Goal: Task Accomplishment & Management: Complete application form

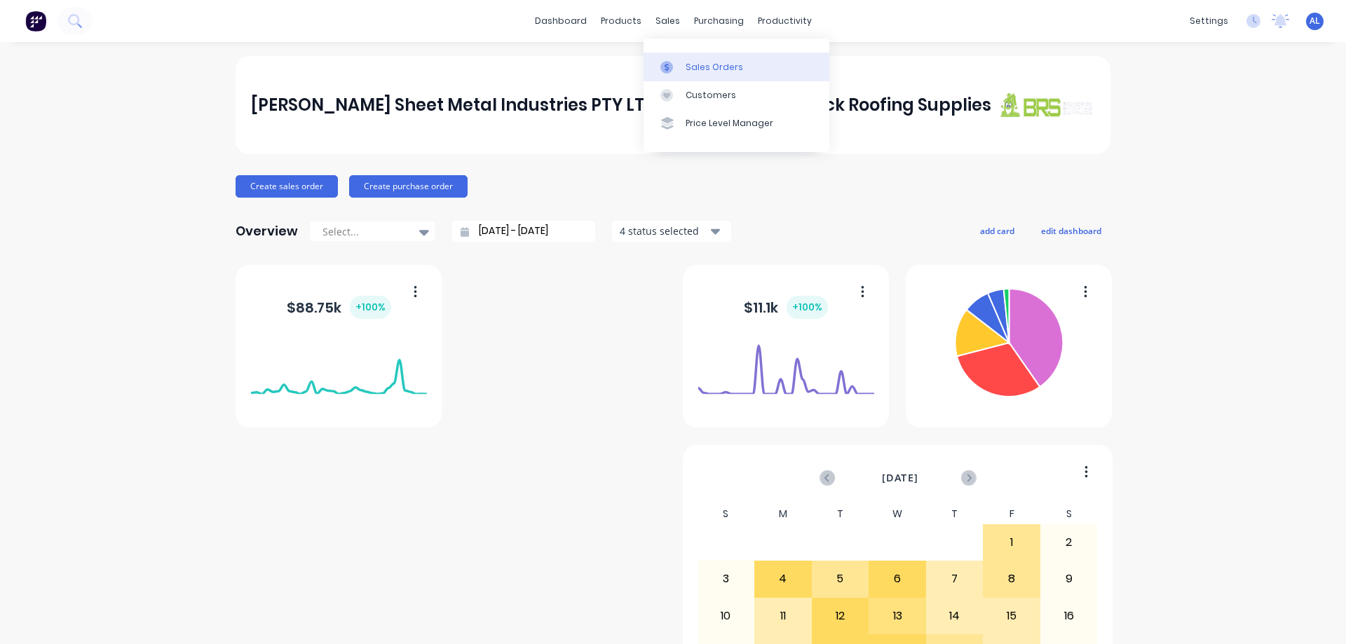
click at [705, 64] on div "Sales Orders" at bounding box center [714, 67] width 57 height 13
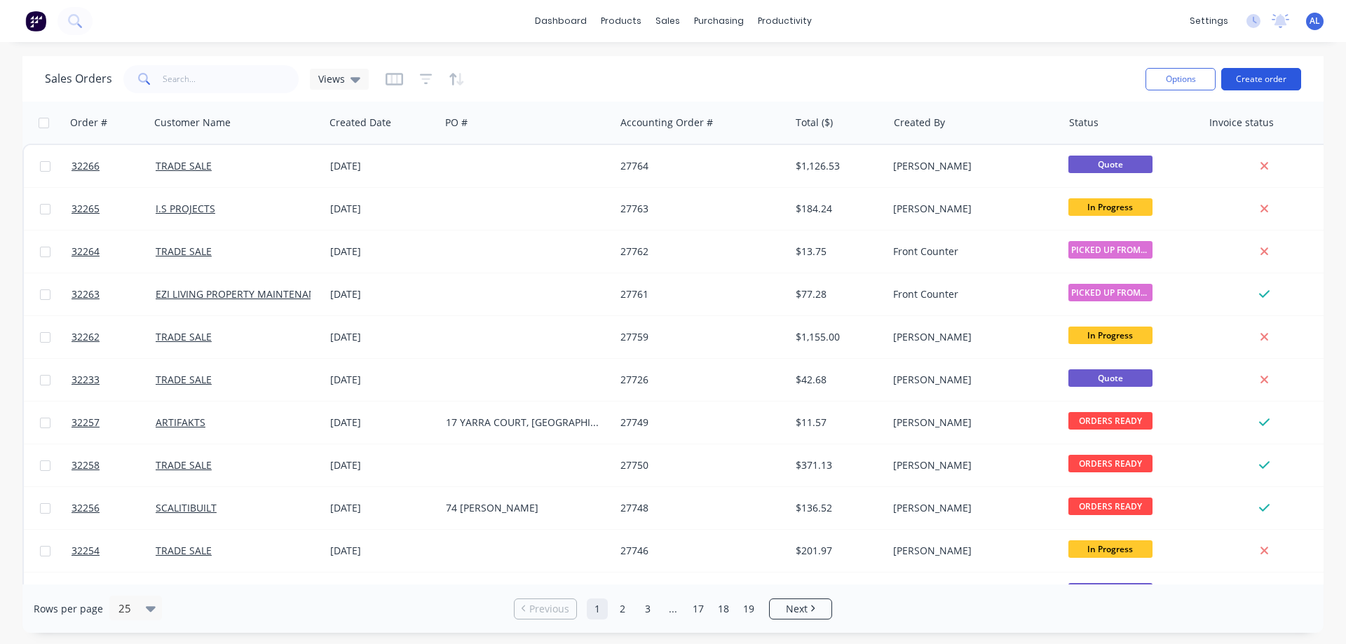
click at [1268, 82] on button "Create order" at bounding box center [1261, 79] width 80 height 22
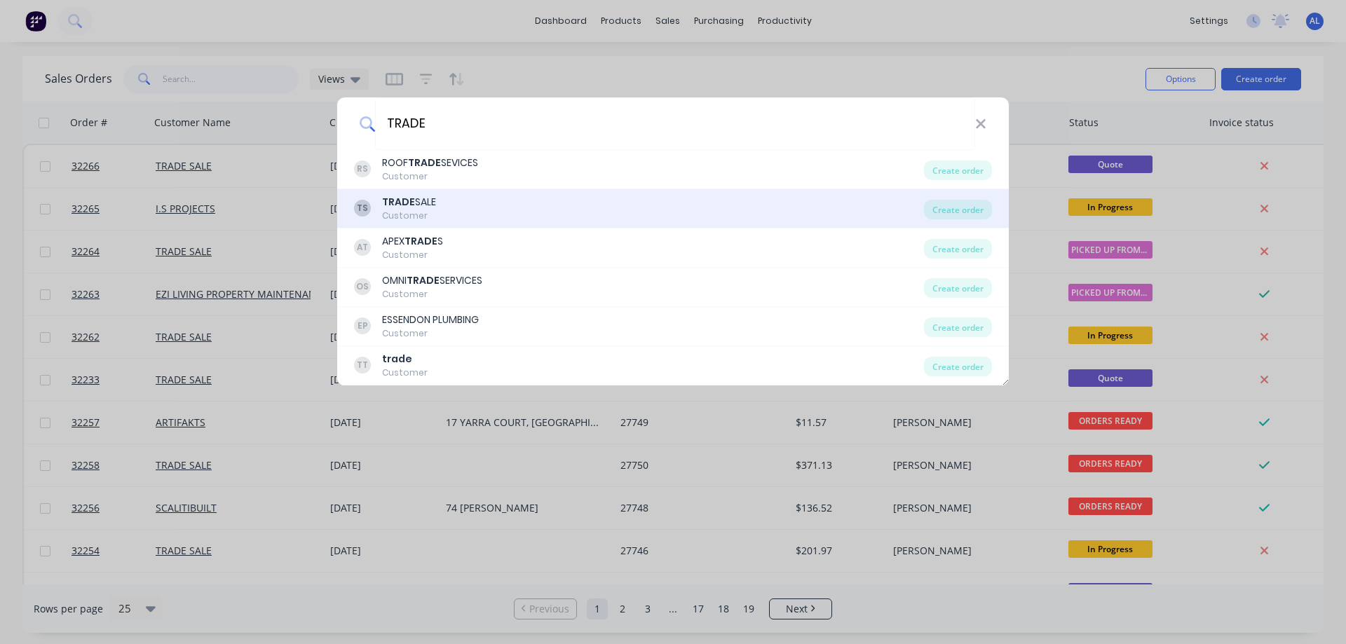
type input "TRADE"
click at [429, 212] on div "Customer" at bounding box center [409, 216] width 54 height 13
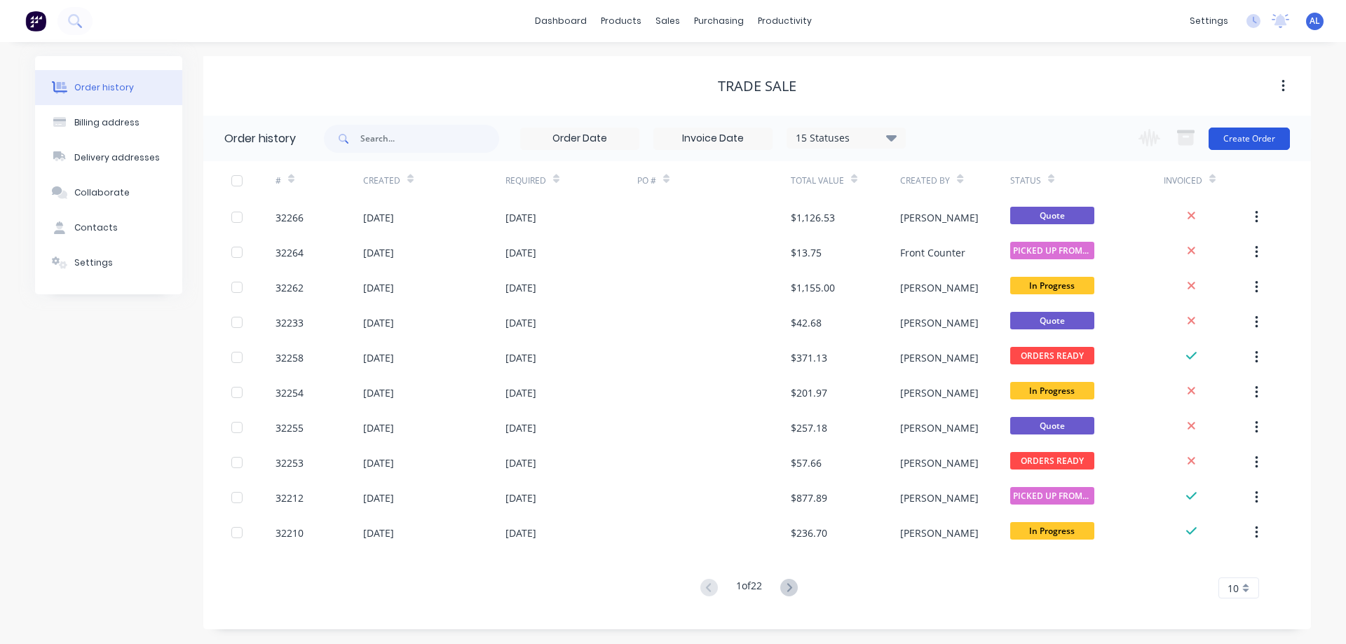
click at [1249, 141] on button "Create Order" at bounding box center [1249, 139] width 81 height 22
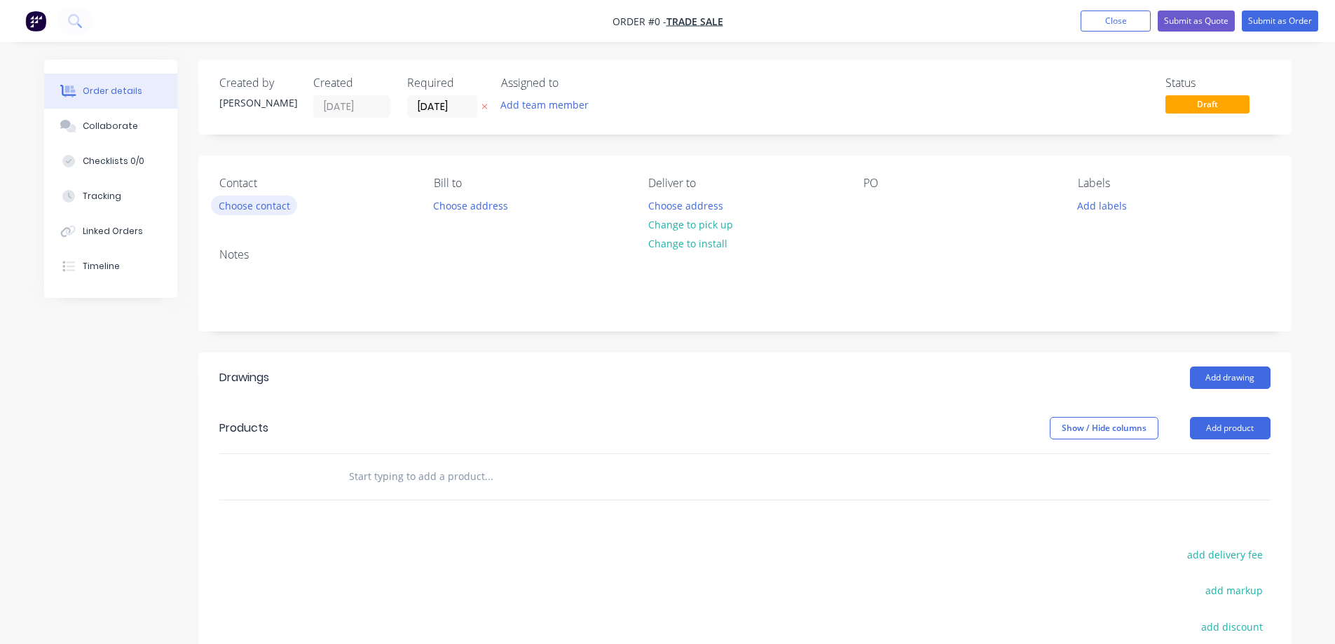
click at [272, 208] on button "Choose contact" at bounding box center [254, 205] width 86 height 19
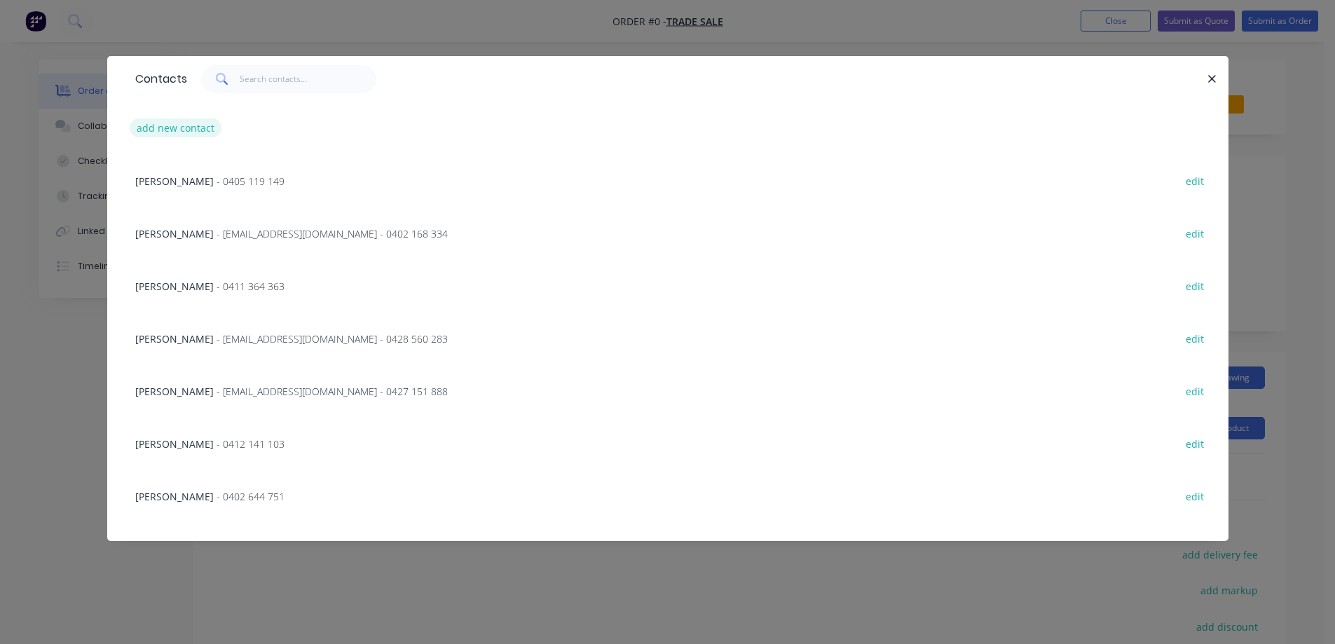
click at [176, 128] on button "add new contact" at bounding box center [176, 127] width 93 height 19
select select "AU"
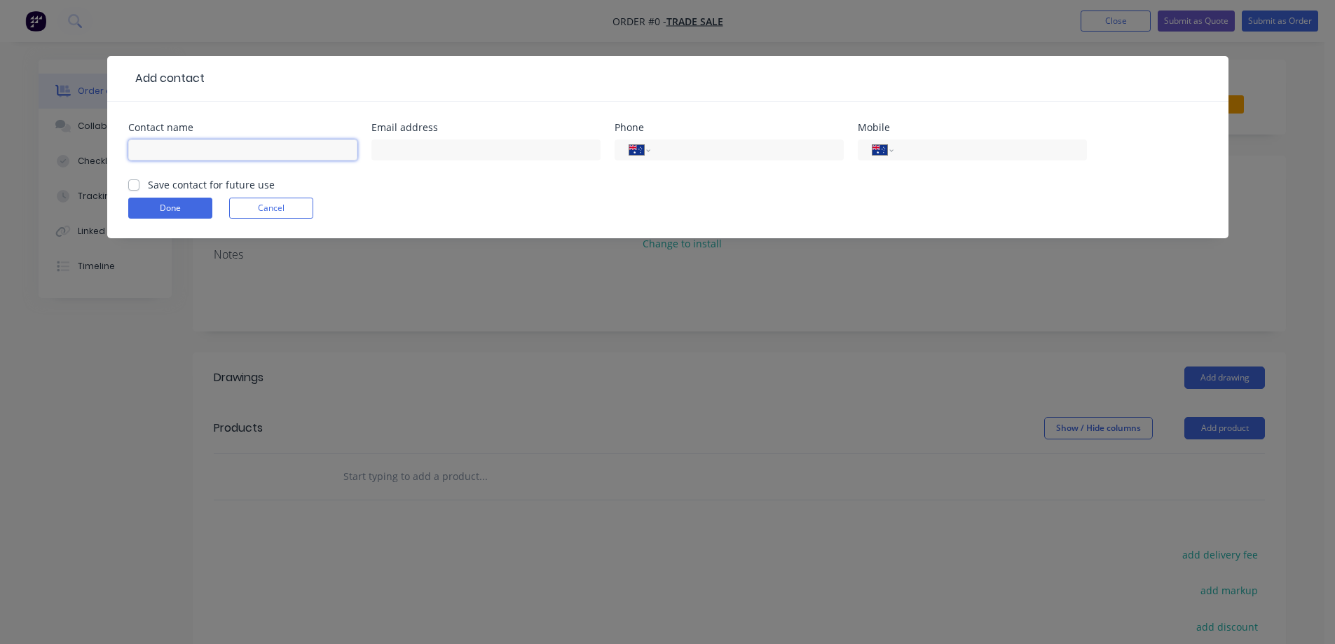
click at [196, 147] on input "text" at bounding box center [242, 150] width 229 height 21
type input "[PERSON_NAME]"
click at [982, 156] on input "tel" at bounding box center [988, 150] width 168 height 16
click at [165, 205] on button "Done" at bounding box center [170, 208] width 84 height 21
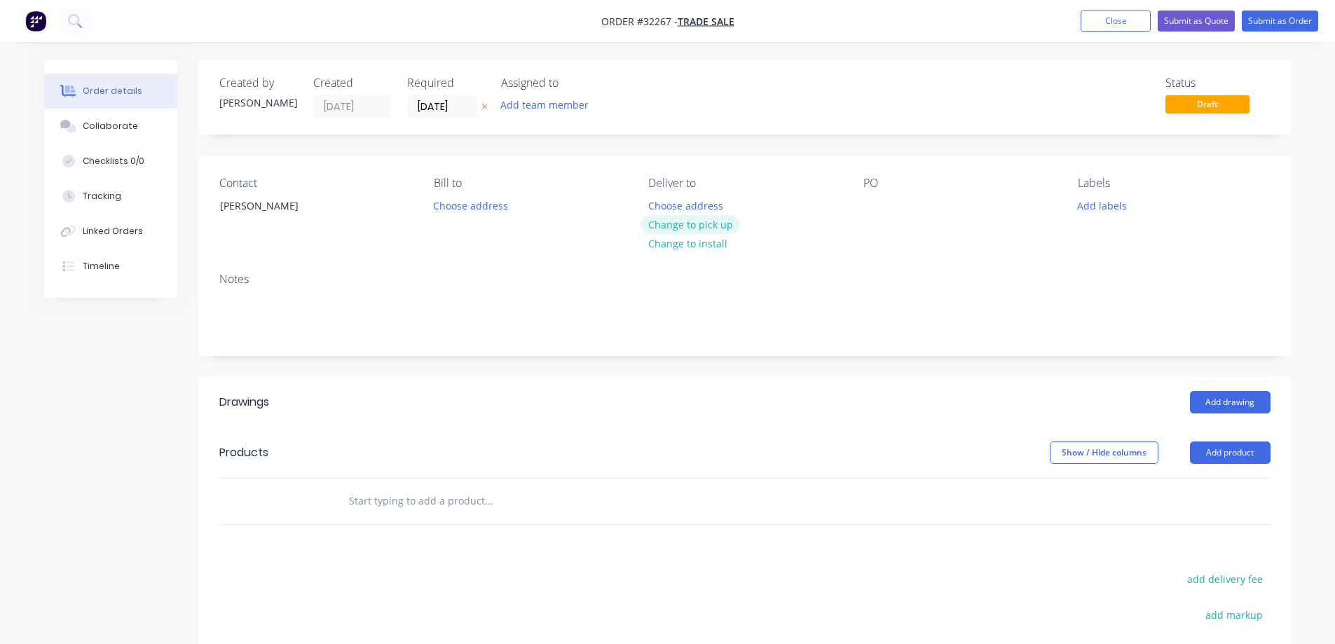
click at [698, 224] on button "Change to pick up" at bounding box center [691, 224] width 100 height 19
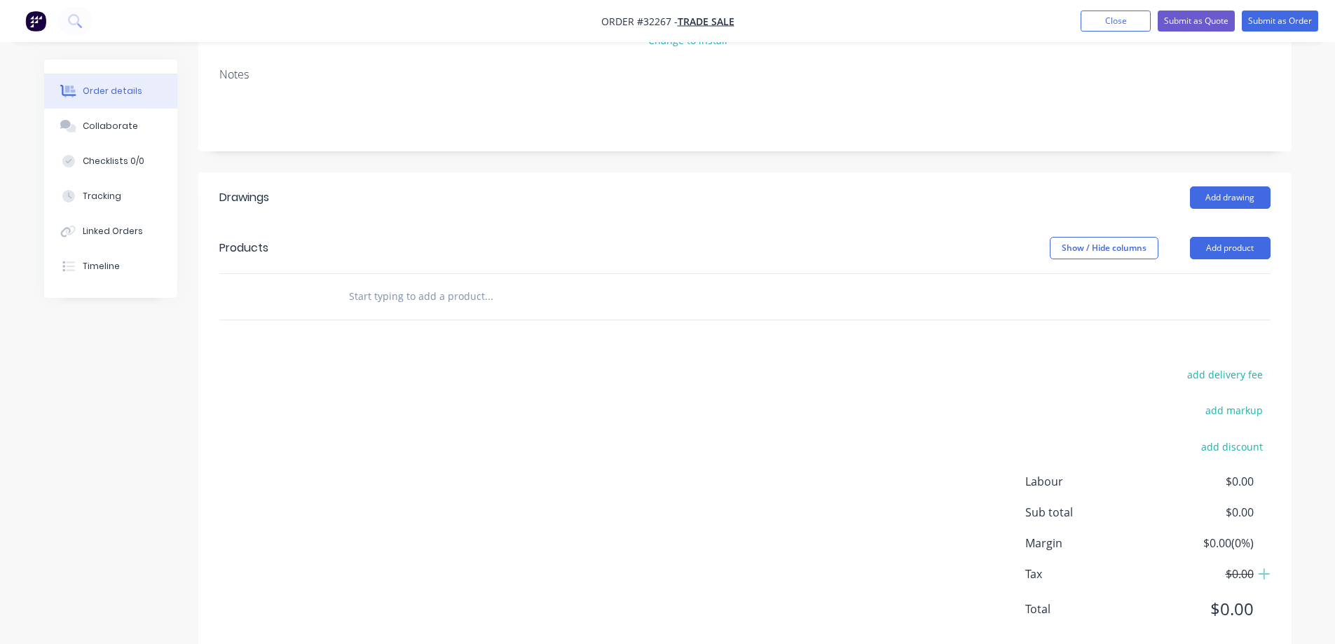
scroll to position [210, 0]
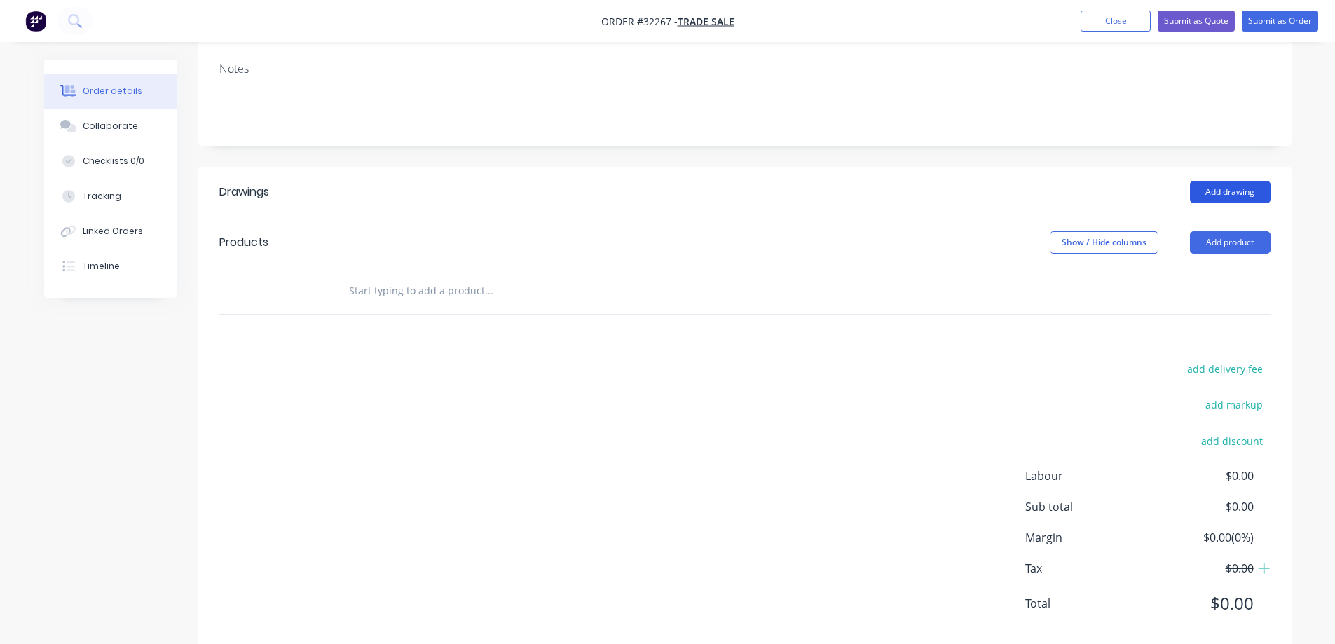
click at [1237, 192] on button "Add drawing" at bounding box center [1230, 192] width 81 height 22
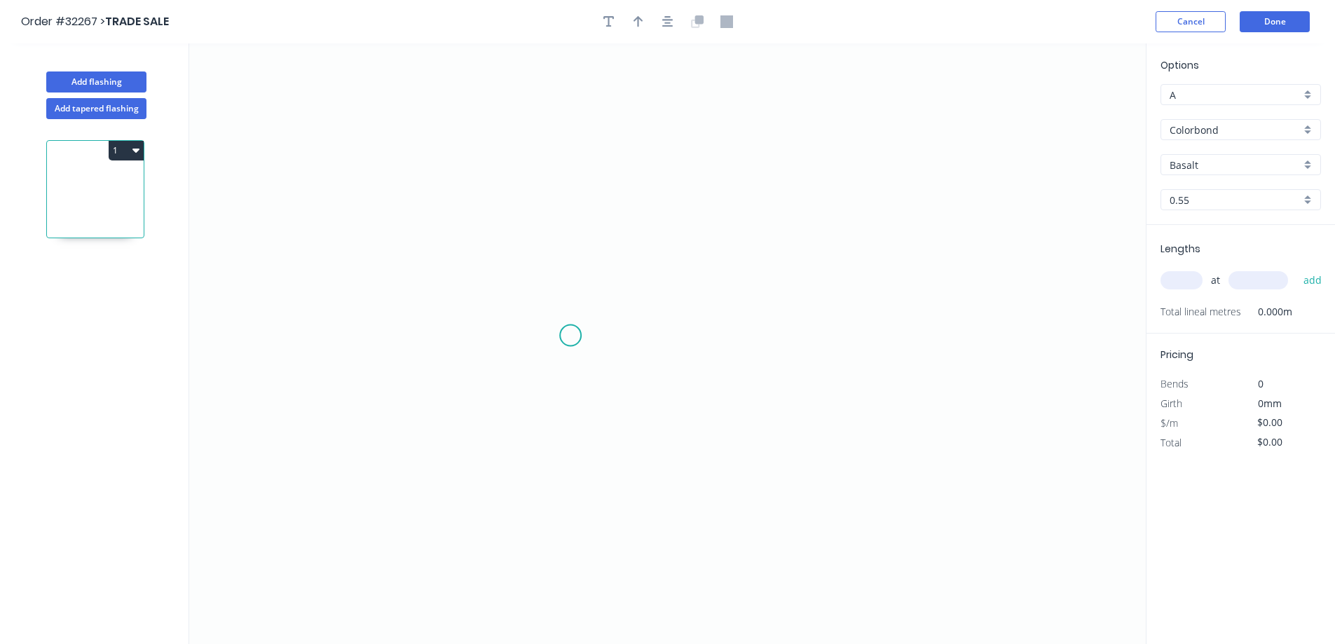
click at [569, 334] on icon "0" at bounding box center [667, 343] width 957 height 601
click at [576, 142] on icon "0" at bounding box center [667, 343] width 957 height 601
click at [787, 142] on icon "0 ?" at bounding box center [667, 343] width 957 height 601
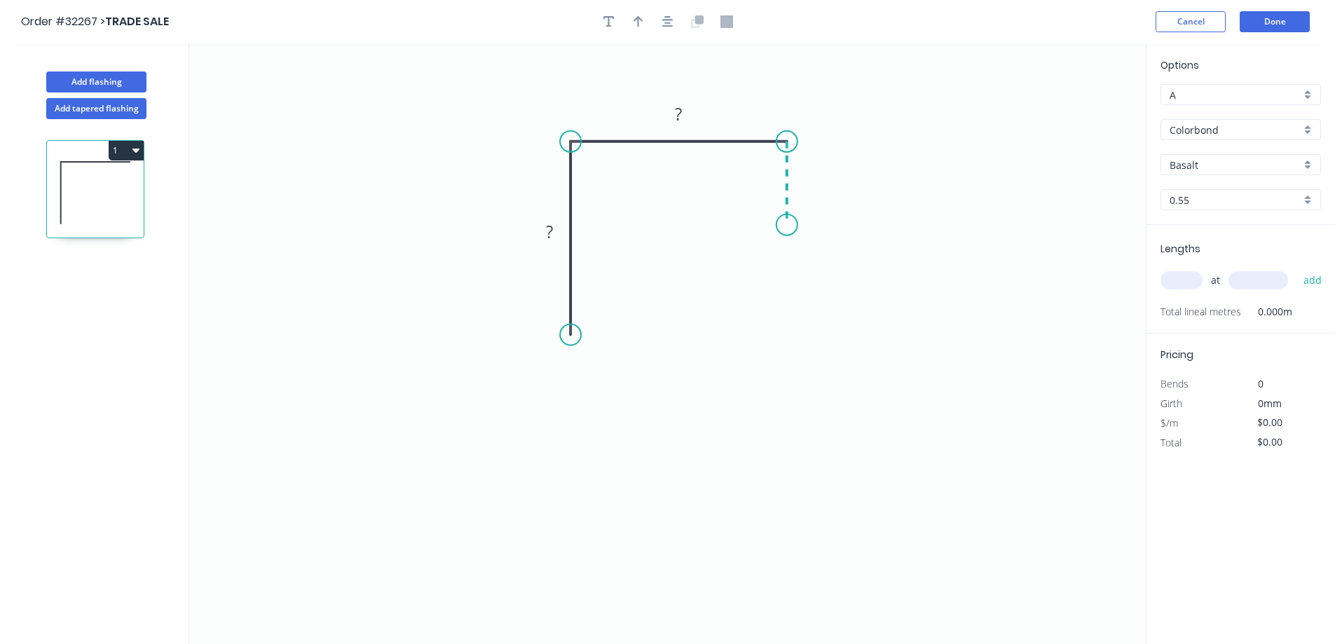
click at [791, 225] on icon "0 ? ?" at bounding box center [667, 343] width 957 height 601
click at [1002, 322] on icon "0 ? ? ?" at bounding box center [667, 343] width 957 height 601
click at [877, 318] on div "Feather" at bounding box center [862, 325] width 141 height 29
click at [836, 236] on rect at bounding box center [816, 236] width 55 height 29
click at [826, 237] on tspan "15" at bounding box center [826, 235] width 20 height 23
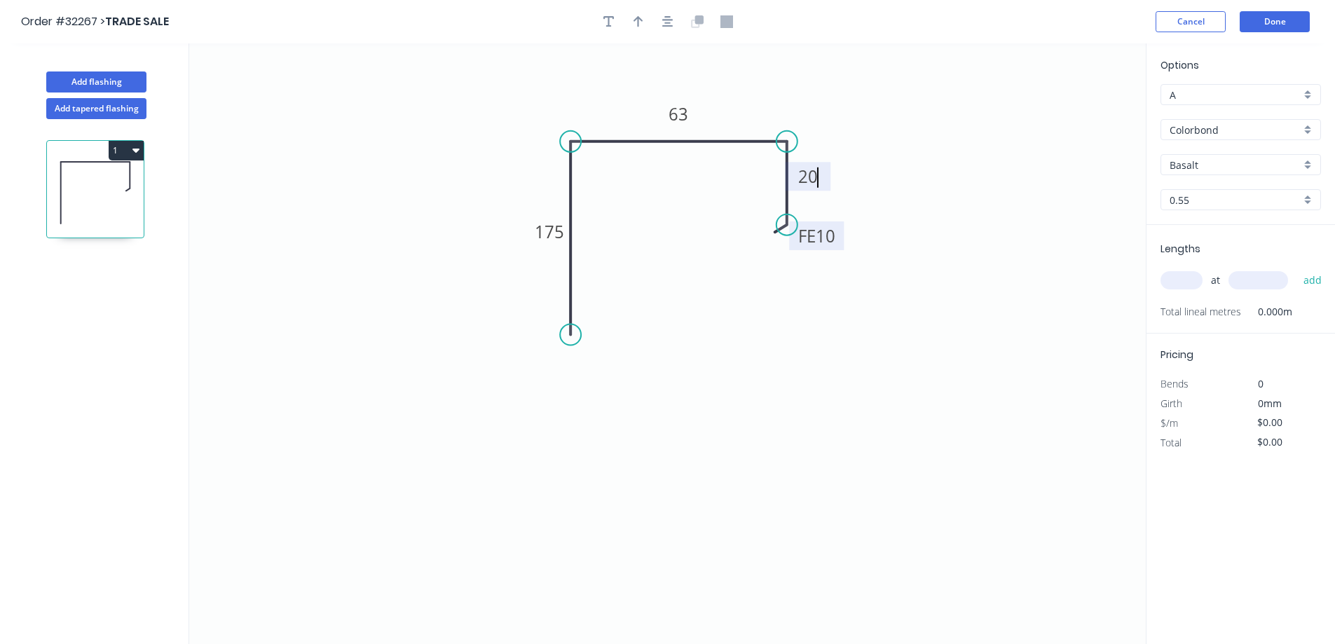
type input "$16.67"
click at [667, 16] on icon "button" at bounding box center [667, 21] width 11 height 11
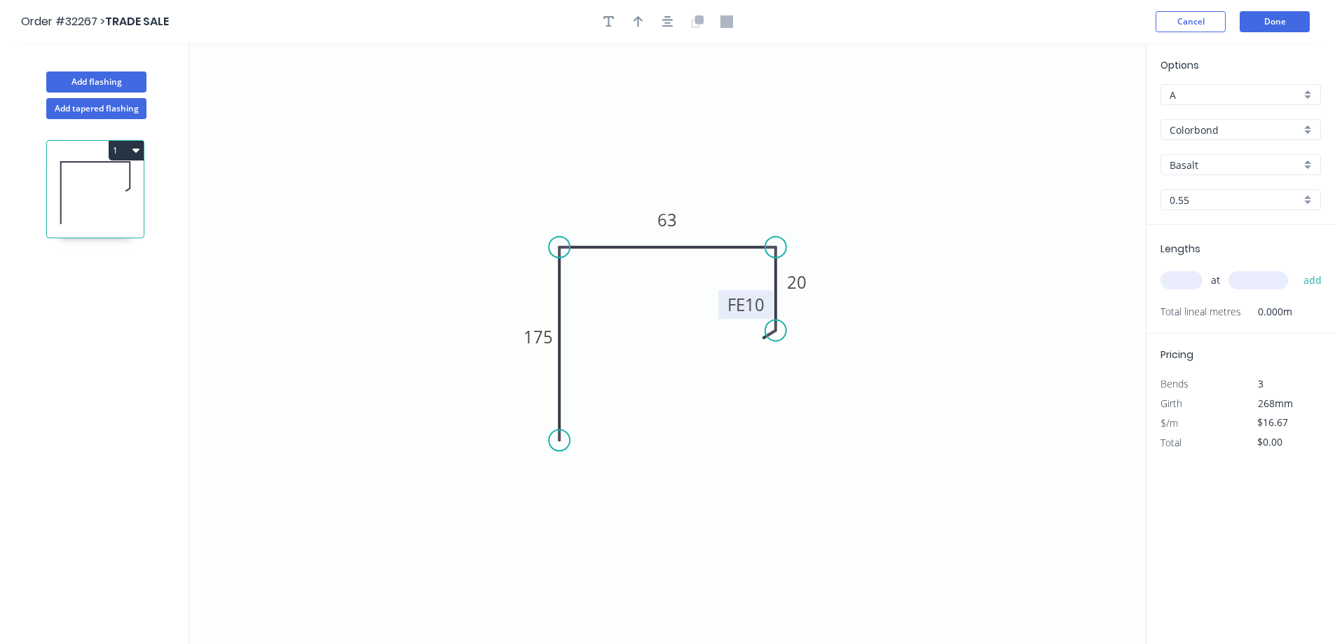
click at [1310, 165] on div "Basalt" at bounding box center [1241, 164] width 161 height 21
click at [1252, 282] on div "Night Sky" at bounding box center [1241, 279] width 159 height 25
type input "Night Sky"
drag, startPoint x: 1179, startPoint y: 281, endPoint x: 1048, endPoint y: 303, distance: 132.9
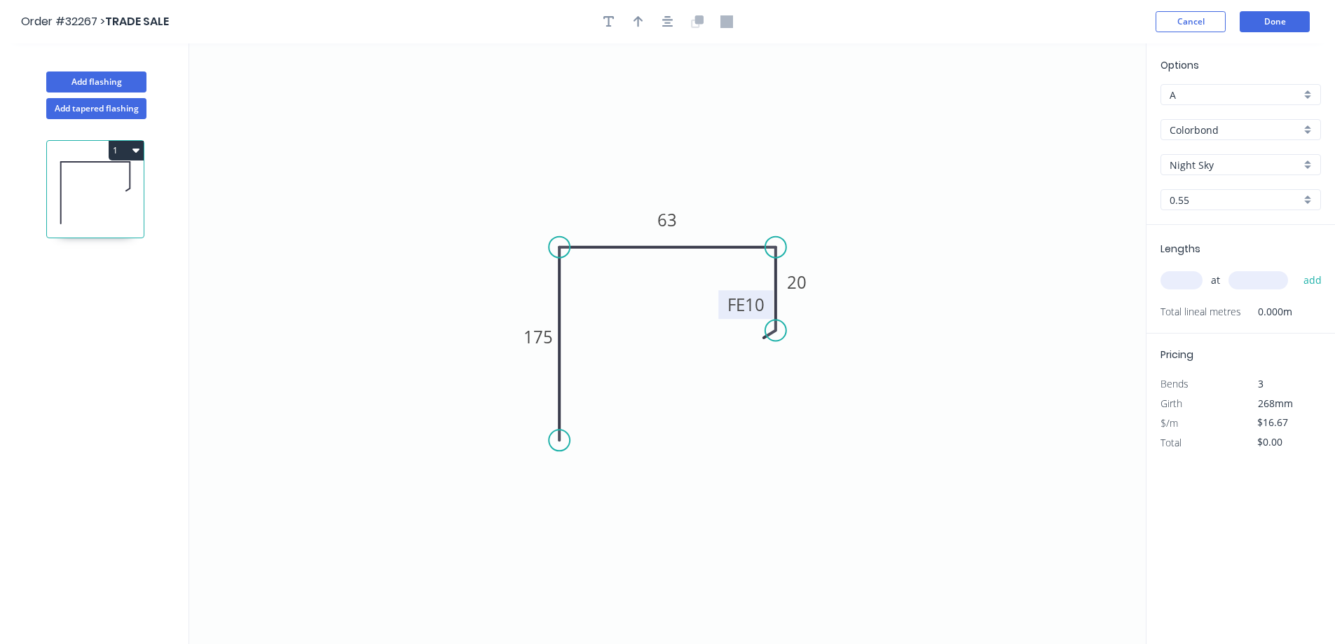
click at [1178, 282] on input "text" at bounding box center [1182, 280] width 42 height 18
drag, startPoint x: 640, startPoint y: 20, endPoint x: 665, endPoint y: 55, distance: 43.2
click at [639, 21] on icon "button" at bounding box center [639, 21] width 10 height 13
drag, startPoint x: 1075, startPoint y: 108, endPoint x: 745, endPoint y: 191, distance: 340.6
click at [745, 191] on icon at bounding box center [744, 175] width 13 height 45
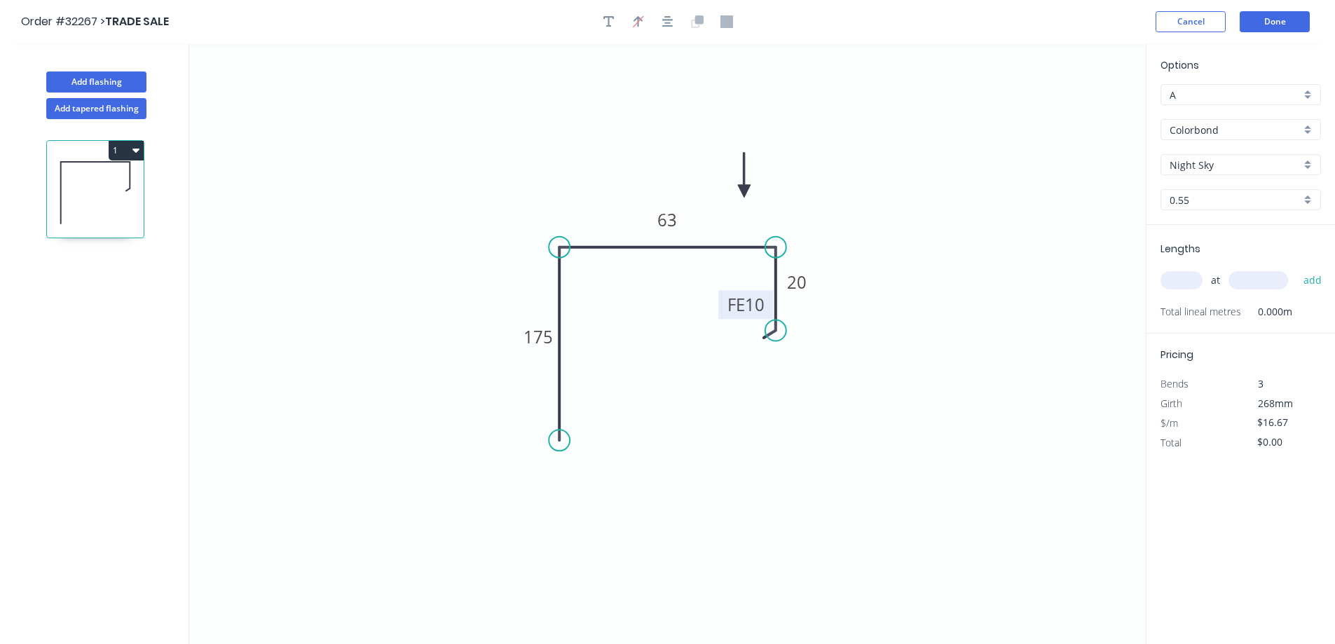
click at [1183, 281] on input "text" at bounding box center [1182, 280] width 42 height 18
type input "1"
type input "600"
click at [1297, 269] on button "add" at bounding box center [1313, 281] width 33 height 24
type input "$16.67"
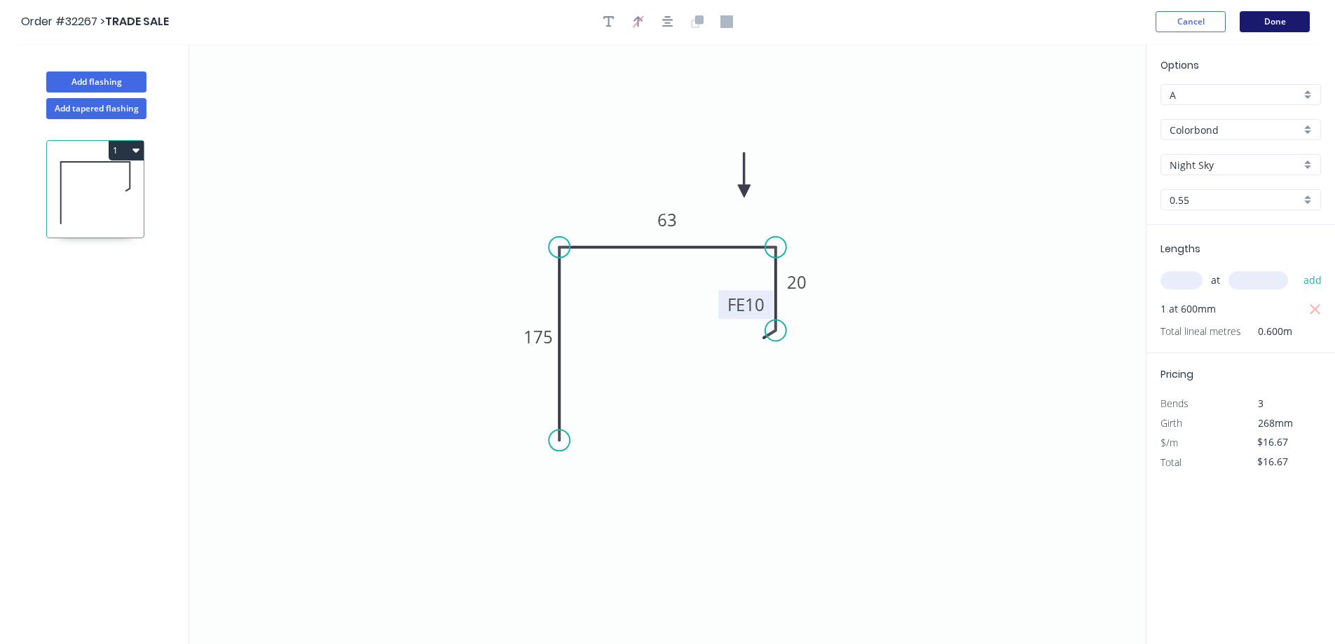
click at [1284, 20] on button "Done" at bounding box center [1275, 21] width 70 height 21
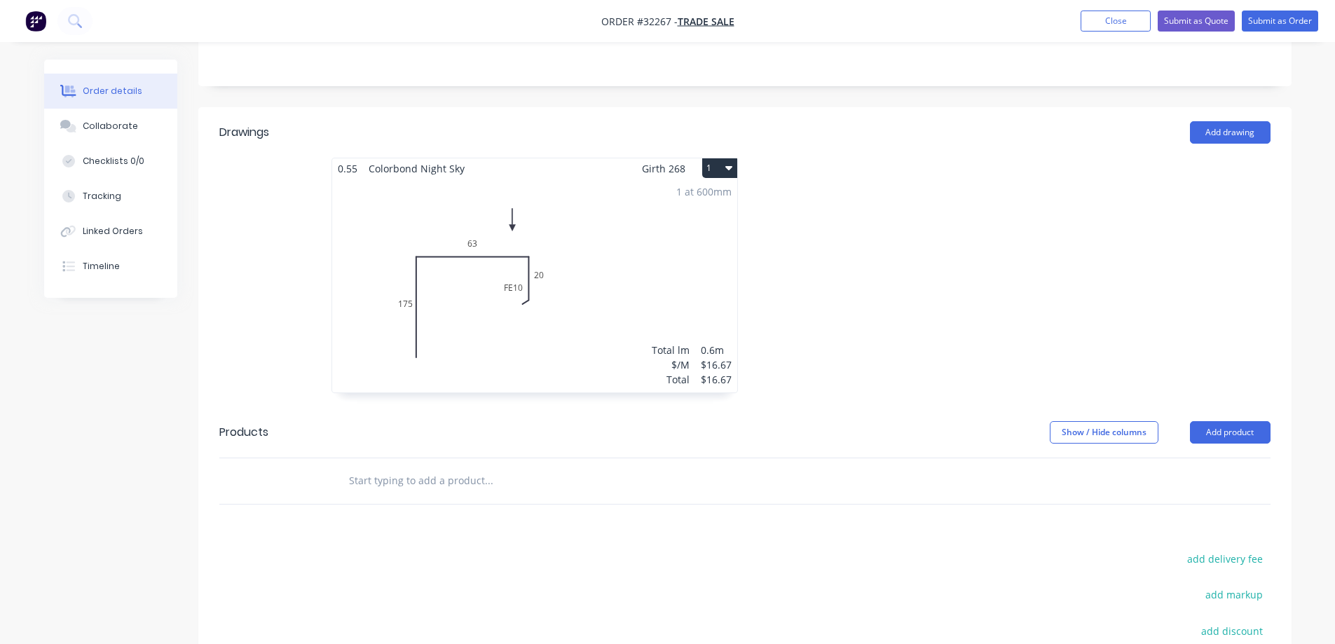
scroll to position [280, 0]
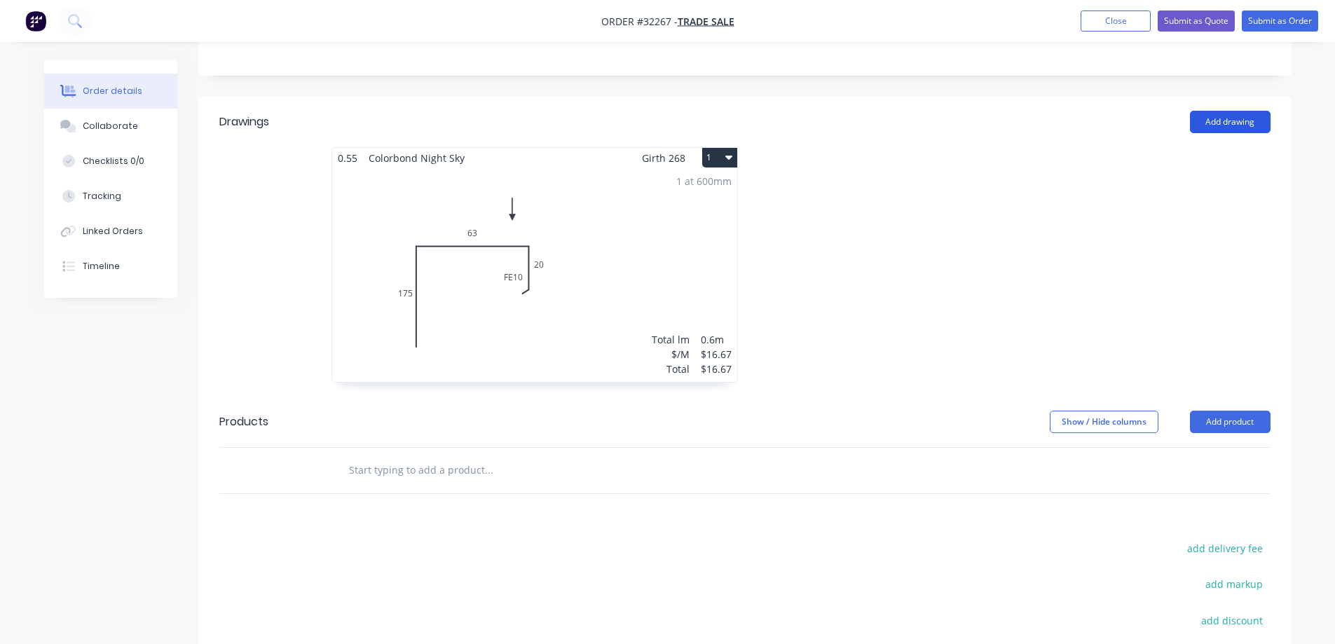
click at [1207, 123] on button "Add drawing" at bounding box center [1230, 122] width 81 height 22
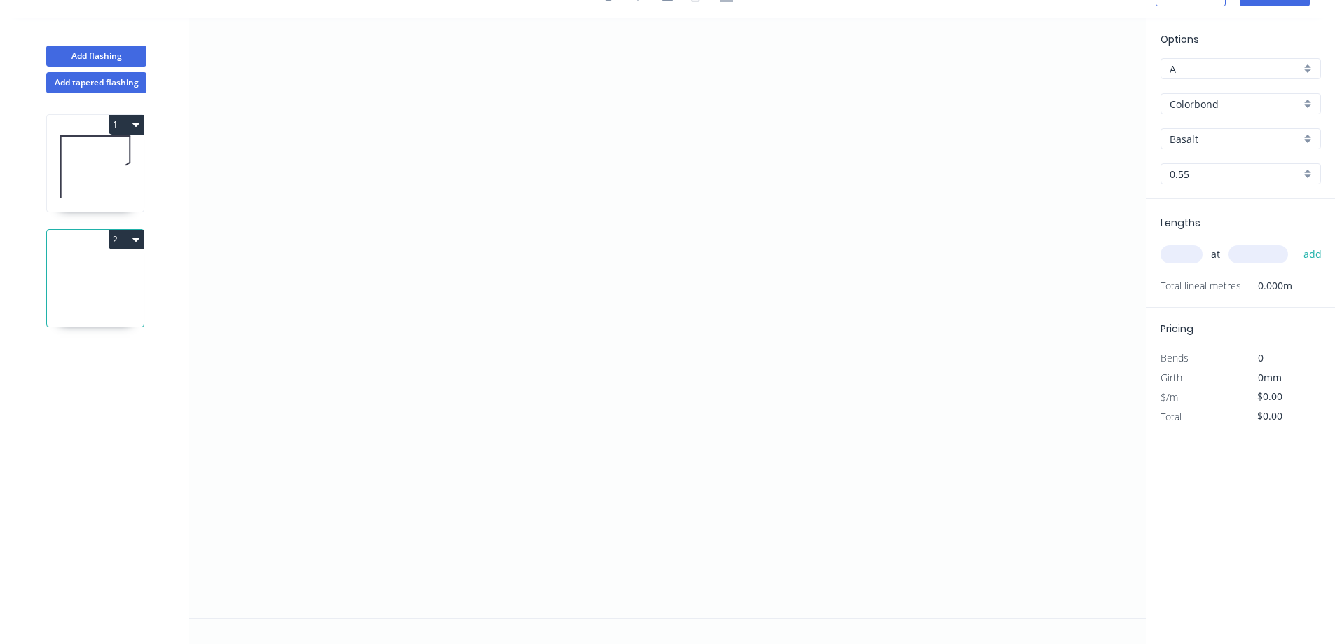
scroll to position [26, 0]
drag, startPoint x: 515, startPoint y: 200, endPoint x: 602, endPoint y: 188, distance: 88.4
click at [515, 197] on icon "0" at bounding box center [667, 318] width 957 height 601
drag, startPoint x: 851, startPoint y: 182, endPoint x: 868, endPoint y: 244, distance: 63.9
click at [851, 183] on icon "0" at bounding box center [667, 318] width 957 height 601
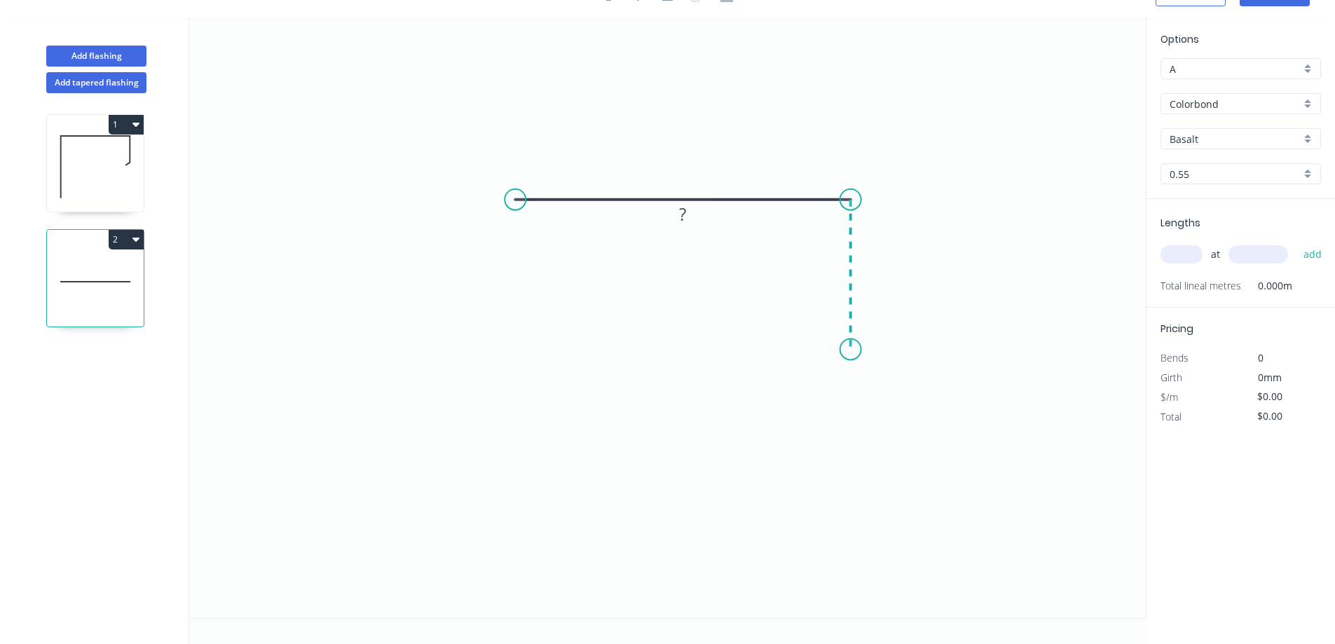
click at [856, 347] on icon "0 ?" at bounding box center [667, 318] width 957 height 601
click at [902, 449] on div "Feather" at bounding box center [917, 453] width 141 height 29
click at [838, 327] on tspan "15" at bounding box center [830, 321] width 20 height 23
drag, startPoint x: 557, startPoint y: 308, endPoint x: 538, endPoint y: 300, distance: 21.4
click at [556, 307] on div "Feather" at bounding box center [582, 307] width 141 height 29
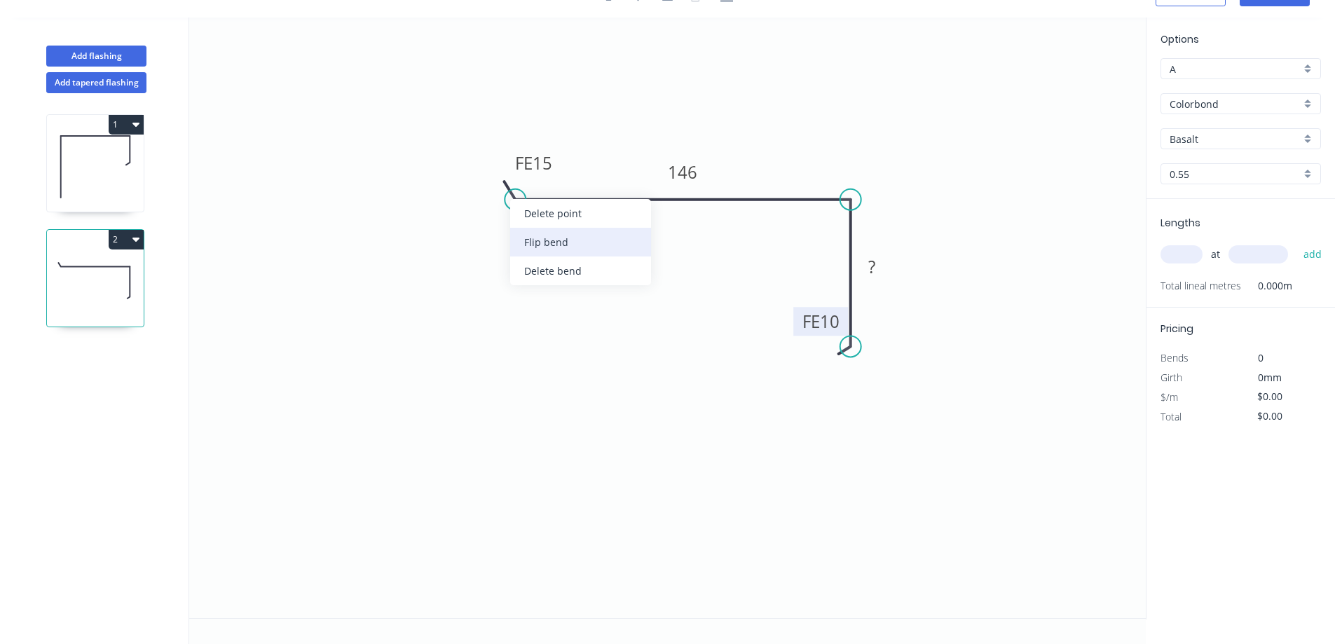
click at [541, 239] on div "Flip bend" at bounding box center [580, 242] width 141 height 29
click at [549, 224] on tspan "15" at bounding box center [543, 222] width 20 height 23
type input "$12.73"
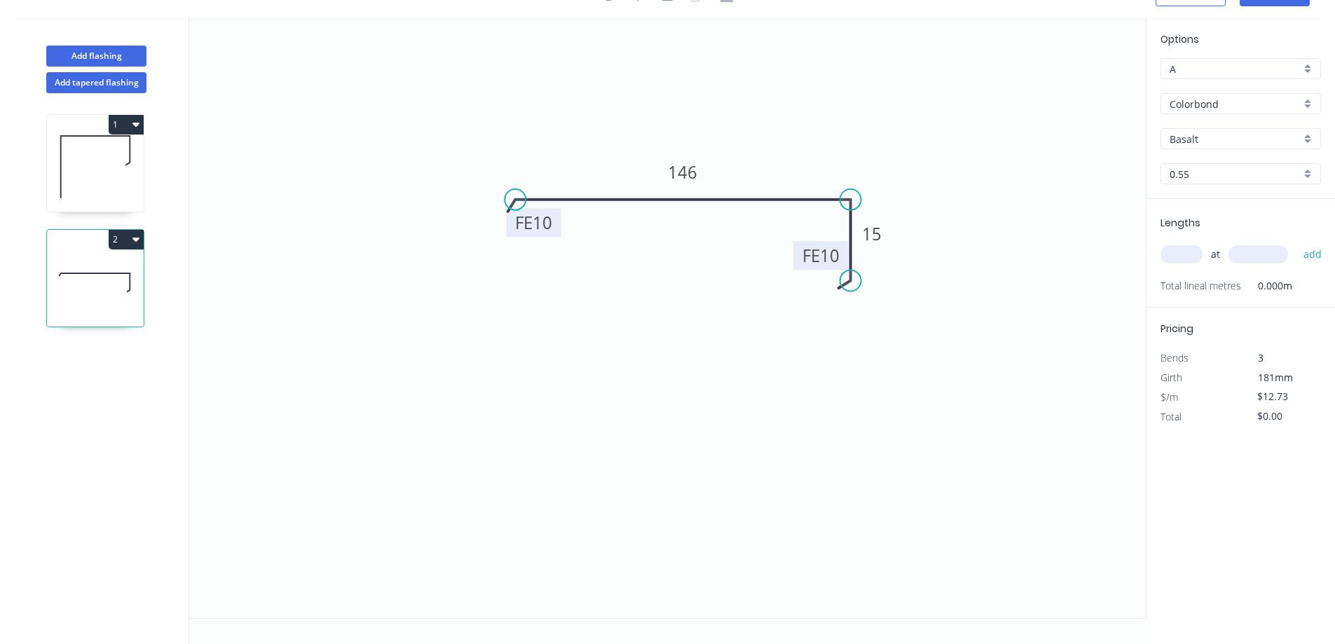
drag, startPoint x: 851, startPoint y: 346, endPoint x: 854, endPoint y: 281, distance: 65.3
click at [854, 281] on circle at bounding box center [851, 281] width 21 height 21
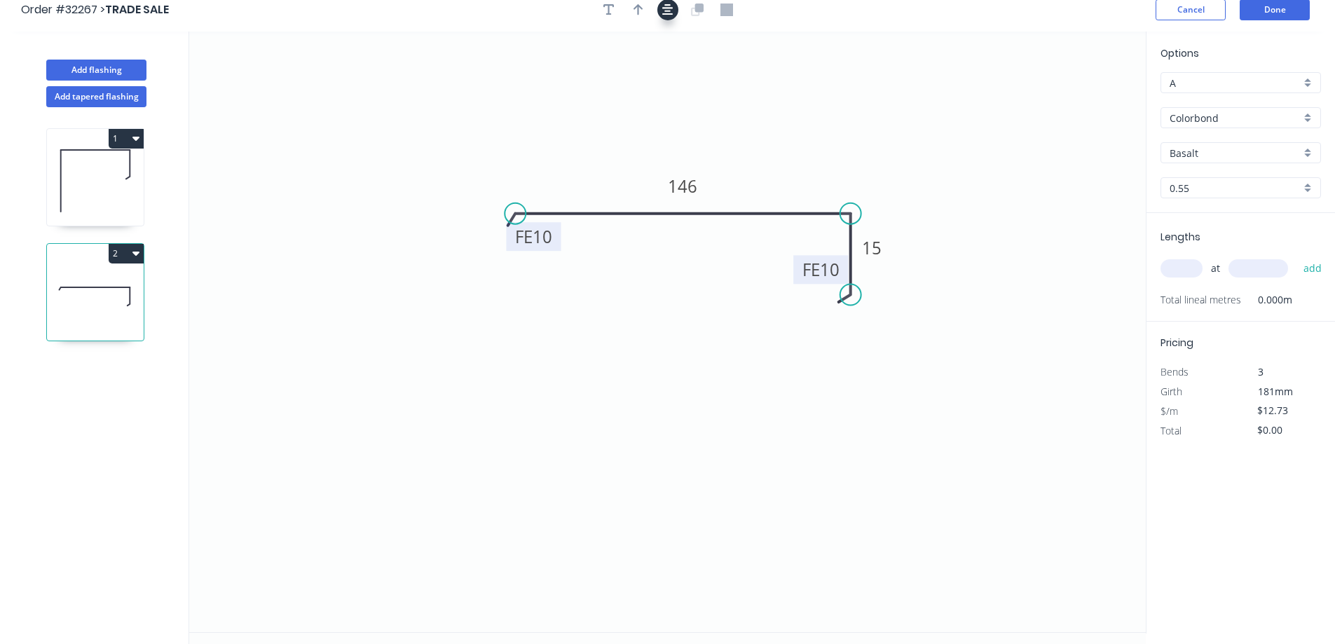
scroll to position [0, 0]
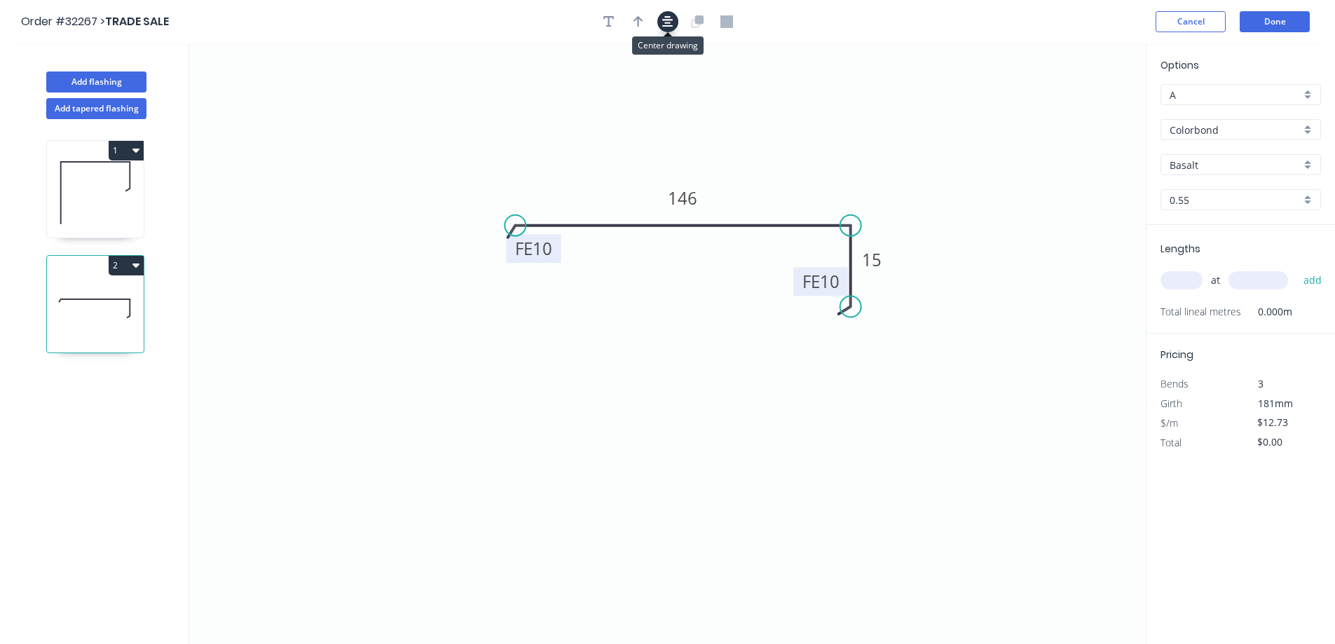
click at [674, 27] on button "button" at bounding box center [668, 21] width 21 height 21
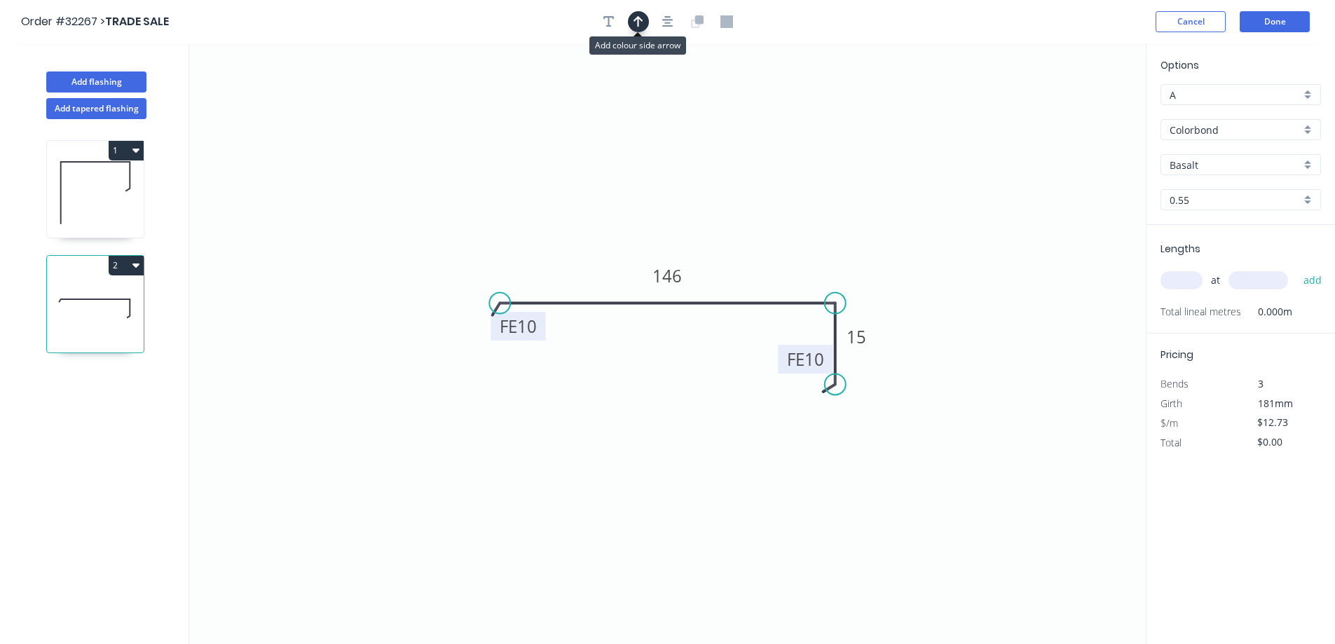
click at [639, 24] on icon "button" at bounding box center [639, 21] width 10 height 11
drag, startPoint x: 1078, startPoint y: 108, endPoint x: 798, endPoint y: 252, distance: 314.8
click at [785, 261] on icon at bounding box center [780, 249] width 13 height 45
click at [1308, 165] on div "Basalt" at bounding box center [1241, 164] width 161 height 21
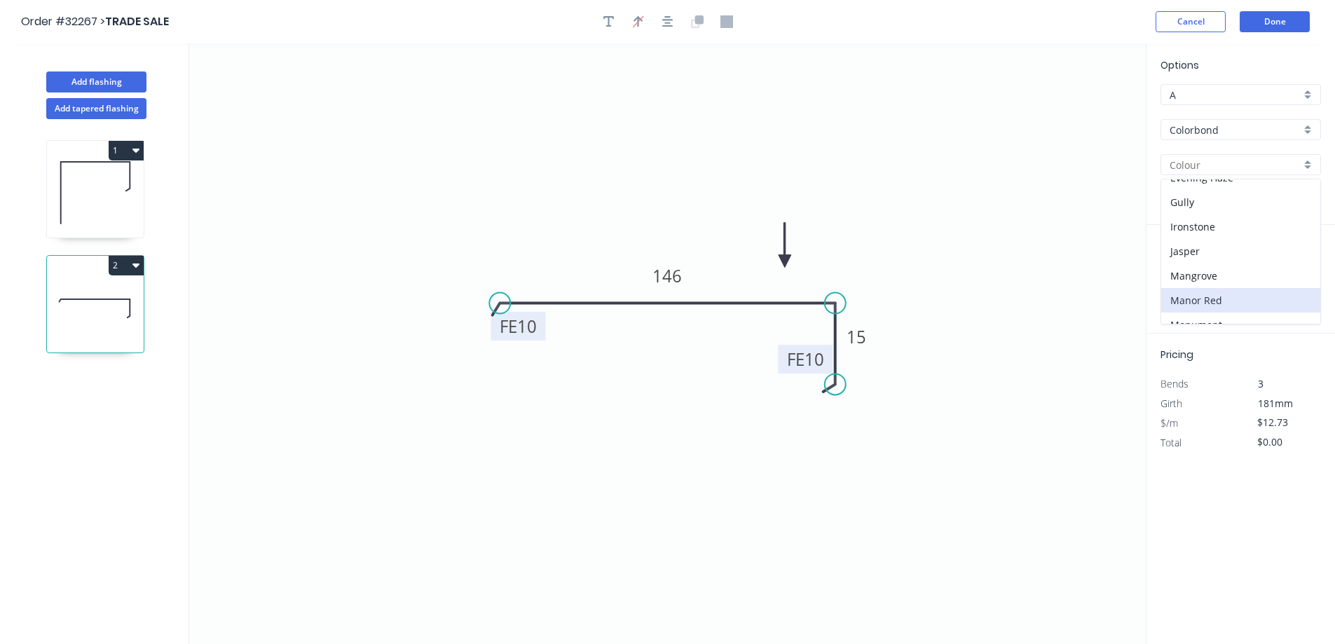
scroll to position [351, 0]
click at [1224, 212] on div "Night Sky" at bounding box center [1241, 209] width 159 height 25
type input "Night Sky"
click at [1183, 278] on input "text" at bounding box center [1182, 280] width 42 height 18
type input "1"
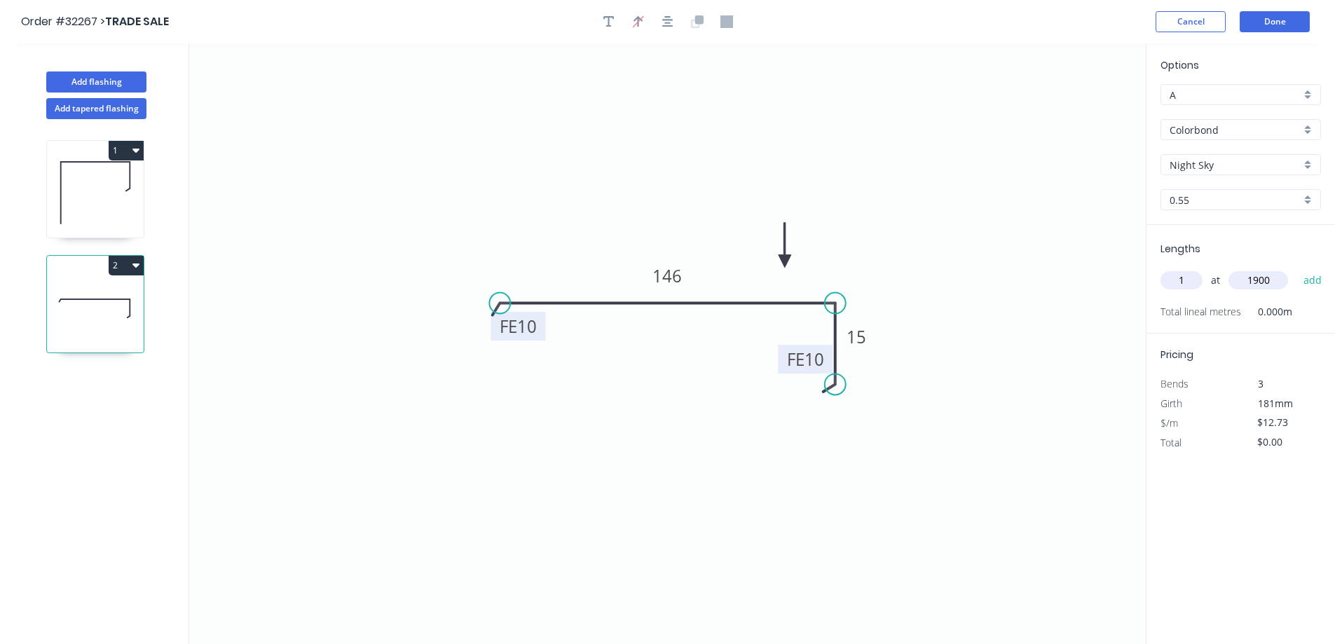
type input "1900"
click at [1297, 269] on button "add" at bounding box center [1313, 281] width 33 height 24
type input "$24.19"
click at [1289, 20] on button "Done" at bounding box center [1275, 21] width 70 height 21
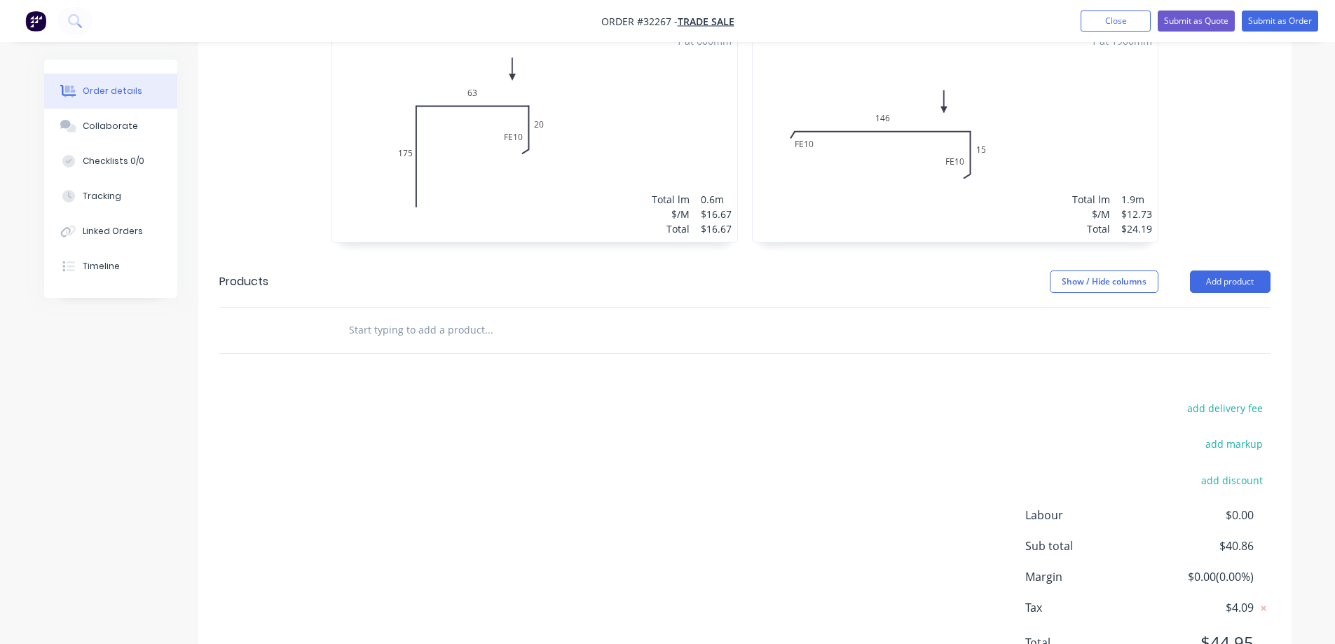
scroll to position [210, 0]
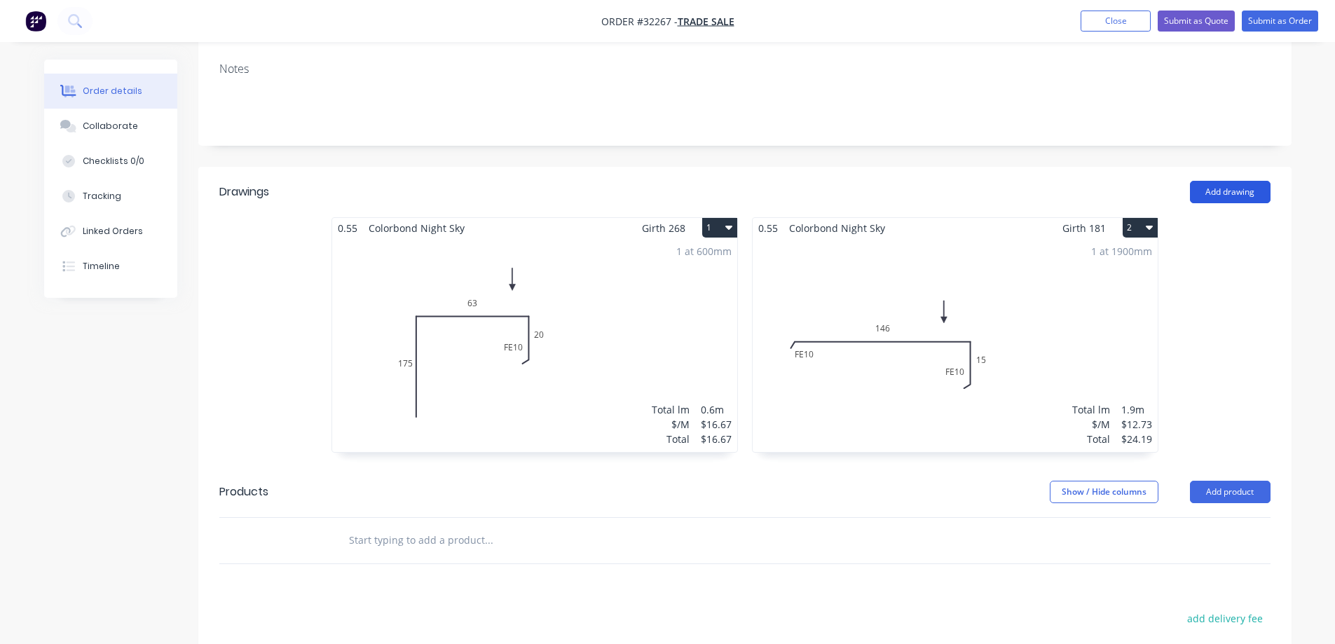
click at [1223, 192] on button "Add drawing" at bounding box center [1230, 192] width 81 height 22
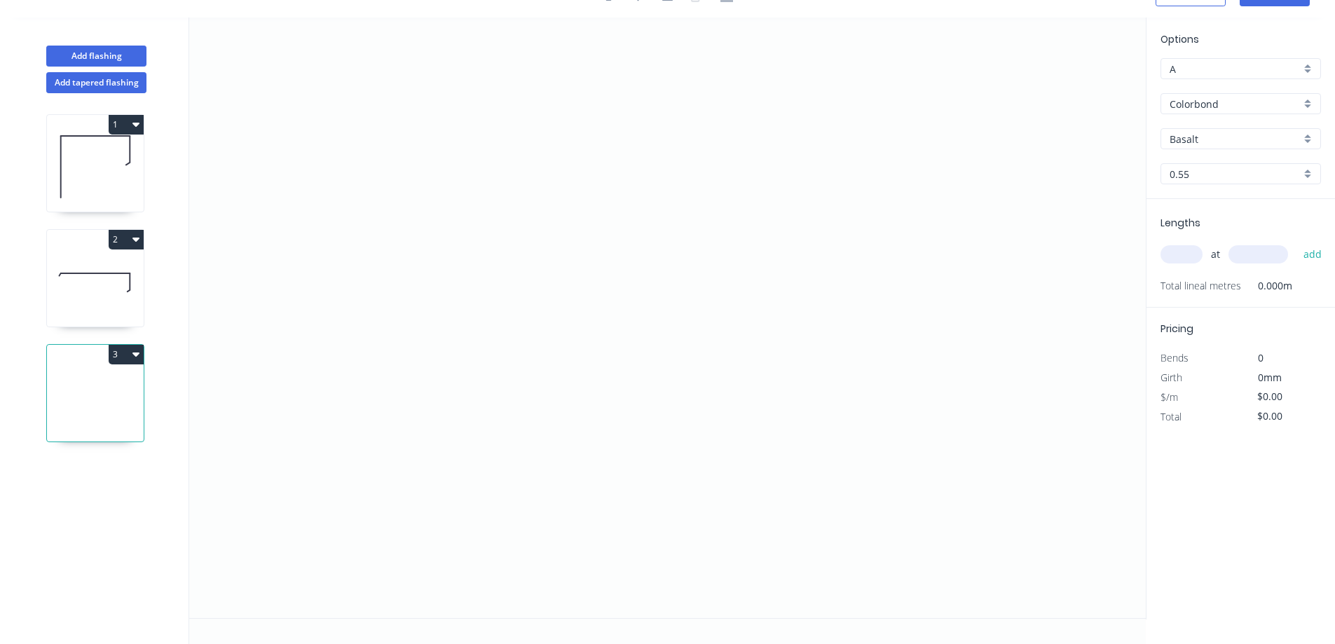
scroll to position [26, 0]
click at [639, 160] on icon "0" at bounding box center [667, 318] width 957 height 601
click at [644, 348] on icon "0" at bounding box center [667, 318] width 957 height 601
drag, startPoint x: 855, startPoint y: 191, endPoint x: 745, endPoint y: 163, distance: 114.4
click at [848, 189] on icon "0 ?" at bounding box center [667, 318] width 957 height 601
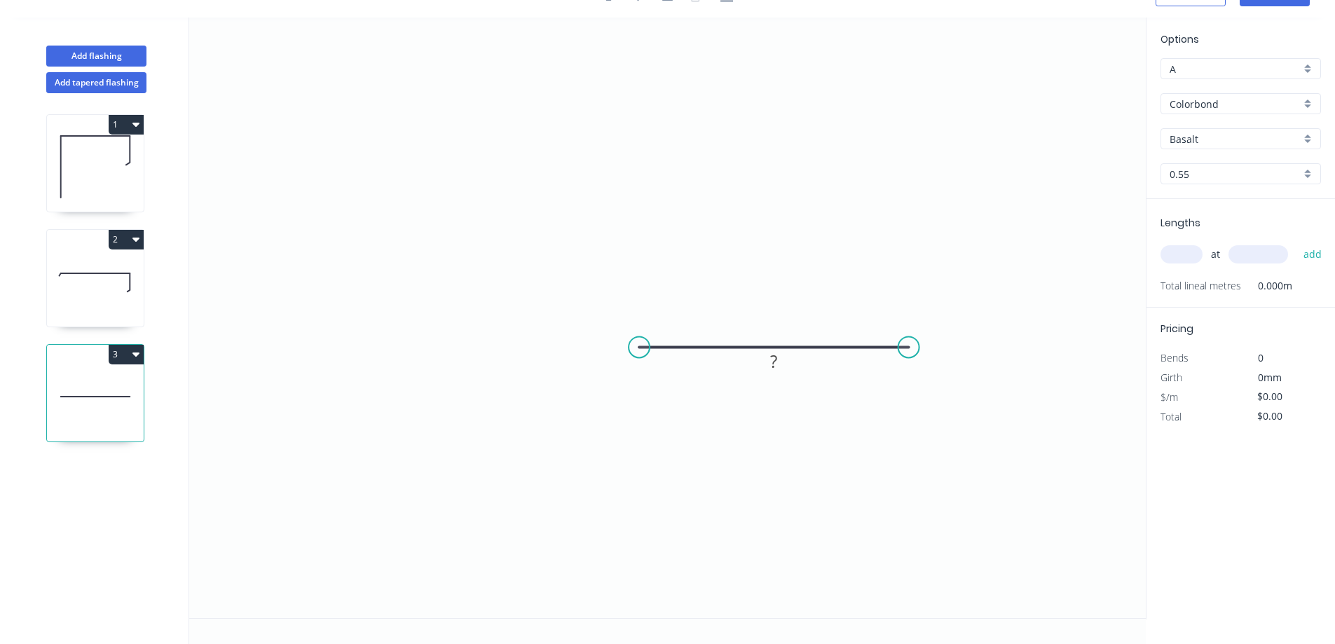
drag, startPoint x: 645, startPoint y: 155, endPoint x: 649, endPoint y: 350, distance: 194.9
click at [909, 348] on circle at bounding box center [909, 347] width 21 height 21
drag, startPoint x: 666, startPoint y: 467, endPoint x: 656, endPoint y: 453, distance: 17.1
click at [665, 465] on div "Feather" at bounding box center [702, 454] width 141 height 29
click at [679, 397] on div "Flip bend" at bounding box center [711, 396] width 141 height 29
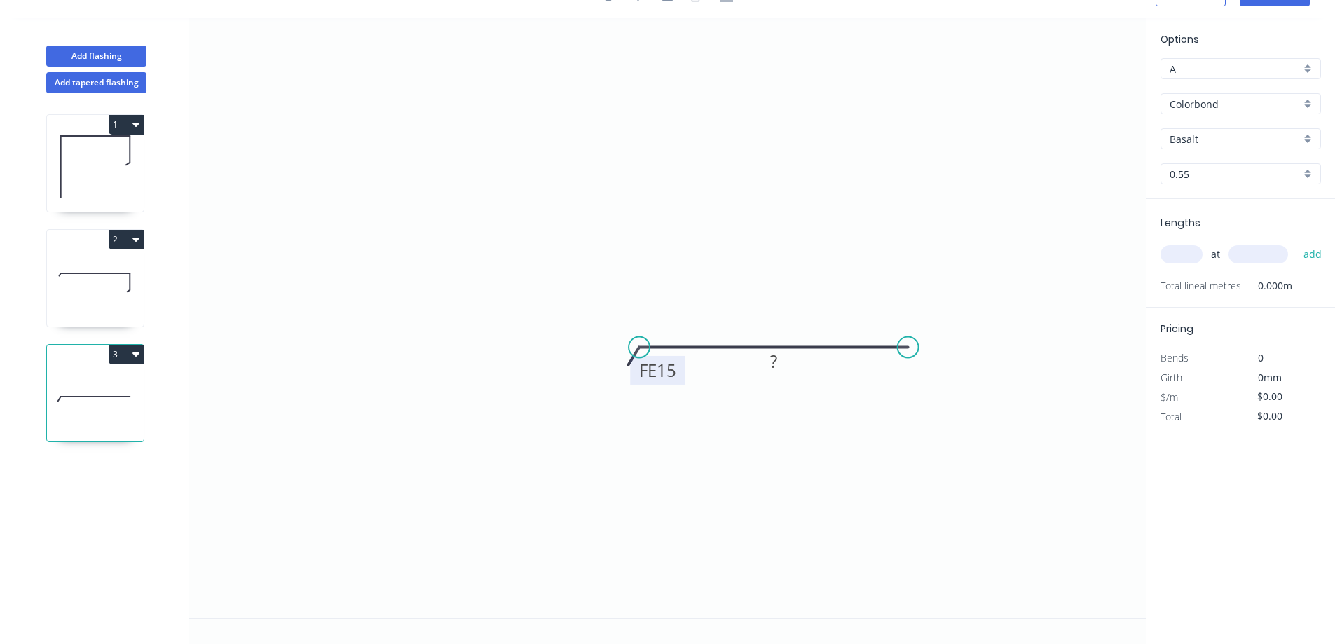
click at [668, 369] on tspan "15" at bounding box center [667, 370] width 20 height 23
type input "$12.27"
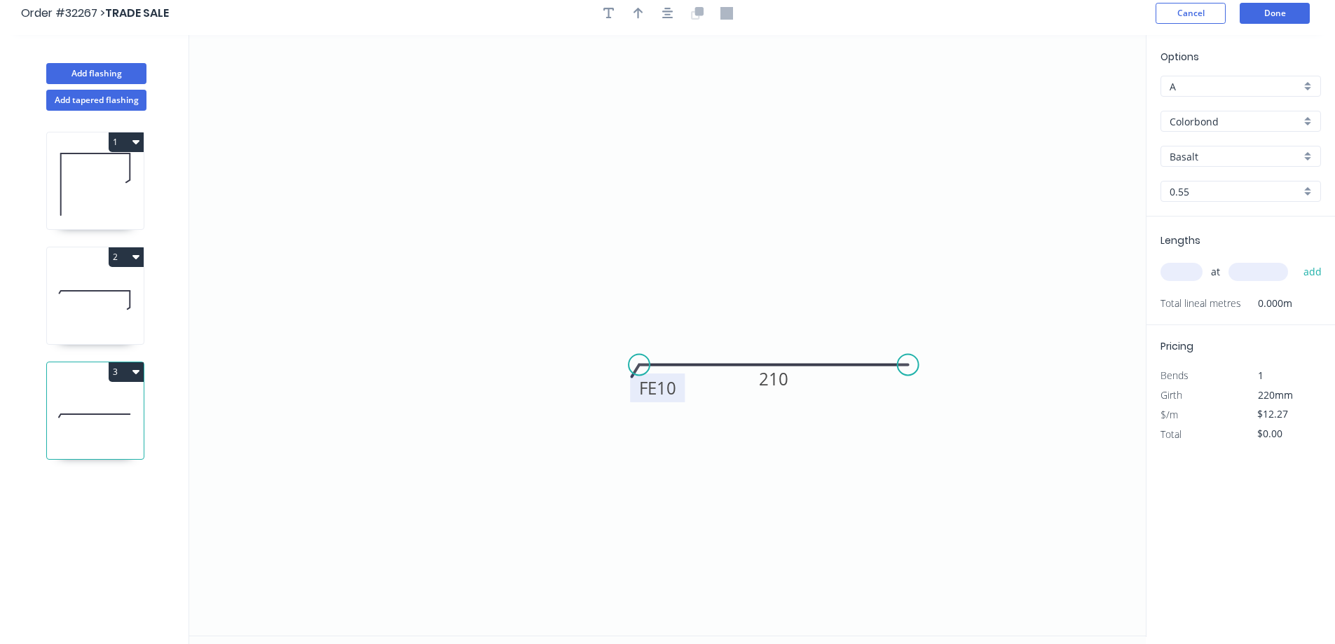
scroll to position [0, 0]
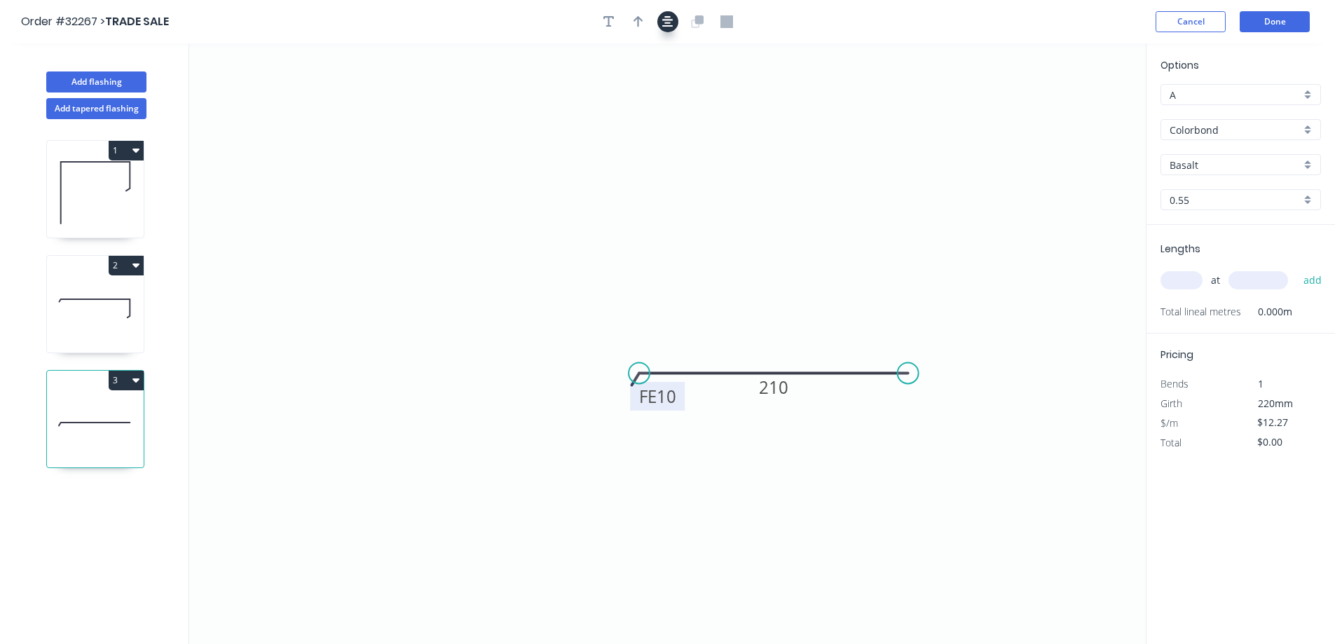
click at [665, 23] on icon "button" at bounding box center [667, 21] width 11 height 13
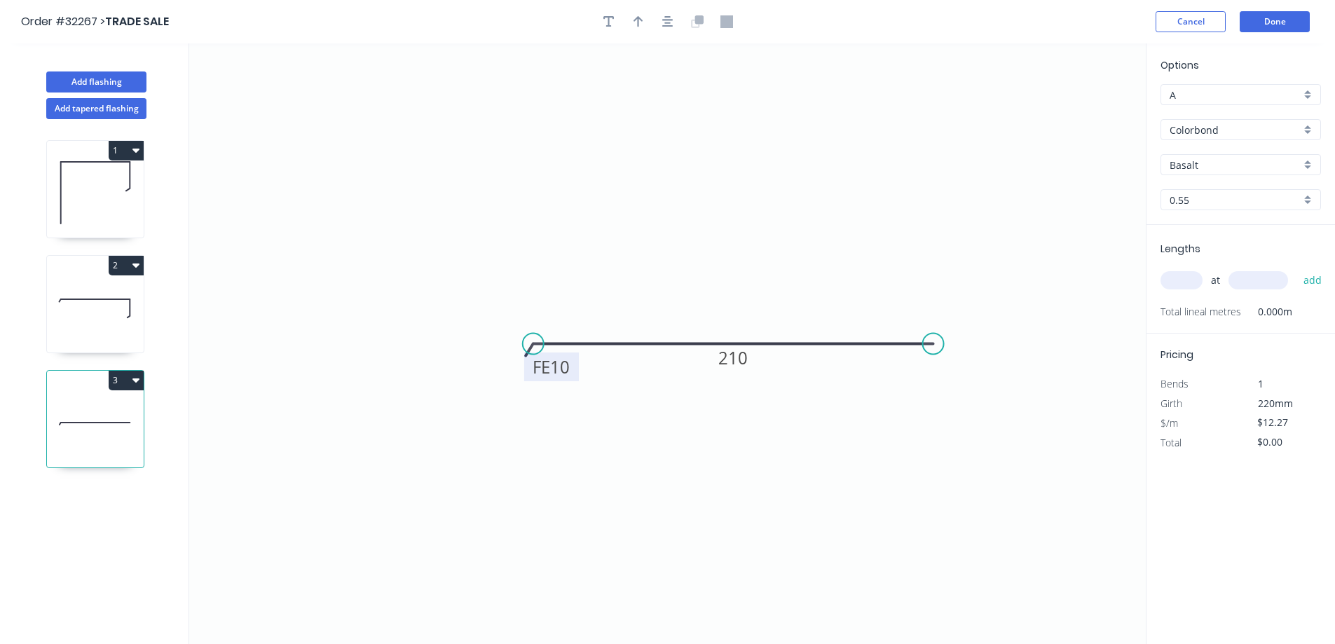
drag, startPoint x: 803, startPoint y: 344, endPoint x: 766, endPoint y: 208, distance: 141.2
click at [932, 364] on icon "0 FE 10 210" at bounding box center [667, 343] width 957 height 601
click at [667, 24] on icon "button" at bounding box center [667, 21] width 11 height 11
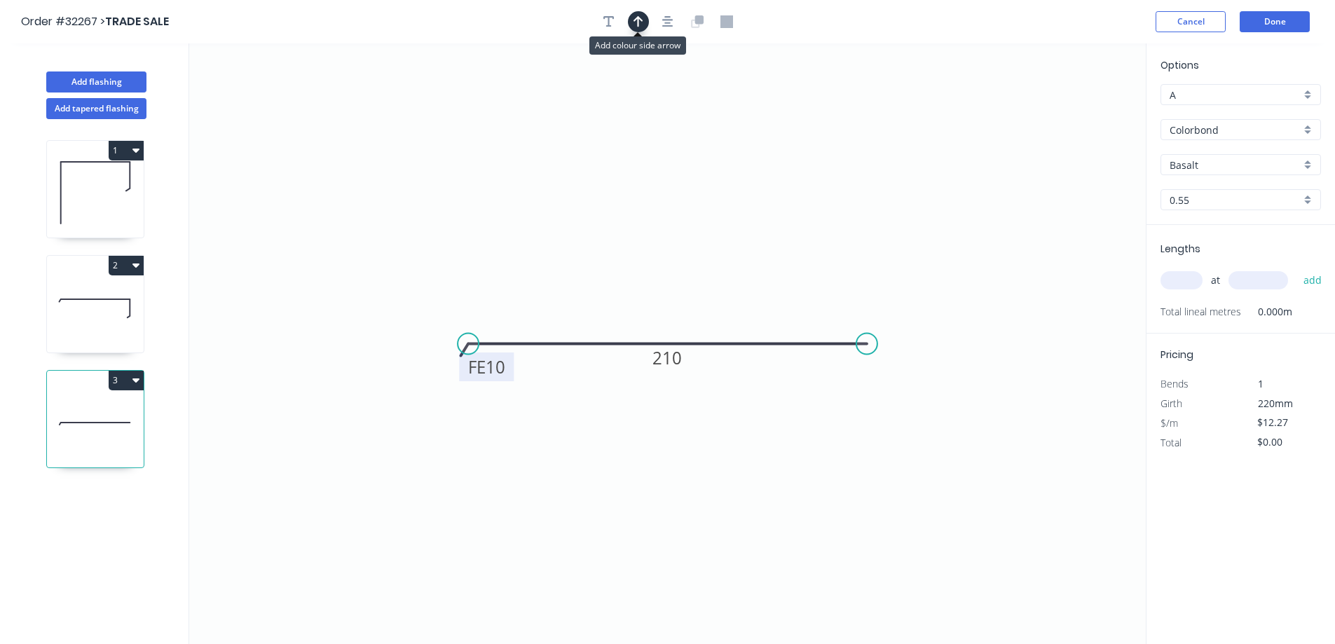
click at [638, 20] on icon "button" at bounding box center [639, 21] width 10 height 11
drag, startPoint x: 1072, startPoint y: 107, endPoint x: 791, endPoint y: 266, distance: 322.4
click at [697, 294] on icon at bounding box center [697, 277] width 13 height 45
drag, startPoint x: 1302, startPoint y: 167, endPoint x: 1294, endPoint y: 174, distance: 10.4
click at [1302, 168] on div "Basalt" at bounding box center [1241, 164] width 161 height 21
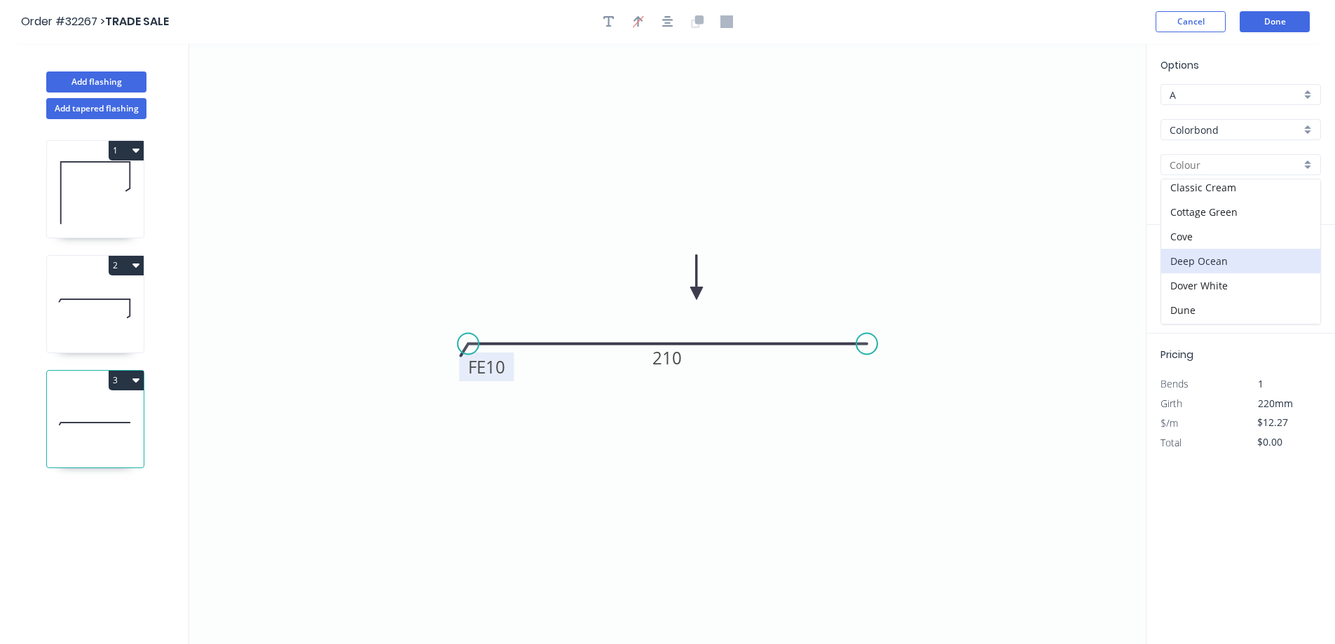
scroll to position [351, 0]
click at [1231, 210] on div "Night Sky" at bounding box center [1241, 209] width 159 height 25
type input "Night Sky"
drag, startPoint x: 1195, startPoint y: 277, endPoint x: 1004, endPoint y: 283, distance: 190.8
click at [1187, 279] on input "text" at bounding box center [1182, 280] width 42 height 18
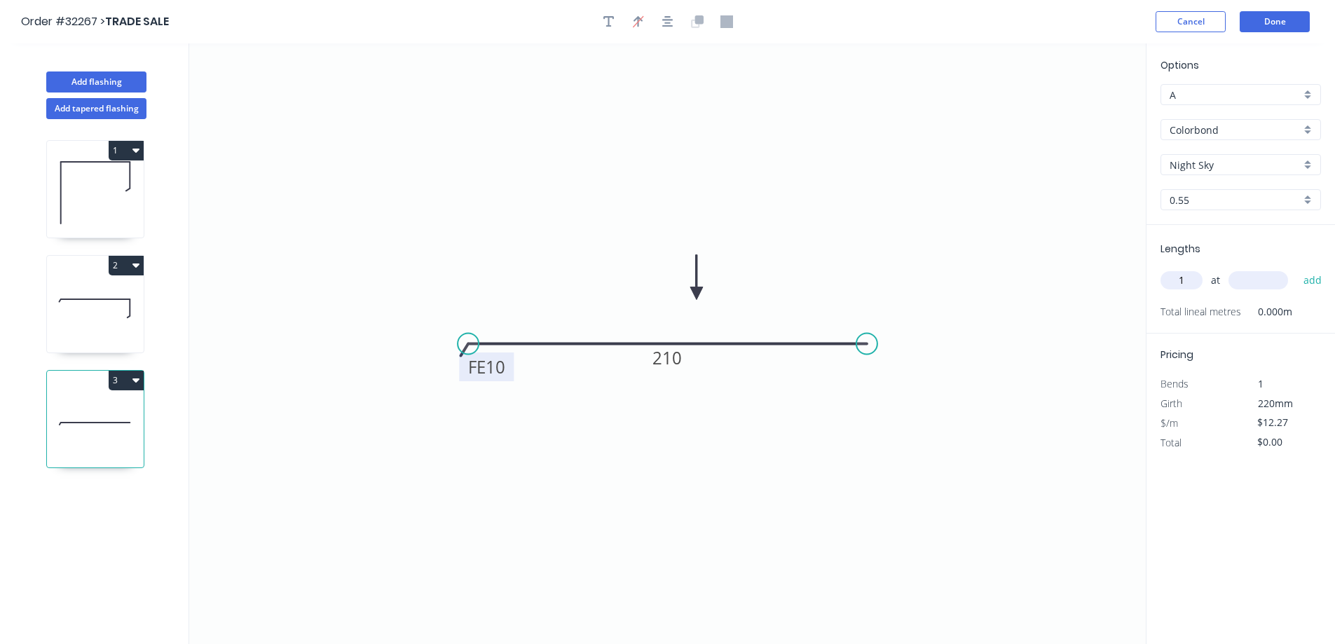
type input "1"
type input "2300."
click at [1297, 269] on button "add" at bounding box center [1313, 281] width 33 height 24
type input "$28.22"
click at [1288, 25] on button "Done" at bounding box center [1275, 21] width 70 height 21
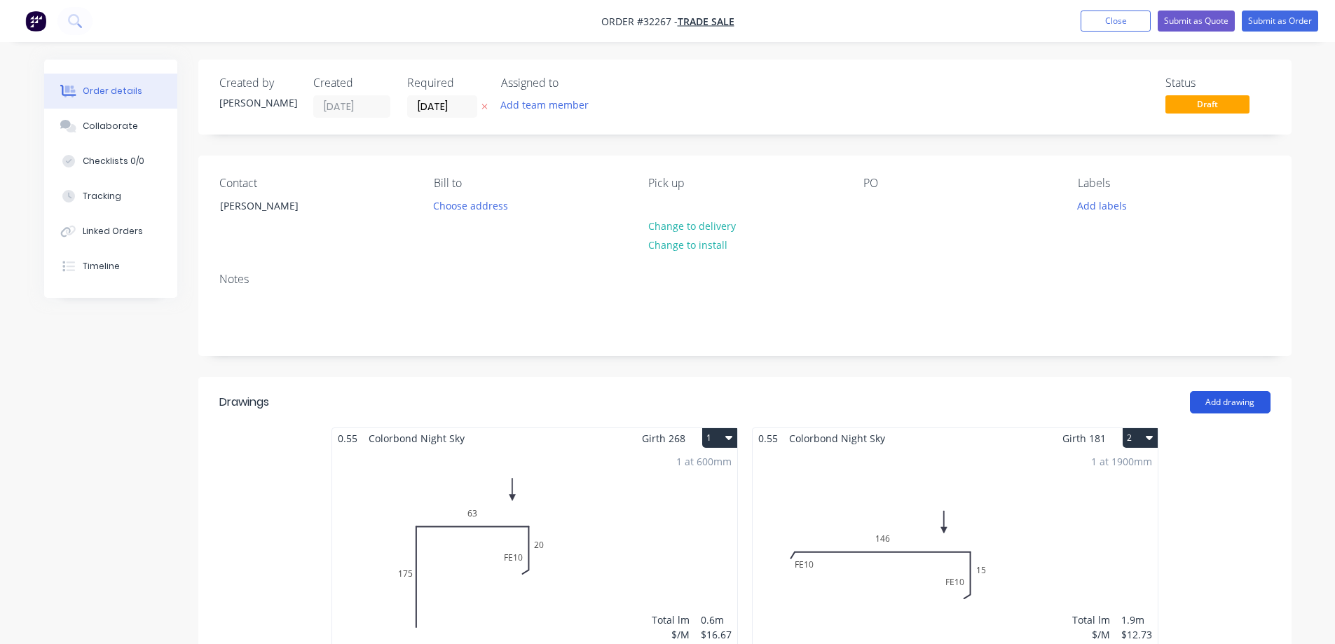
click at [1232, 405] on button "Add drawing" at bounding box center [1230, 402] width 81 height 22
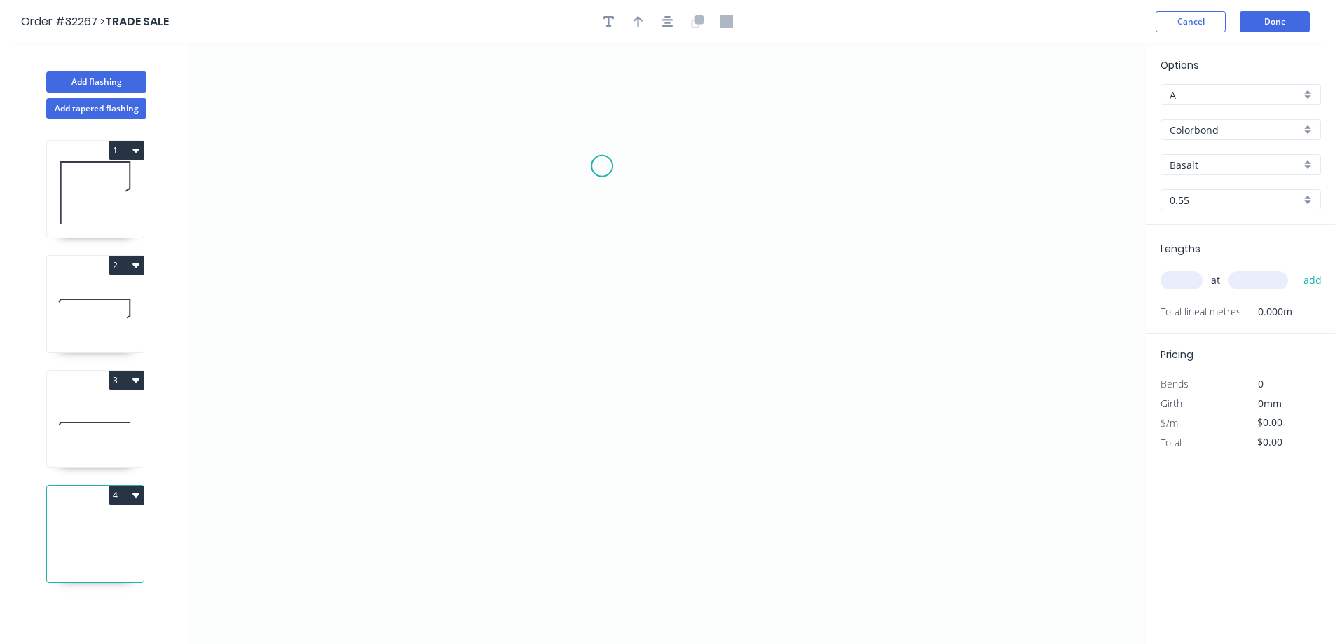
click at [602, 166] on icon "0" at bounding box center [667, 343] width 957 height 601
drag, startPoint x: 593, startPoint y: 380, endPoint x: 723, endPoint y: 359, distance: 131.4
click at [613, 376] on icon "0" at bounding box center [667, 343] width 957 height 601
click at [845, 366] on icon "0 ?" at bounding box center [667, 343] width 957 height 601
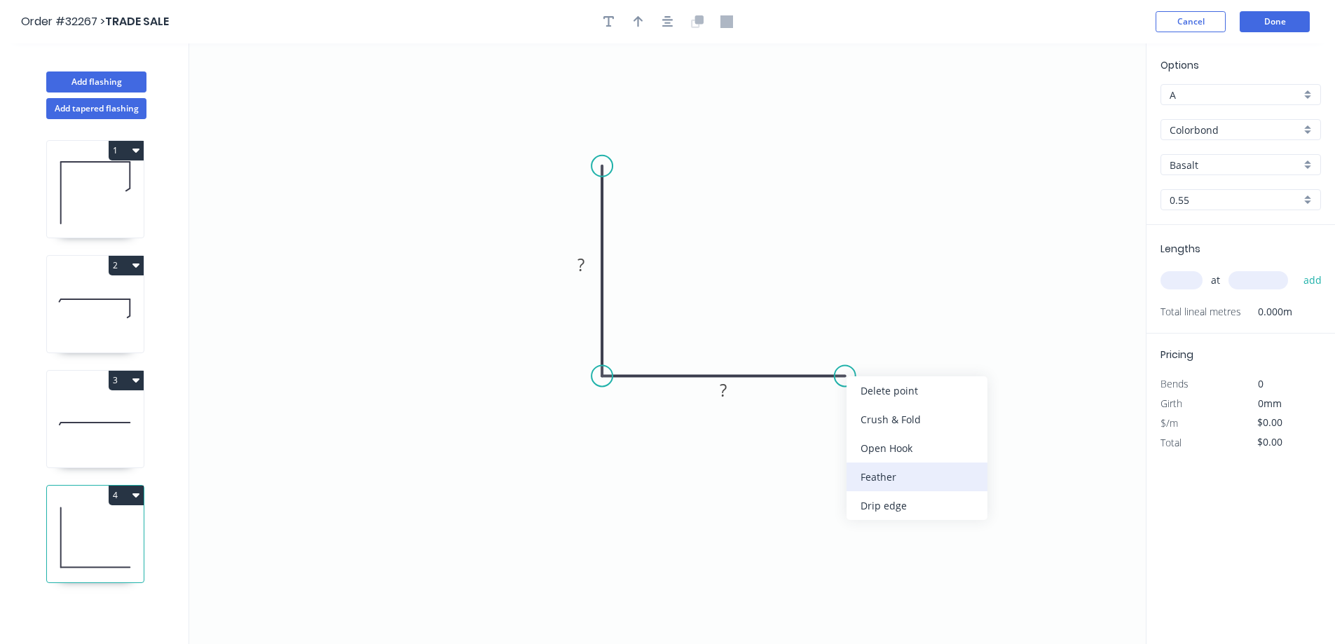
click at [943, 481] on div "Feather" at bounding box center [917, 477] width 141 height 29
click at [843, 402] on tspan "15" at bounding box center [836, 399] width 20 height 23
type input "$7.85"
drag, startPoint x: 740, startPoint y: 395, endPoint x: 769, endPoint y: 315, distance: 85.2
click at [740, 392] on rect at bounding box center [724, 390] width 46 height 29
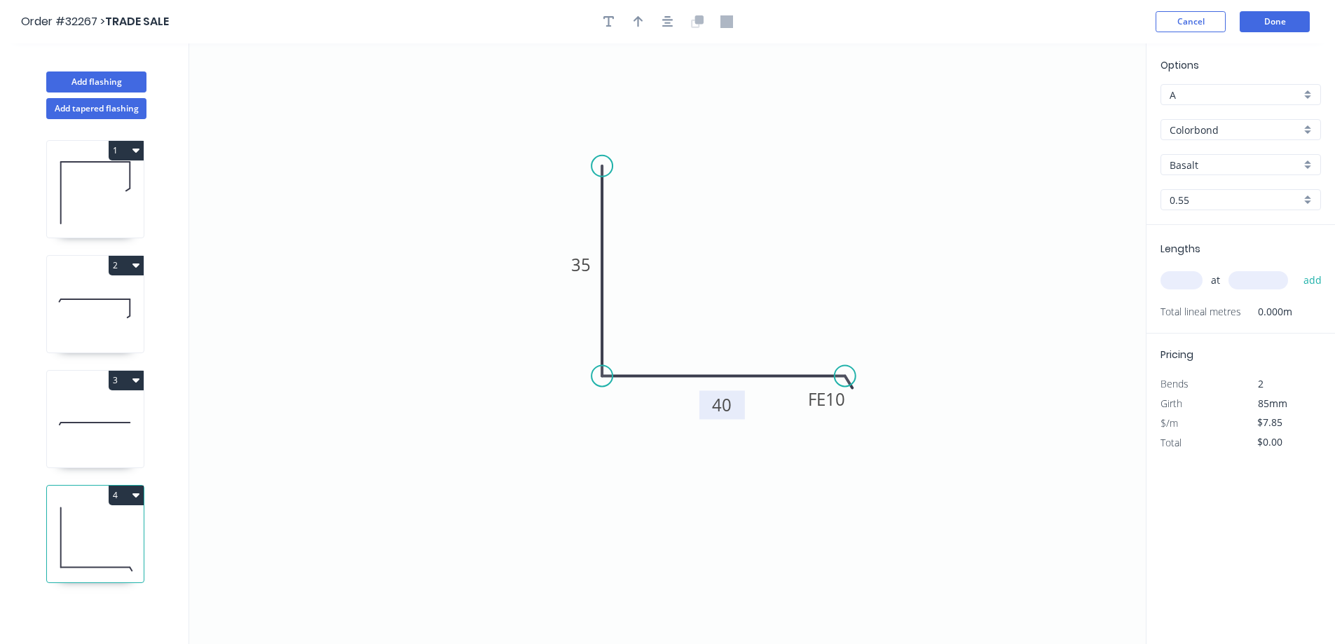
drag, startPoint x: 740, startPoint y: 402, endPoint x: 733, endPoint y: 413, distance: 13.2
click at [733, 413] on rect at bounding box center [723, 404] width 46 height 29
click at [726, 405] on tspan "40" at bounding box center [719, 401] width 20 height 23
click at [672, 22] on icon "button" at bounding box center [667, 21] width 11 height 13
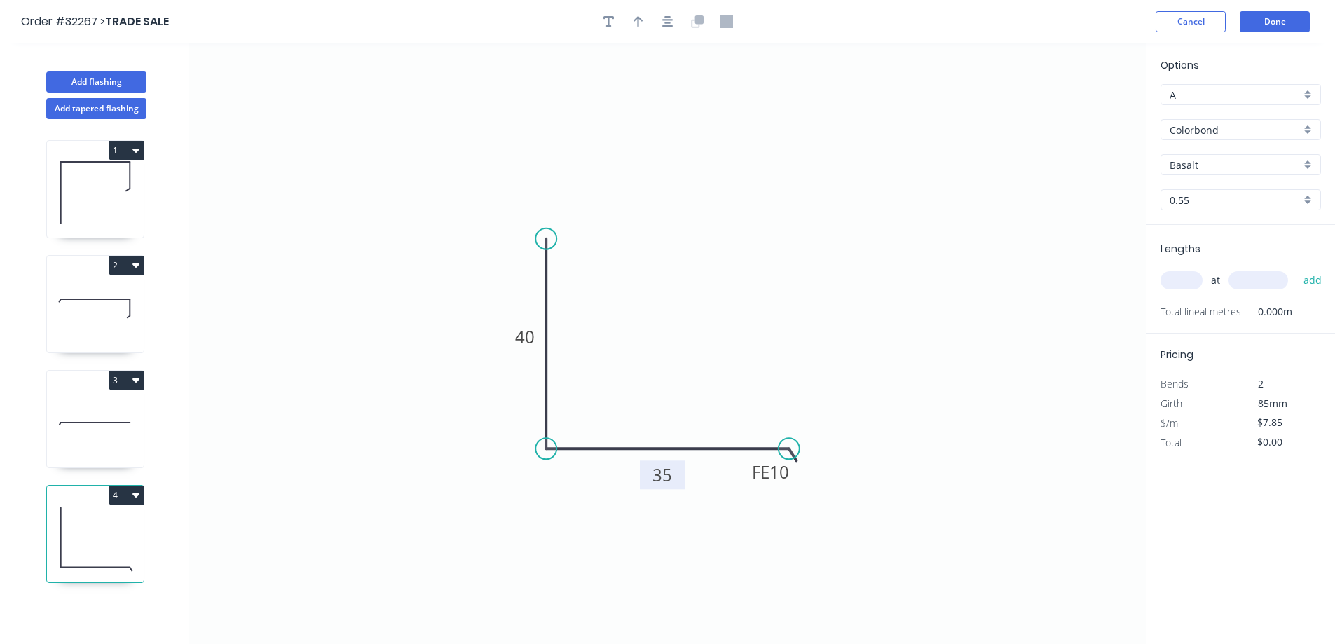
click at [637, 24] on icon "button" at bounding box center [639, 21] width 10 height 13
drag, startPoint x: 1073, startPoint y: 108, endPoint x: 674, endPoint y: 380, distance: 482.2
click at [672, 381] on icon at bounding box center [670, 365] width 13 height 45
drag, startPoint x: 1311, startPoint y: 162, endPoint x: 1307, endPoint y: 169, distance: 7.8
click at [1311, 163] on div "Basalt" at bounding box center [1241, 164] width 161 height 21
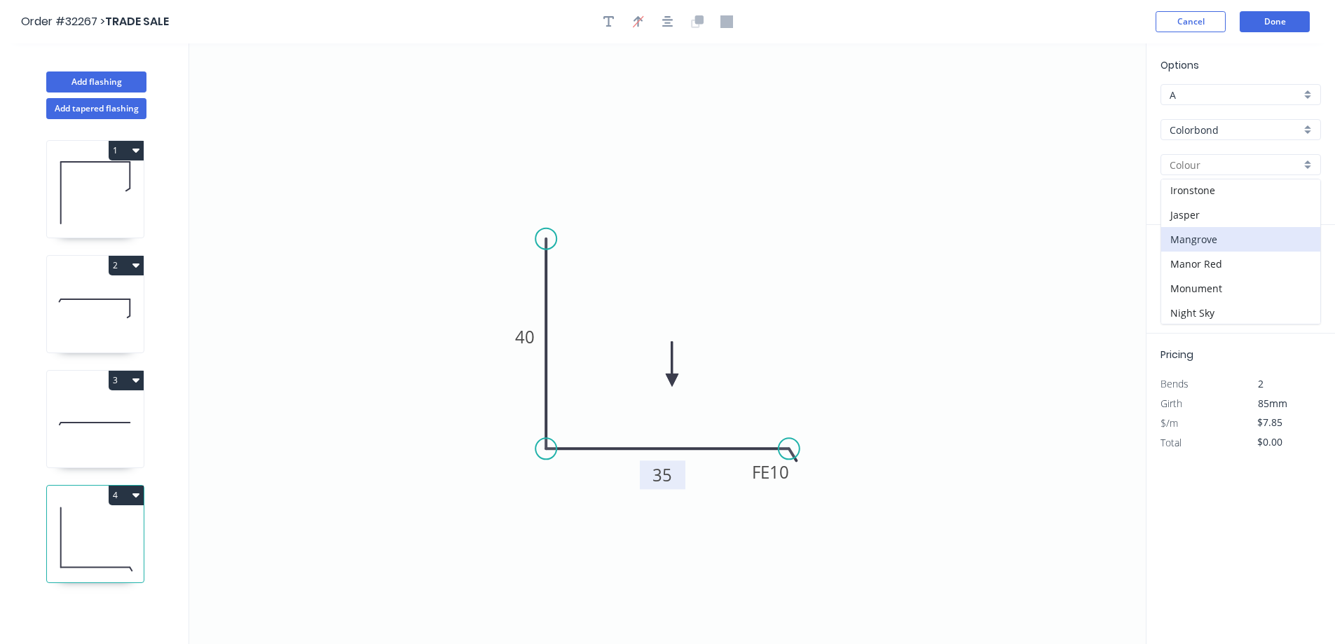
scroll to position [280, 0]
click at [1225, 277] on div "Night Sky" at bounding box center [1241, 279] width 159 height 25
type input "Night Sky"
drag, startPoint x: 1181, startPoint y: 287, endPoint x: 1119, endPoint y: 296, distance: 62.4
click at [1176, 288] on input "text" at bounding box center [1182, 280] width 42 height 18
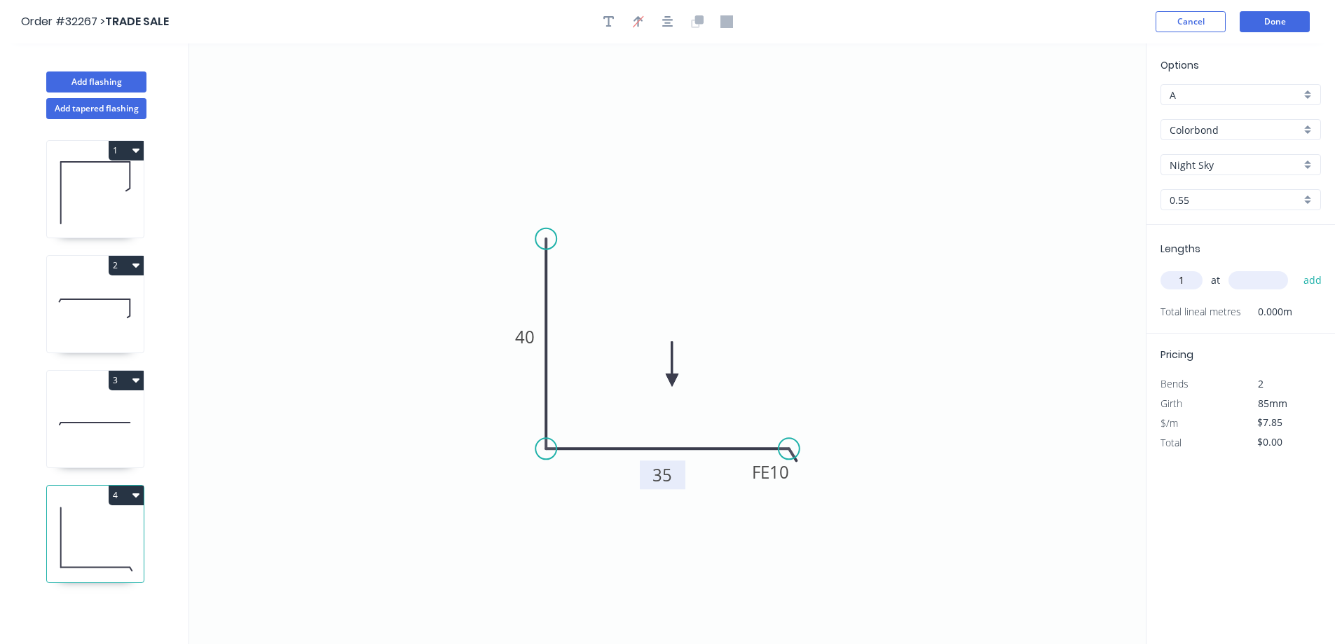
type input "1"
type input "600"
click at [1297, 269] on button "add" at bounding box center [1313, 281] width 33 height 24
type input "$7.85"
click at [1267, 26] on button "Done" at bounding box center [1275, 21] width 70 height 21
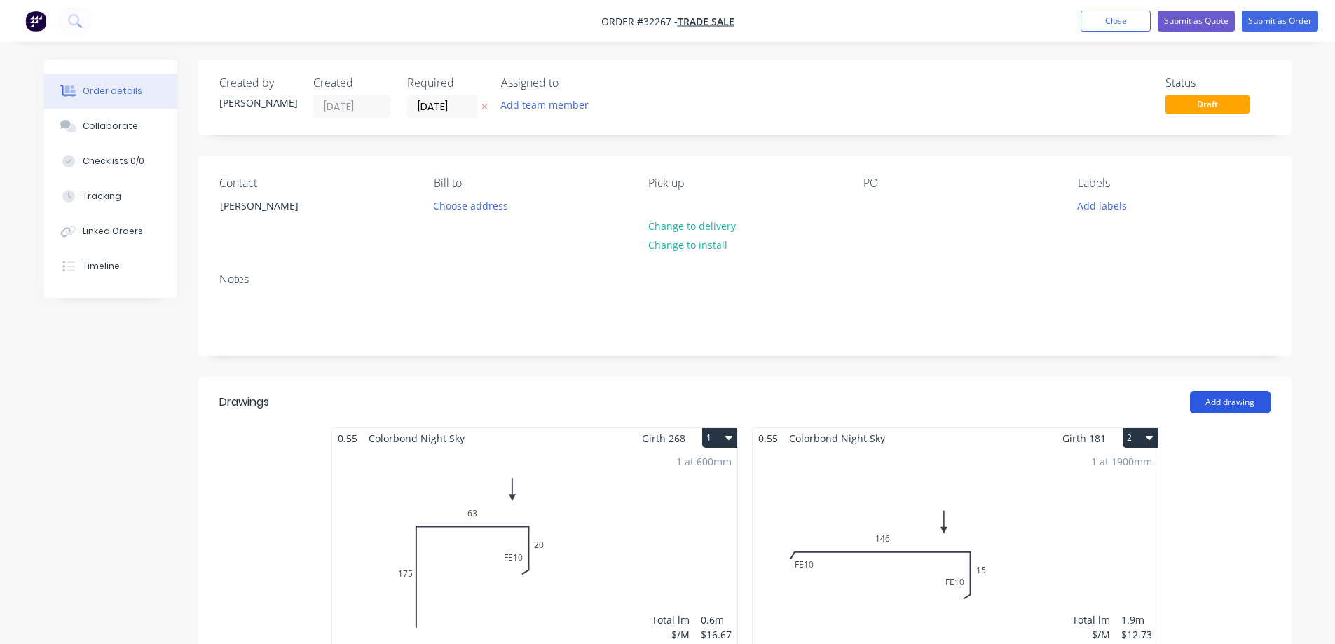
click at [1220, 405] on button "Add drawing" at bounding box center [1230, 402] width 81 height 22
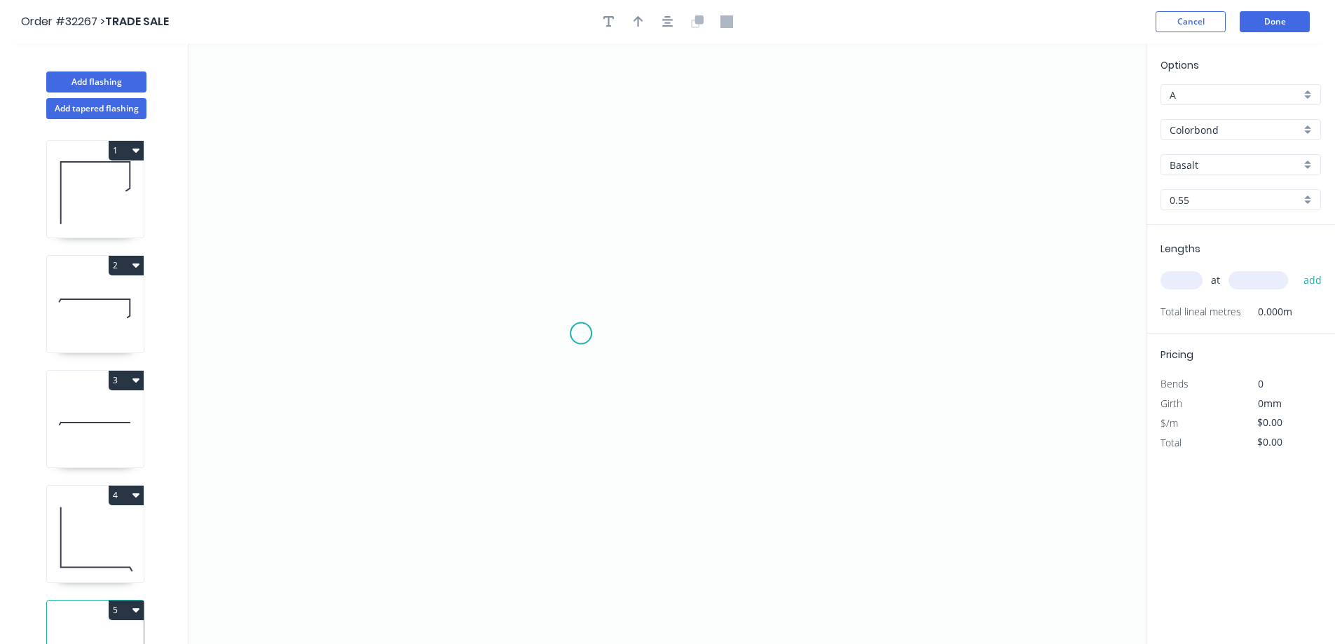
click at [580, 334] on icon "0" at bounding box center [667, 343] width 957 height 601
click at [586, 142] on icon "0" at bounding box center [667, 343] width 957 height 601
click at [836, 139] on icon "0 ?" at bounding box center [667, 343] width 957 height 601
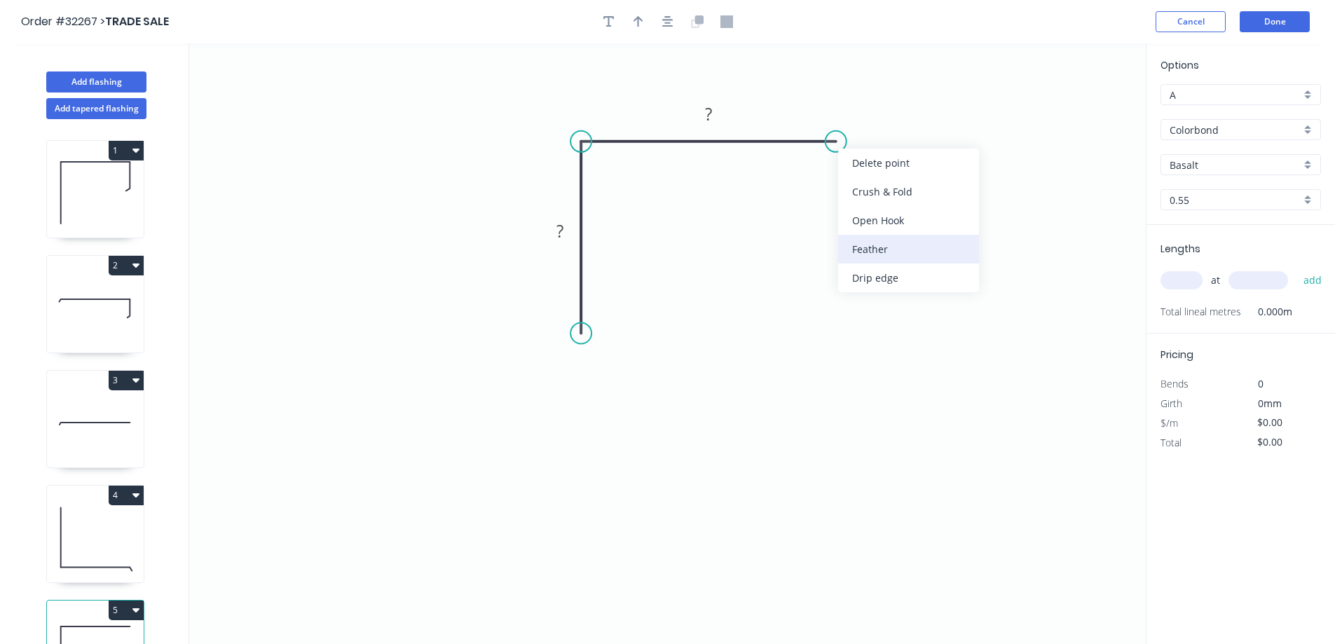
click at [925, 255] on div "Feather" at bounding box center [908, 249] width 141 height 29
click at [870, 104] on tspan "15" at bounding box center [863, 104] width 20 height 23
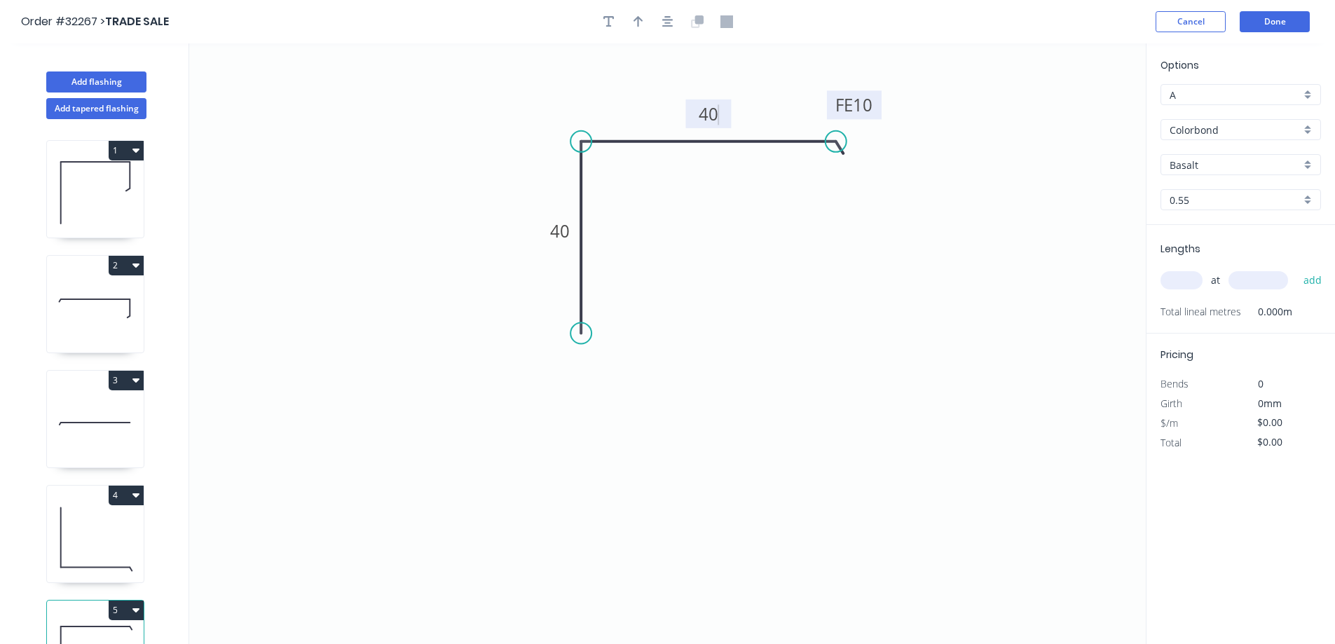
type input "$7.85"
click at [666, 22] on icon "button" at bounding box center [667, 21] width 11 height 11
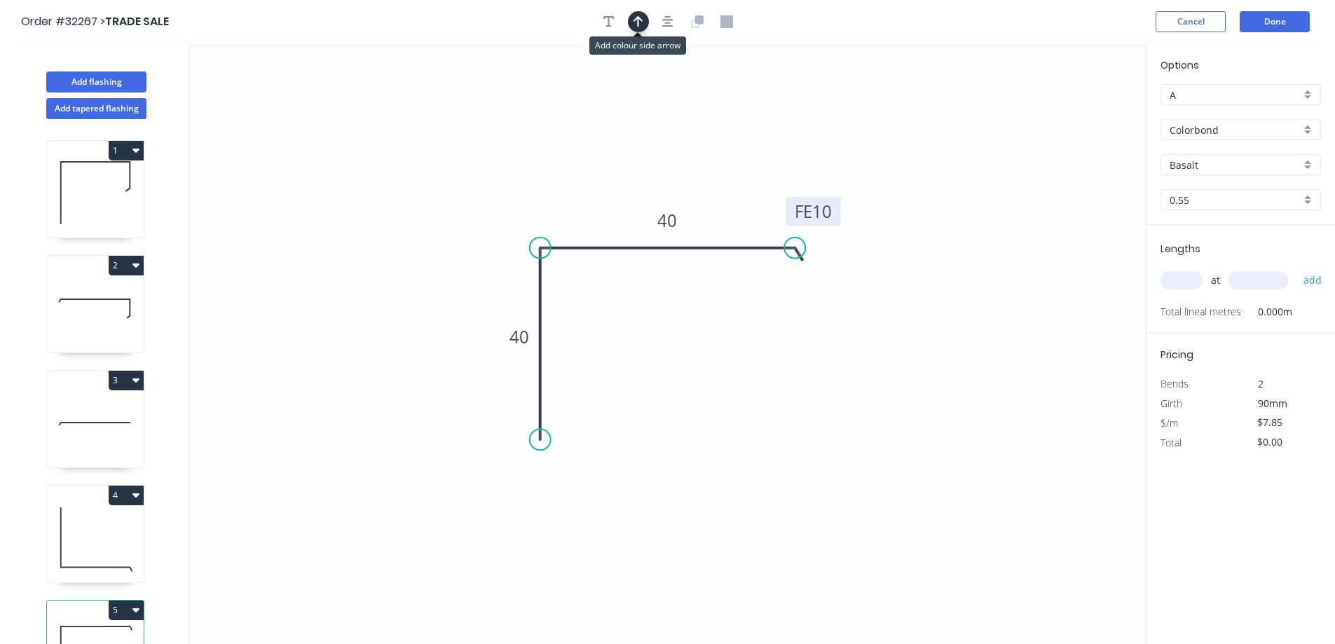
click at [646, 22] on button "button" at bounding box center [638, 21] width 21 height 21
drag, startPoint x: 1074, startPoint y: 109, endPoint x: 740, endPoint y: 182, distance: 342.4
click at [740, 182] on icon at bounding box center [742, 164] width 13 height 45
click at [1303, 163] on div "Basalt" at bounding box center [1241, 164] width 161 height 21
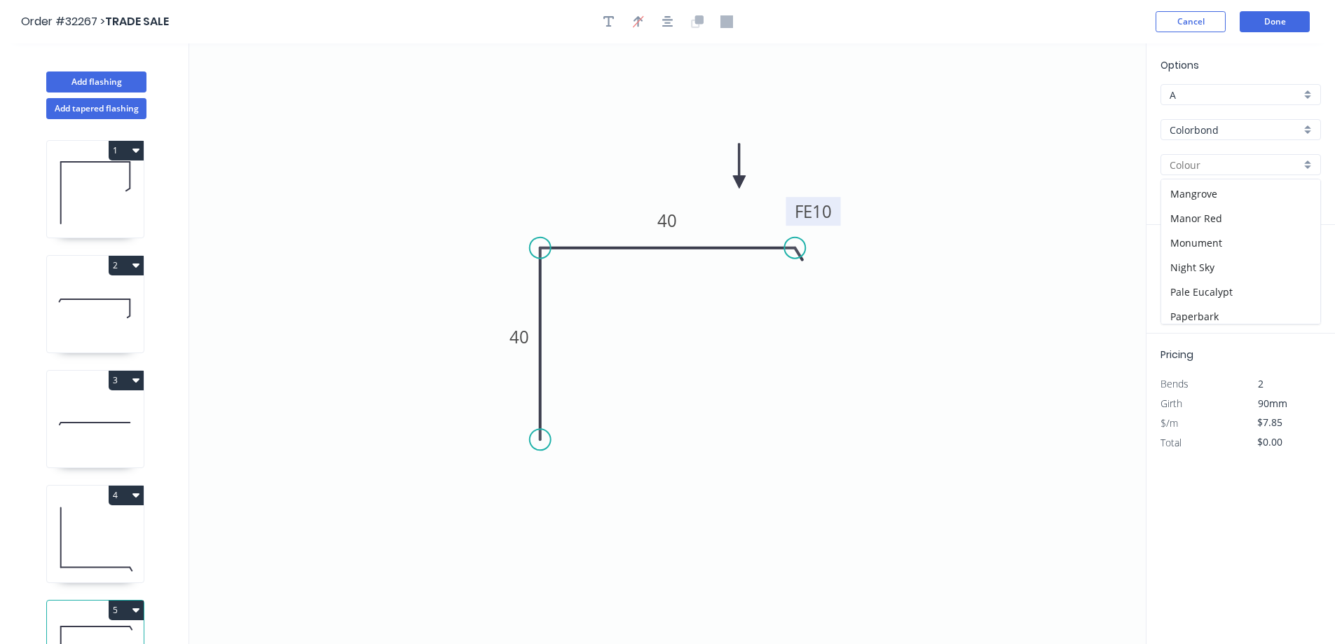
scroll to position [280, 0]
click at [1216, 281] on div "Night Sky" at bounding box center [1241, 279] width 159 height 25
type input "Night Sky"
click at [1188, 278] on input "text" at bounding box center [1182, 280] width 42 height 18
type input "1"
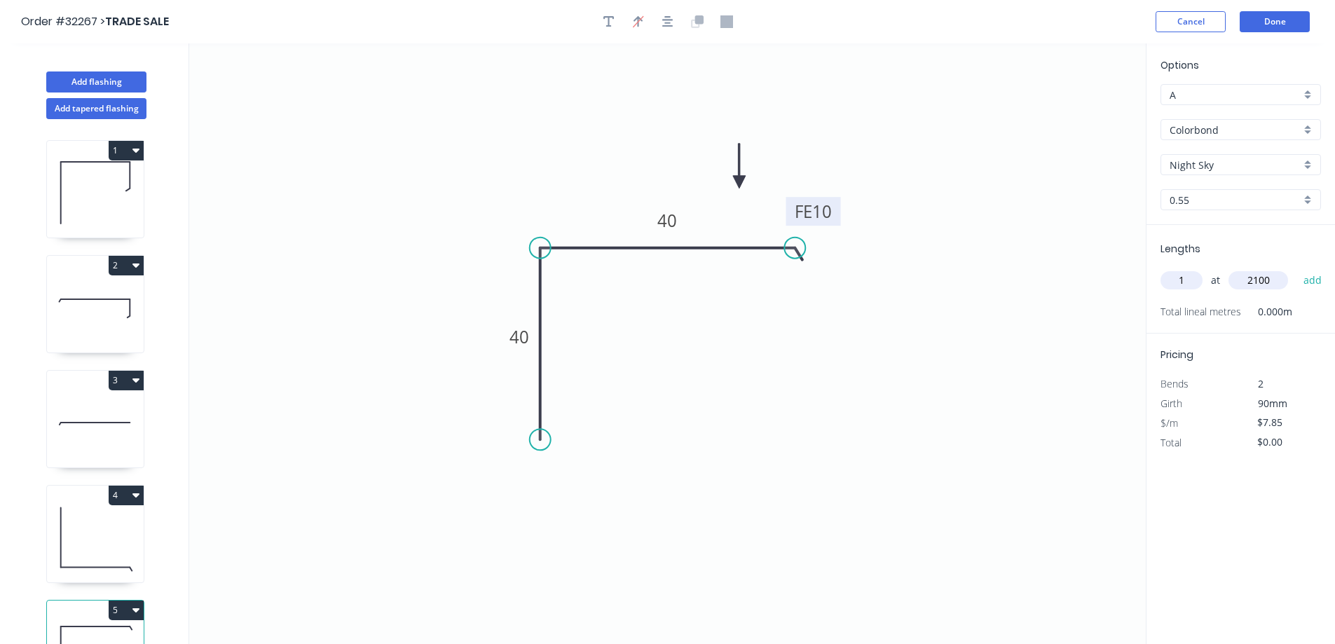
type input "2100"
click at [1297, 269] on button "add" at bounding box center [1313, 281] width 33 height 24
type input "$16.49"
click at [1298, 23] on button "Done" at bounding box center [1275, 21] width 70 height 21
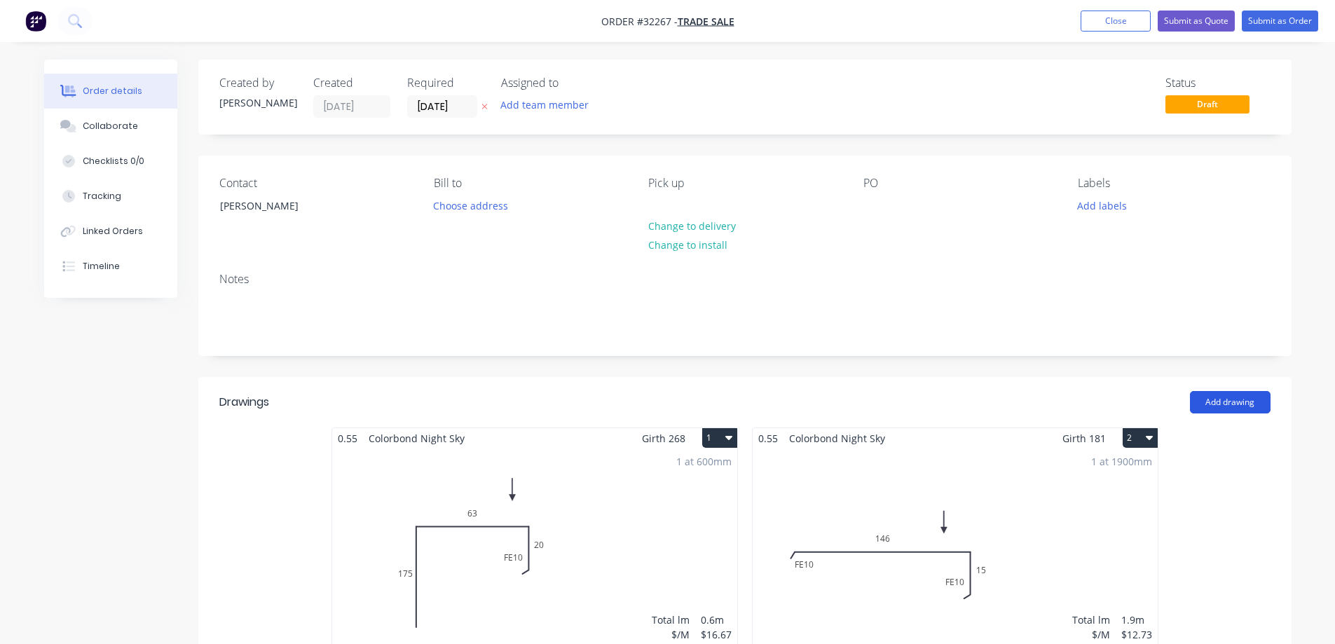
click at [1231, 402] on button "Add drawing" at bounding box center [1230, 402] width 81 height 22
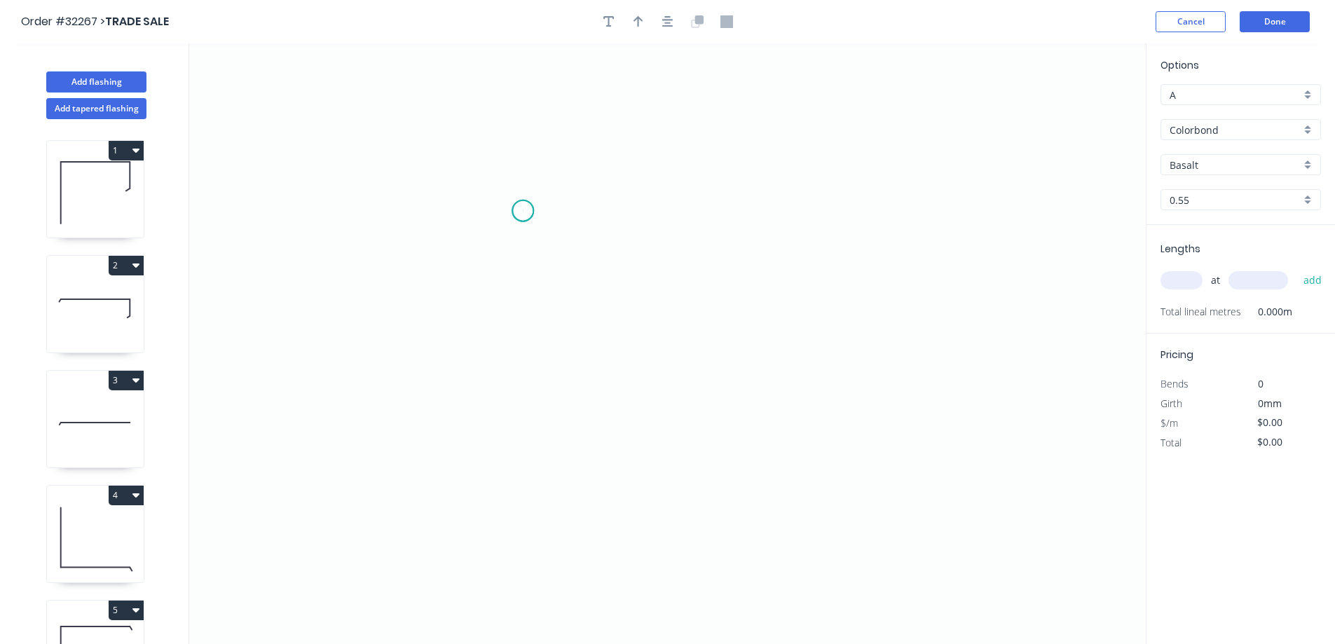
click at [523, 211] on icon "0" at bounding box center [667, 343] width 957 height 601
click at [820, 212] on icon "0" at bounding box center [667, 343] width 957 height 601
click at [828, 332] on icon "0 ?" at bounding box center [667, 343] width 957 height 601
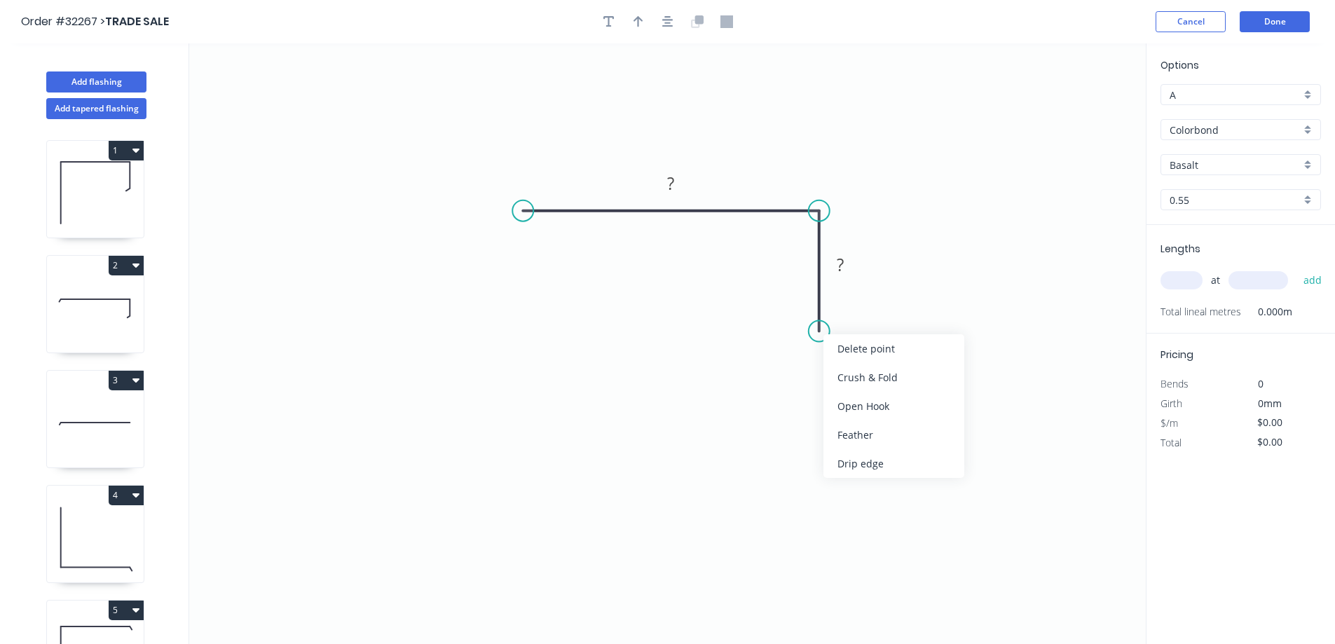
click at [904, 429] on div "Feather" at bounding box center [894, 435] width 141 height 29
click at [806, 303] on tspan "15" at bounding box center [799, 305] width 20 height 23
type input "$7.85"
click at [667, 22] on icon "button" at bounding box center [667, 21] width 11 height 11
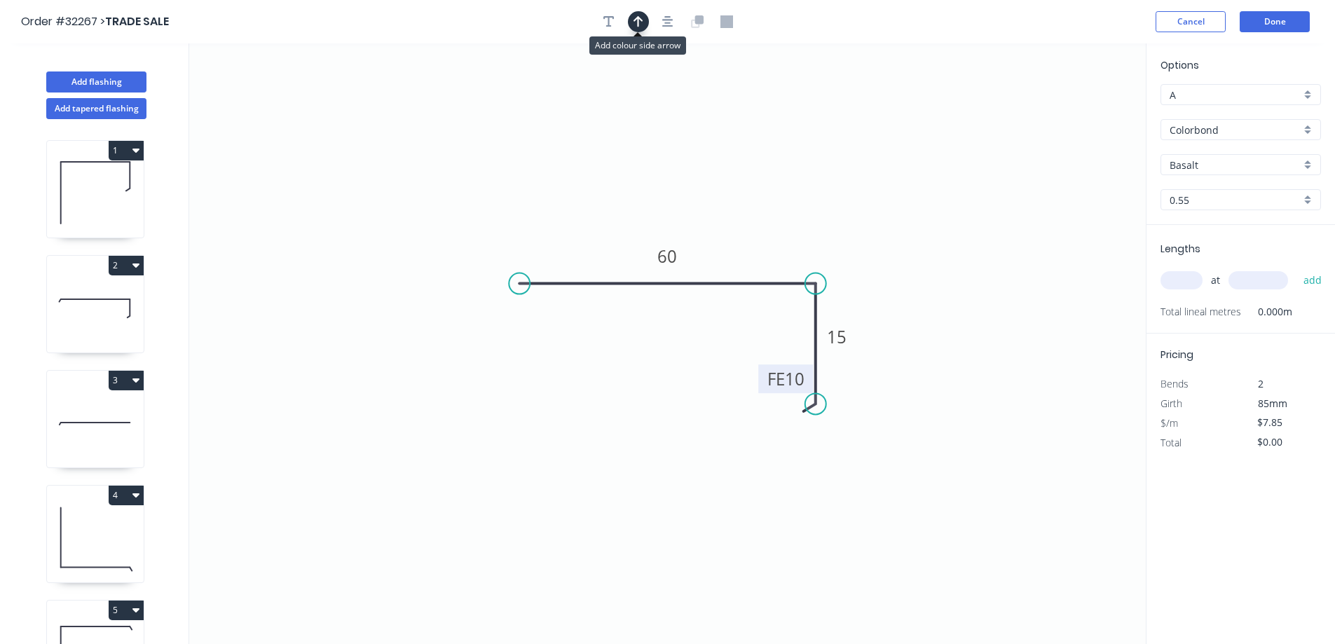
click at [639, 14] on button "button" at bounding box center [638, 21] width 21 height 21
drag, startPoint x: 1010, startPoint y: 147, endPoint x: 768, endPoint y: 231, distance: 255.6
click at [768, 231] on icon at bounding box center [768, 215] width 13 height 45
click at [1306, 165] on div "Basalt" at bounding box center [1241, 164] width 161 height 21
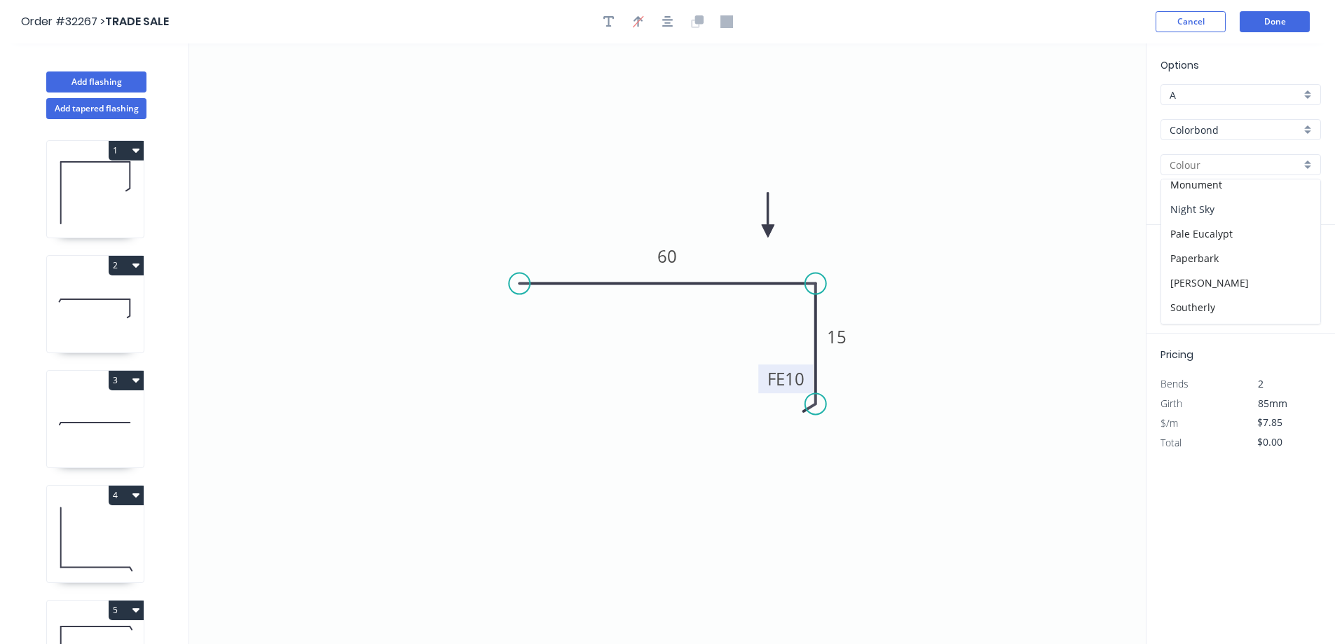
click at [1227, 210] on div "Night Sky" at bounding box center [1241, 209] width 159 height 25
type input "Night Sky"
click at [1180, 284] on input "text" at bounding box center [1182, 280] width 42 height 18
type input "1"
type input "600"
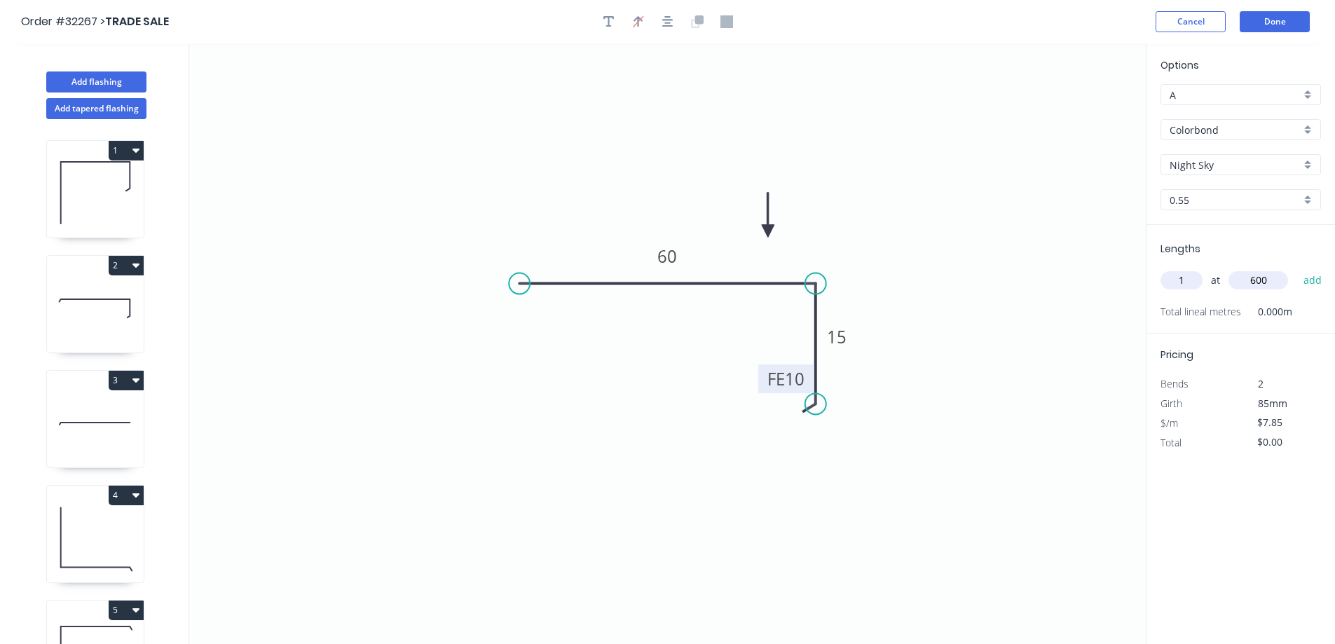
click at [1297, 269] on button "add" at bounding box center [1313, 281] width 33 height 24
type input "$7.85"
click at [1278, 18] on button "Done" at bounding box center [1275, 21] width 70 height 21
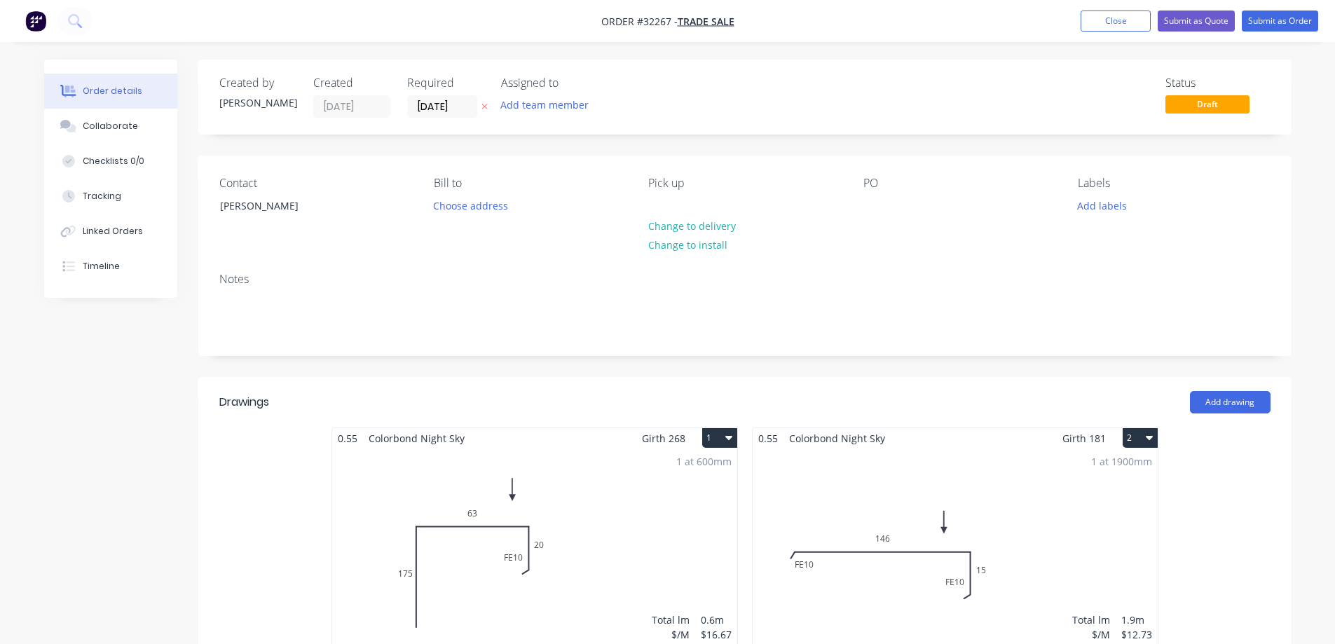
scroll to position [280, 0]
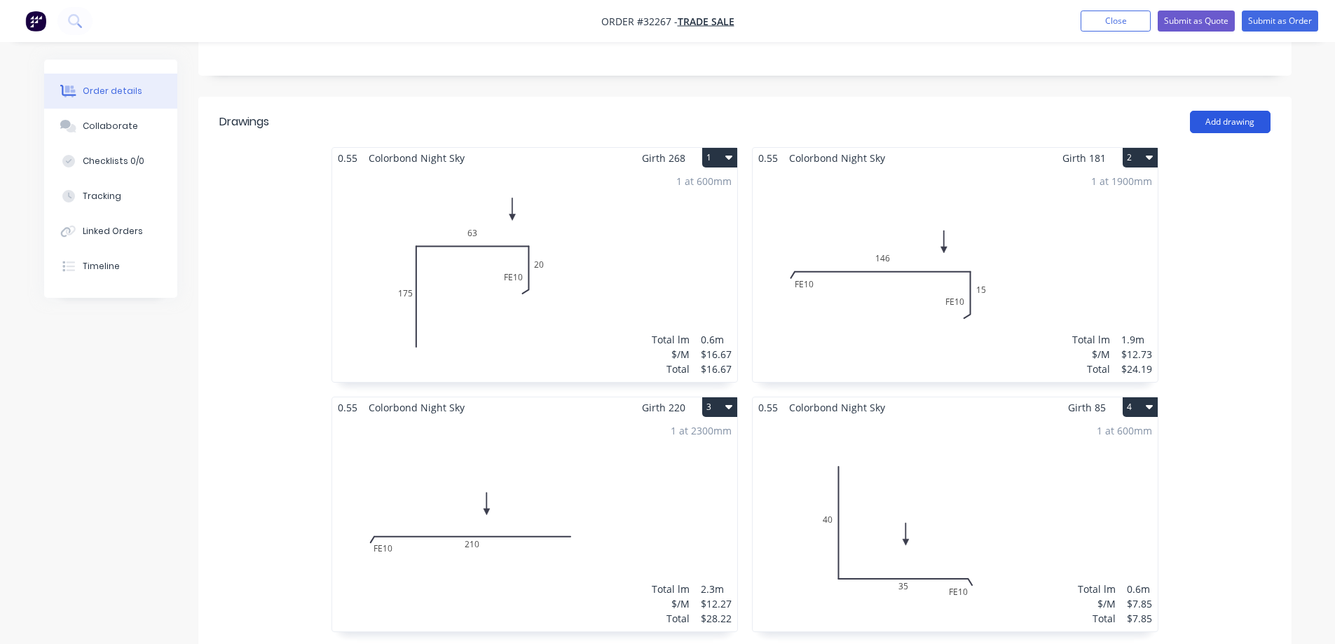
click at [1230, 118] on button "Add drawing" at bounding box center [1230, 122] width 81 height 22
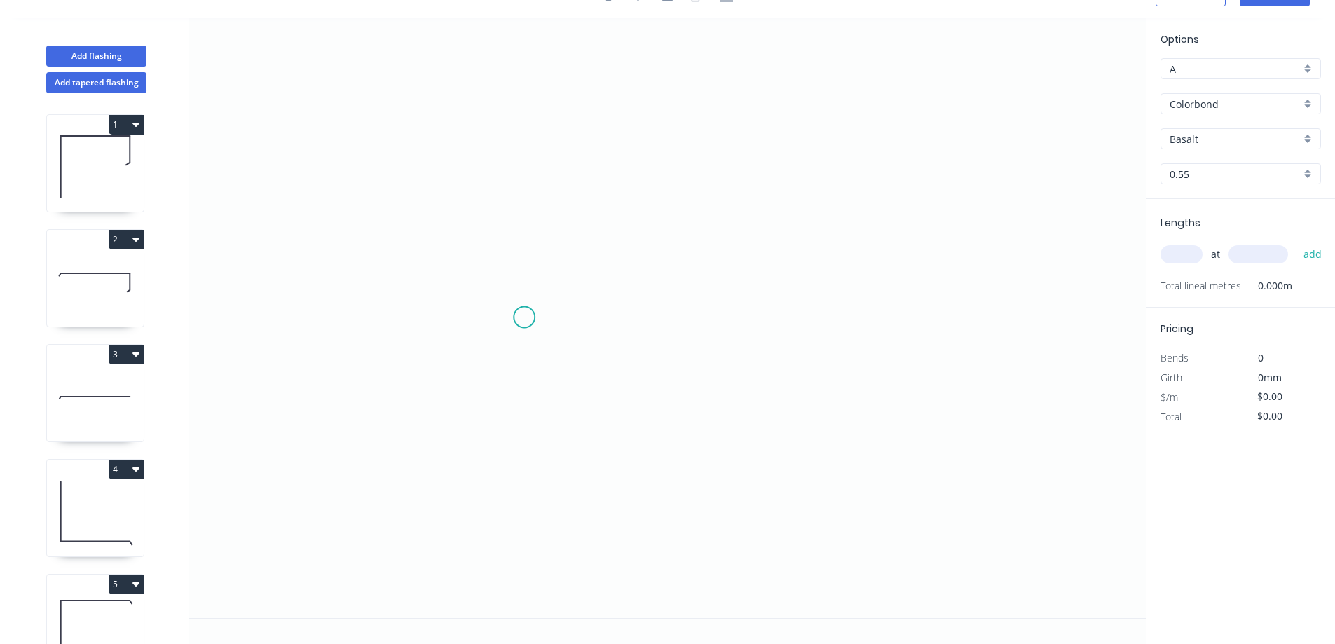
click at [524, 316] on icon "0" at bounding box center [667, 318] width 957 height 601
click at [529, 158] on icon "0" at bounding box center [667, 318] width 957 height 601
click at [866, 165] on icon "0 ?" at bounding box center [667, 318] width 957 height 601
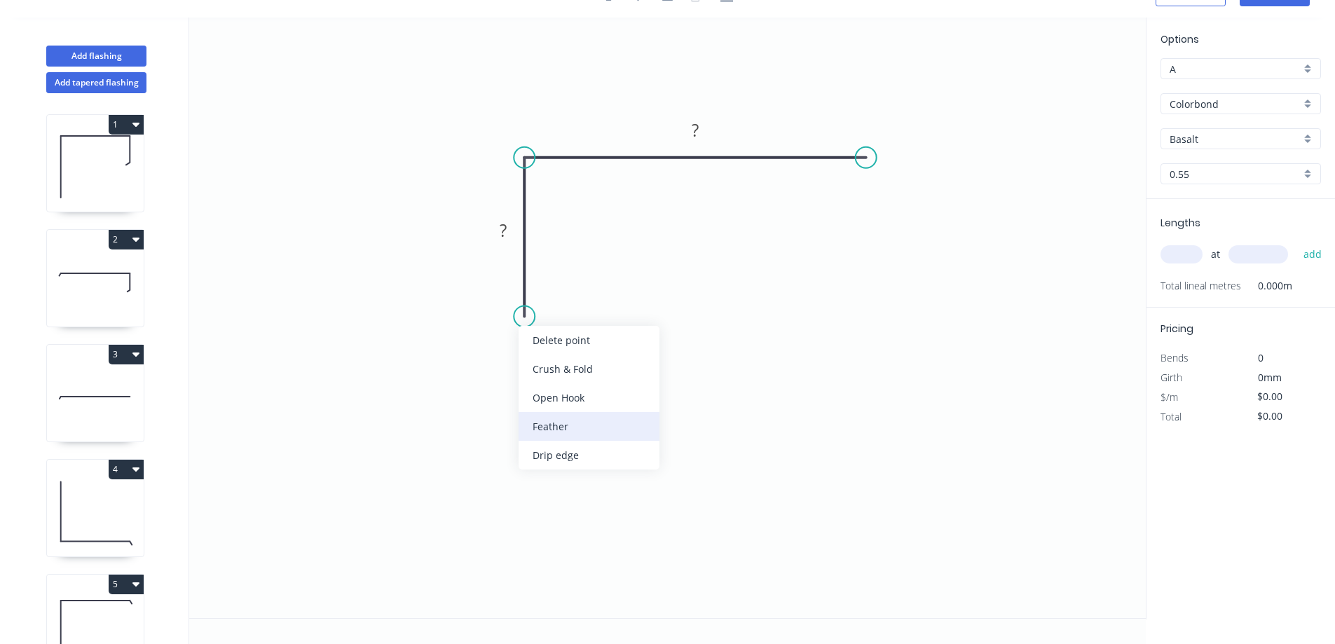
click at [594, 428] on div "Feather" at bounding box center [589, 426] width 141 height 29
click at [551, 362] on div "Flip bend" at bounding box center [594, 368] width 141 height 29
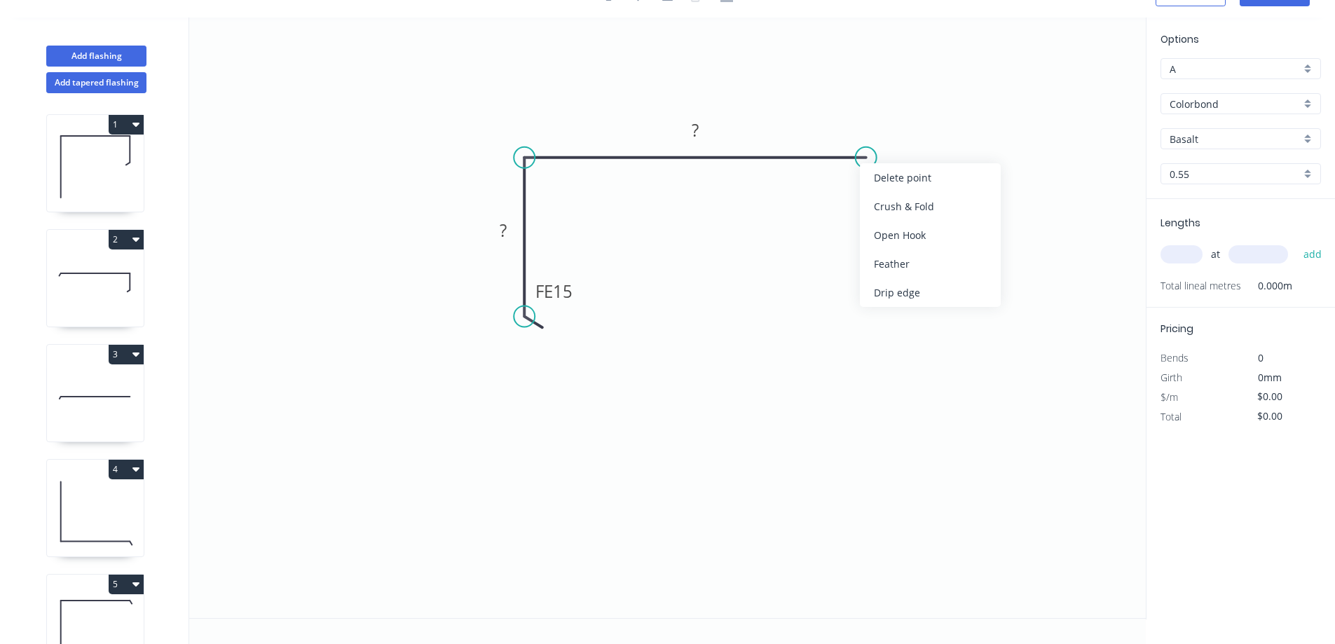
click at [929, 265] on div "Feather" at bounding box center [930, 264] width 141 height 29
click at [899, 120] on tspan "15" at bounding box center [893, 120] width 20 height 23
type input "$16.67"
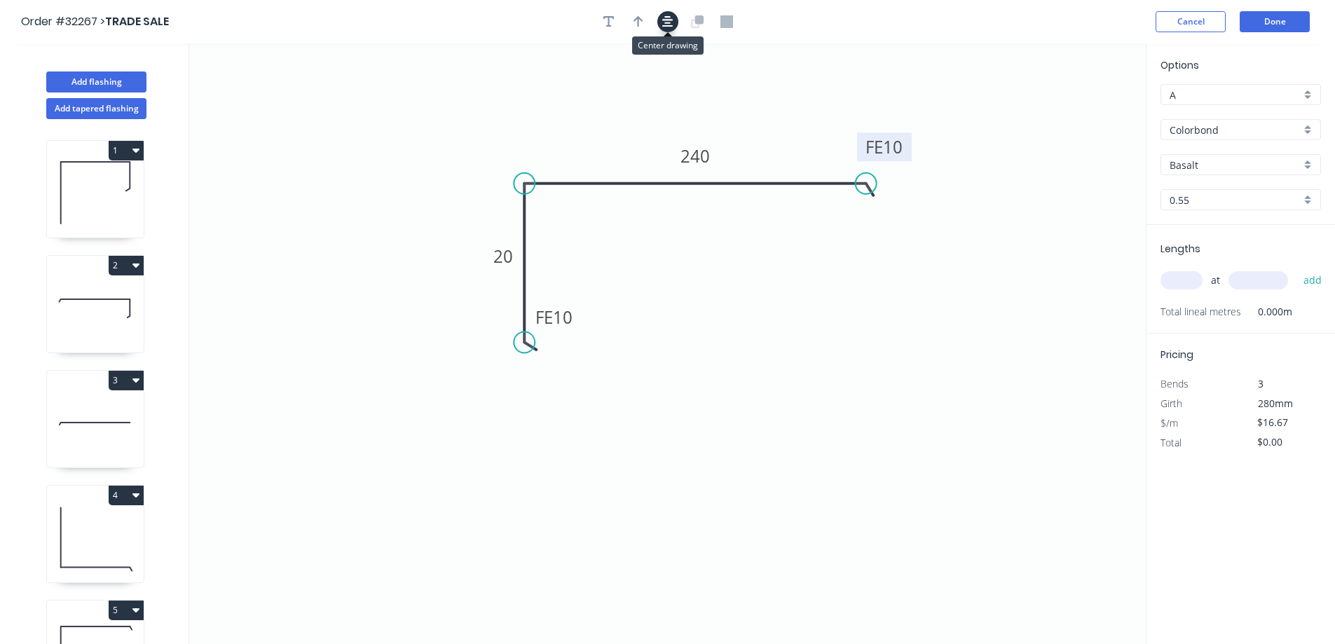
click at [667, 24] on icon "button" at bounding box center [667, 21] width 11 height 11
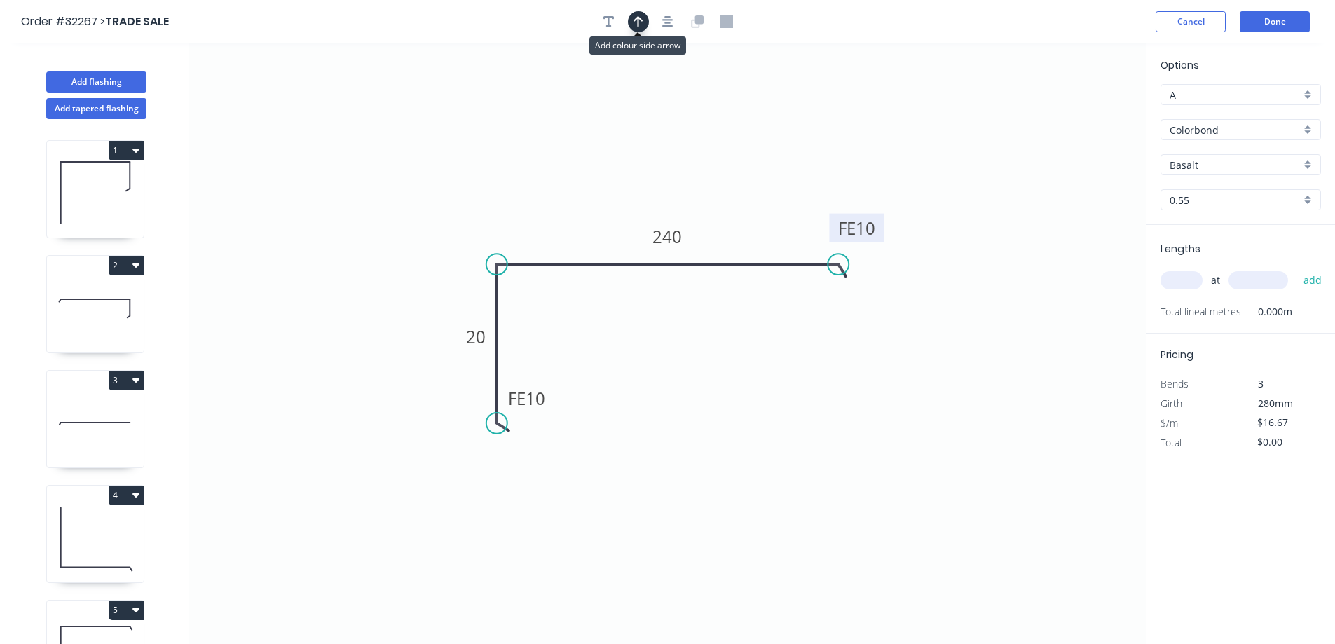
click at [641, 27] on icon "button" at bounding box center [639, 21] width 10 height 13
drag, startPoint x: 1077, startPoint y: 108, endPoint x: 754, endPoint y: 217, distance: 341.0
click at [770, 209] on icon at bounding box center [776, 186] width 13 height 45
click at [1310, 163] on div "Basalt" at bounding box center [1241, 164] width 161 height 21
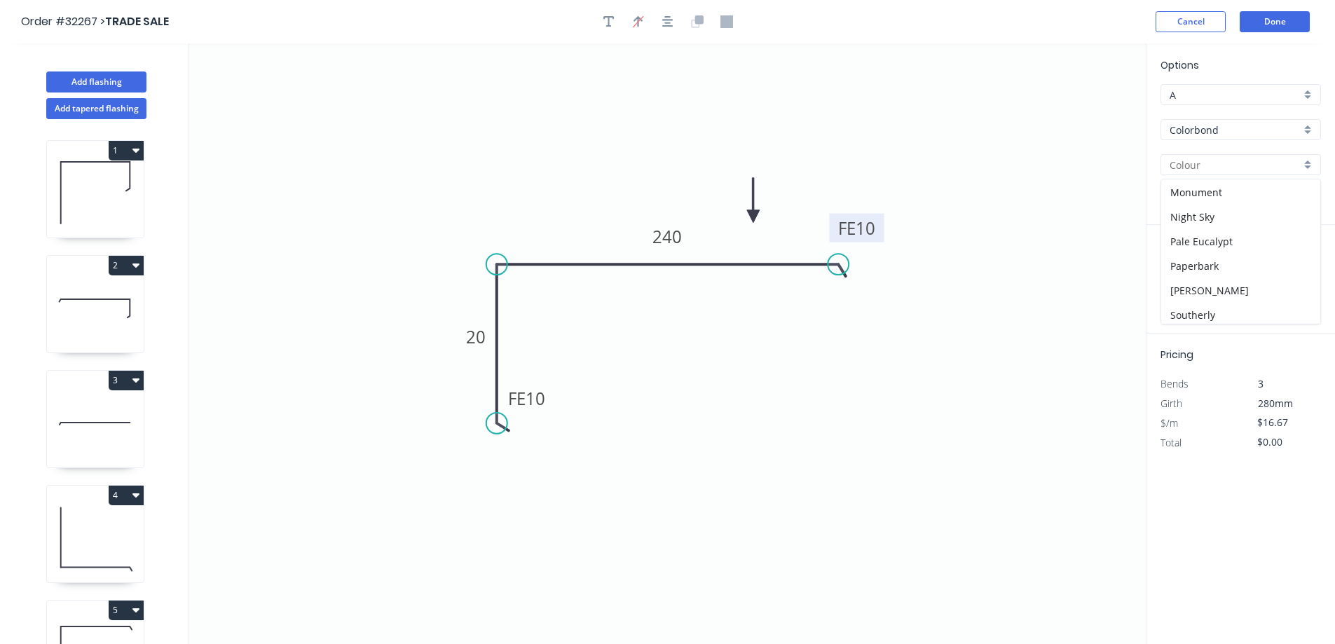
scroll to position [351, 0]
click at [1223, 214] on div "Night Sky" at bounding box center [1241, 209] width 159 height 25
type input "Night Sky"
click at [1190, 287] on input "text" at bounding box center [1182, 280] width 42 height 18
type input "1"
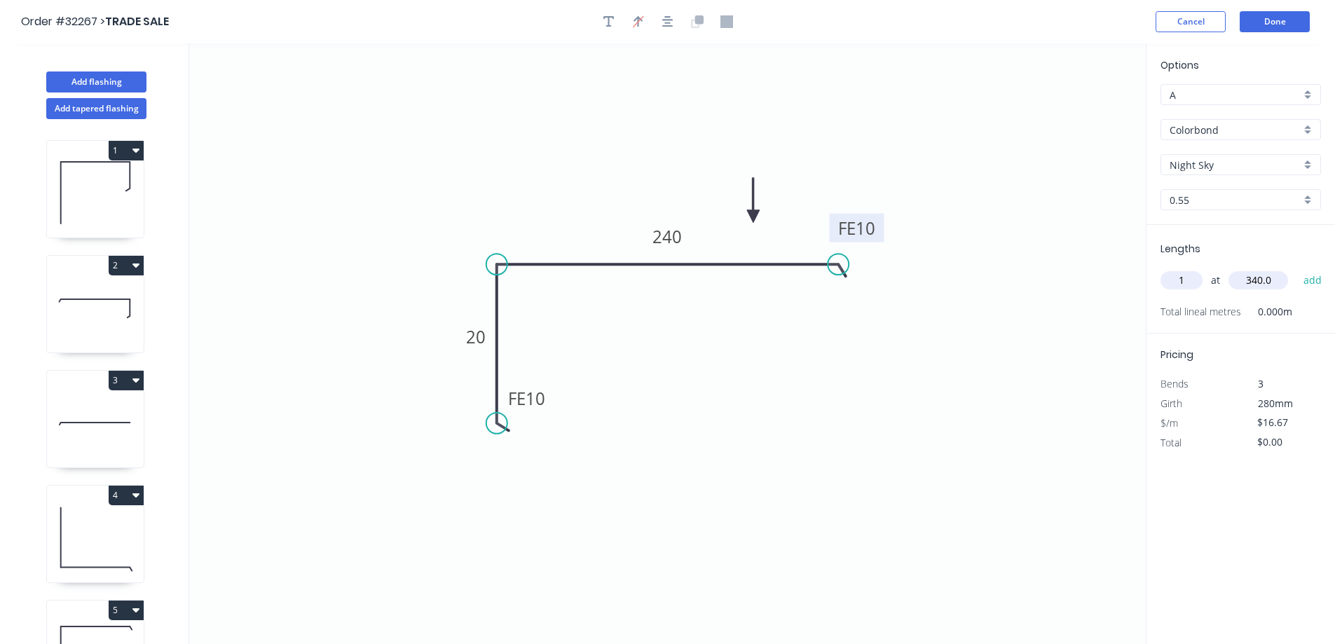
type input "340.0"
click at [1297, 269] on button "add" at bounding box center [1313, 281] width 33 height 24
click at [1318, 311] on icon "button" at bounding box center [1315, 309] width 11 height 11
type input "$0.00"
click at [1195, 293] on div "at add" at bounding box center [1242, 280] width 163 height 38
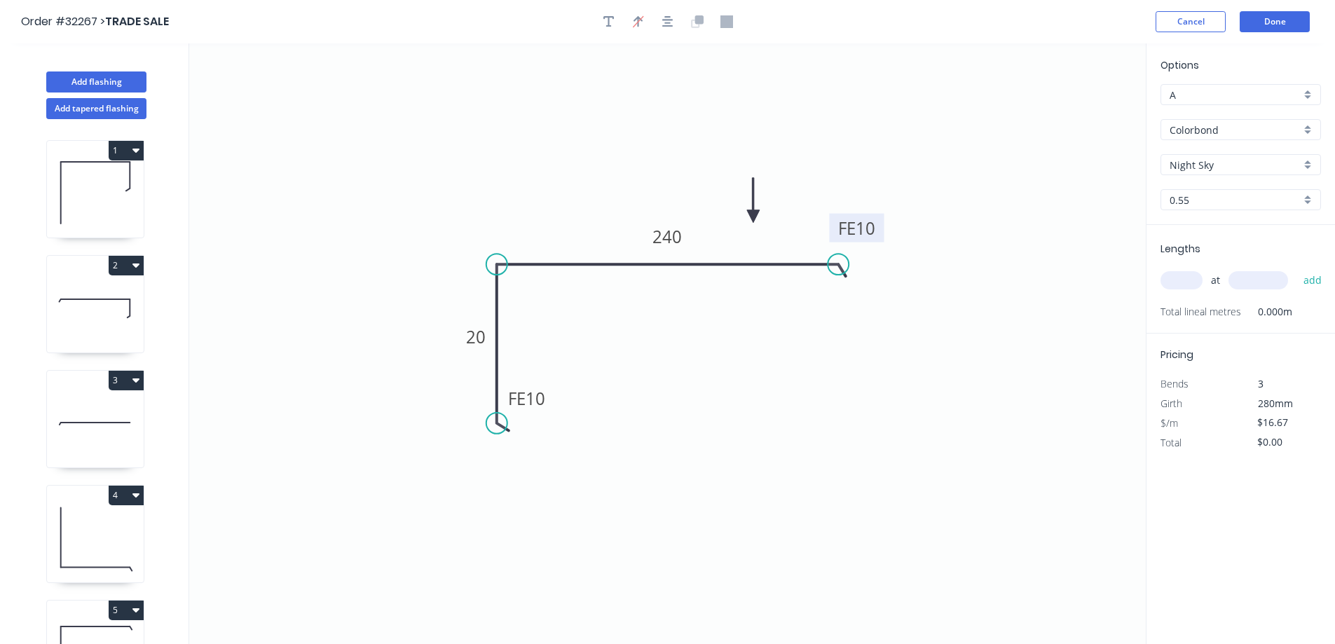
click at [1189, 285] on input "text" at bounding box center [1182, 280] width 42 height 18
type input "1"
type input "3400"
click at [1297, 269] on button "add" at bounding box center [1313, 281] width 33 height 24
type input "$56.68"
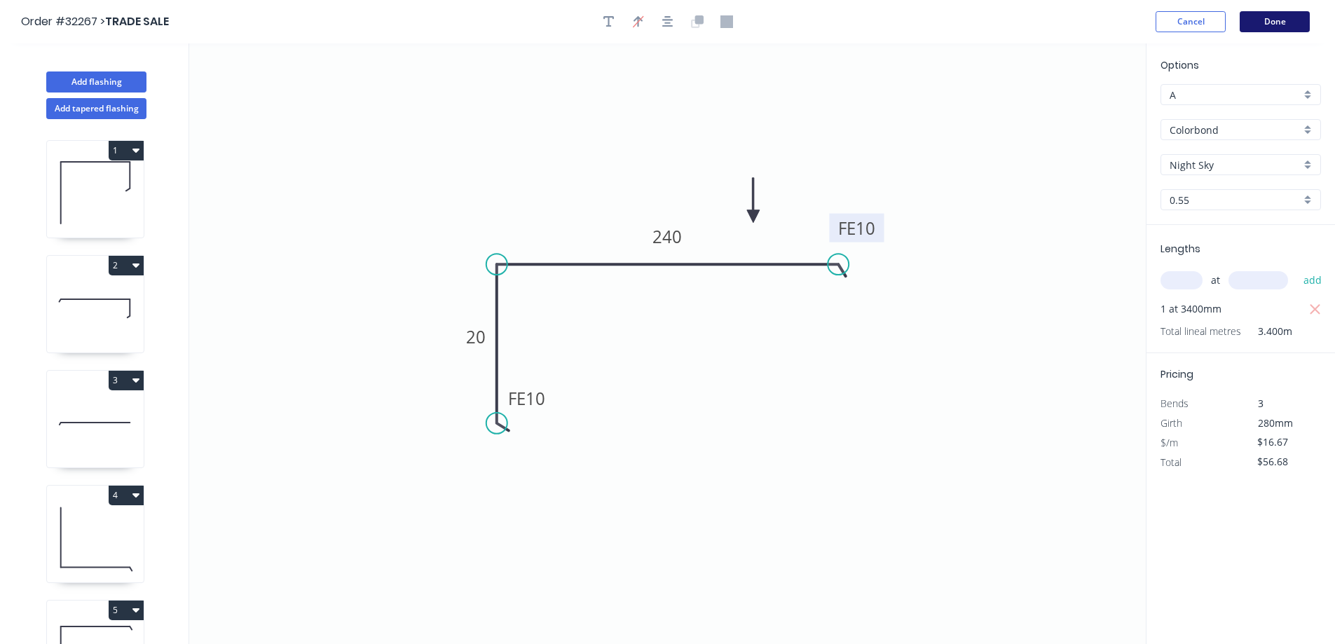
click at [1289, 17] on button "Done" at bounding box center [1275, 21] width 70 height 21
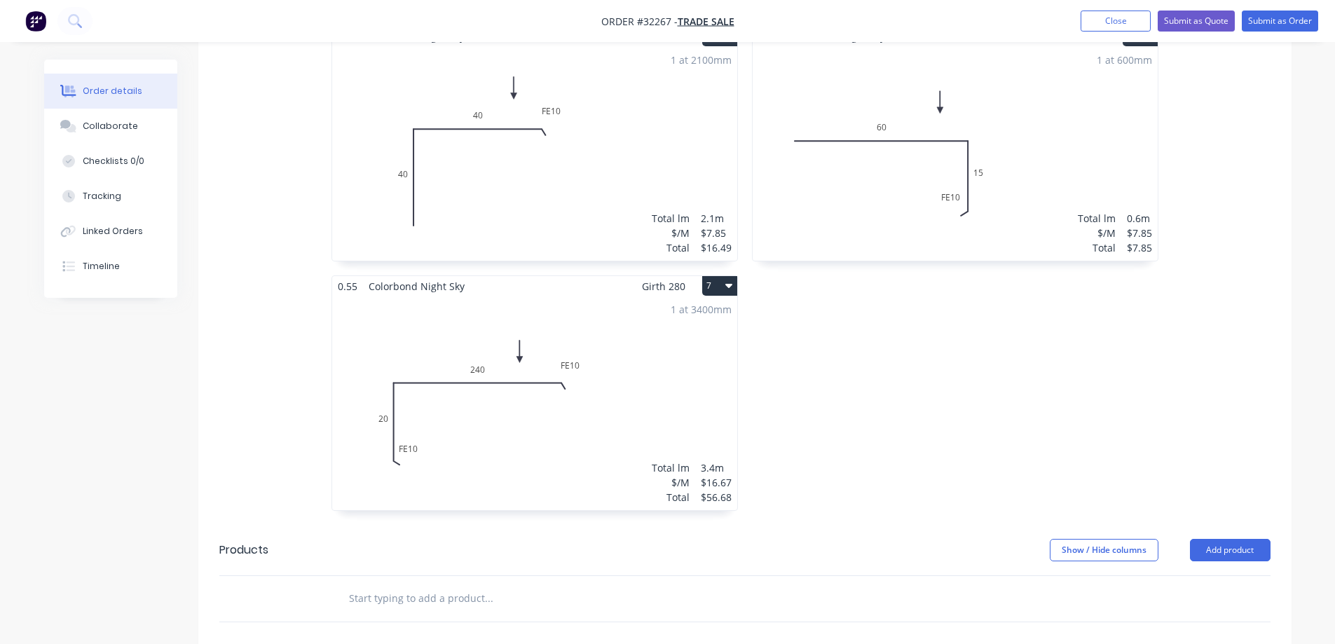
scroll to position [981, 0]
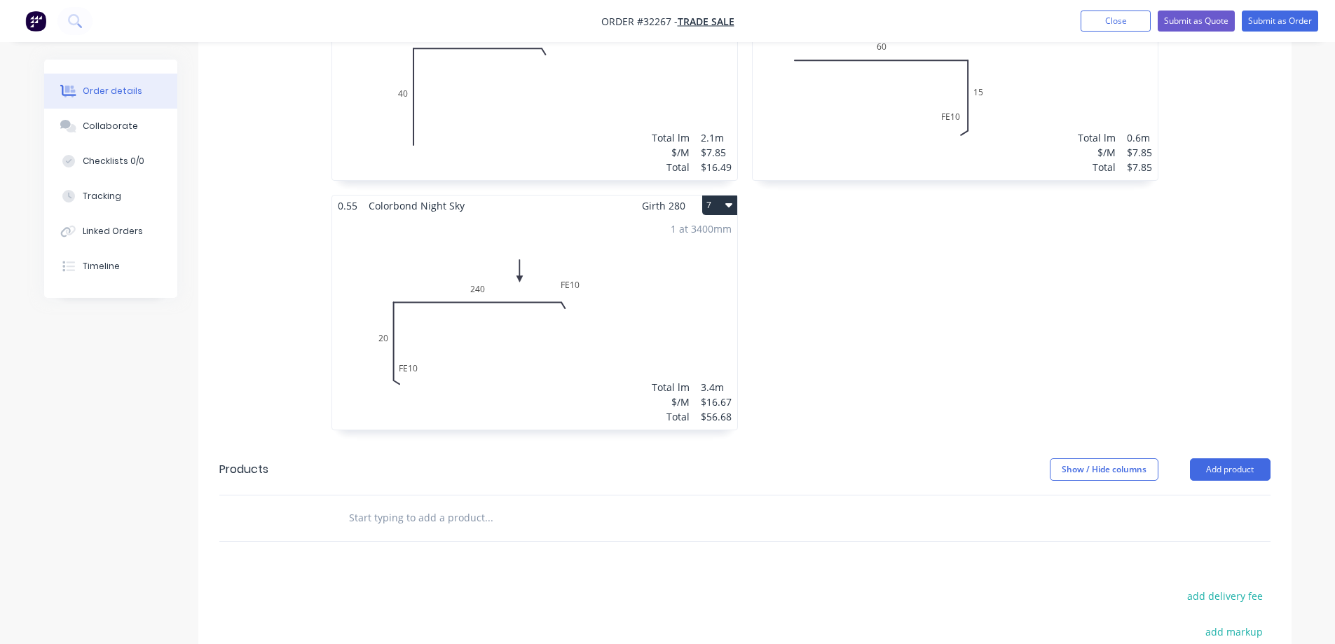
click at [424, 515] on input "text" at bounding box center [488, 518] width 280 height 28
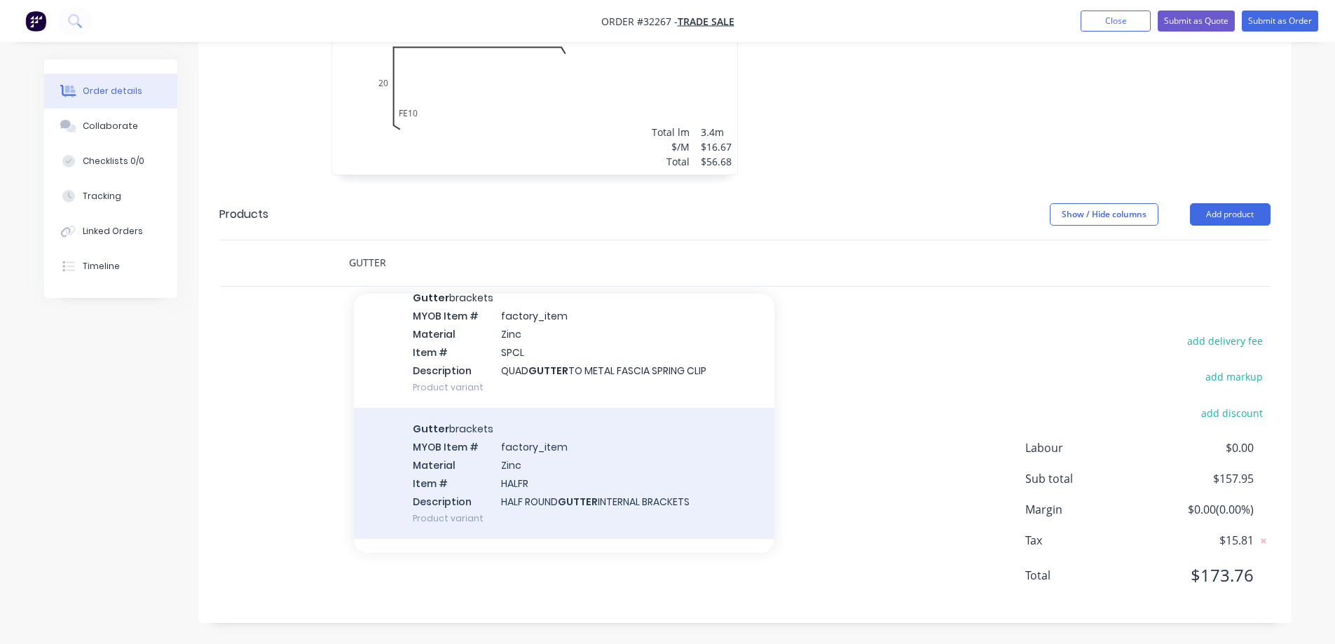
scroll to position [2944, 0]
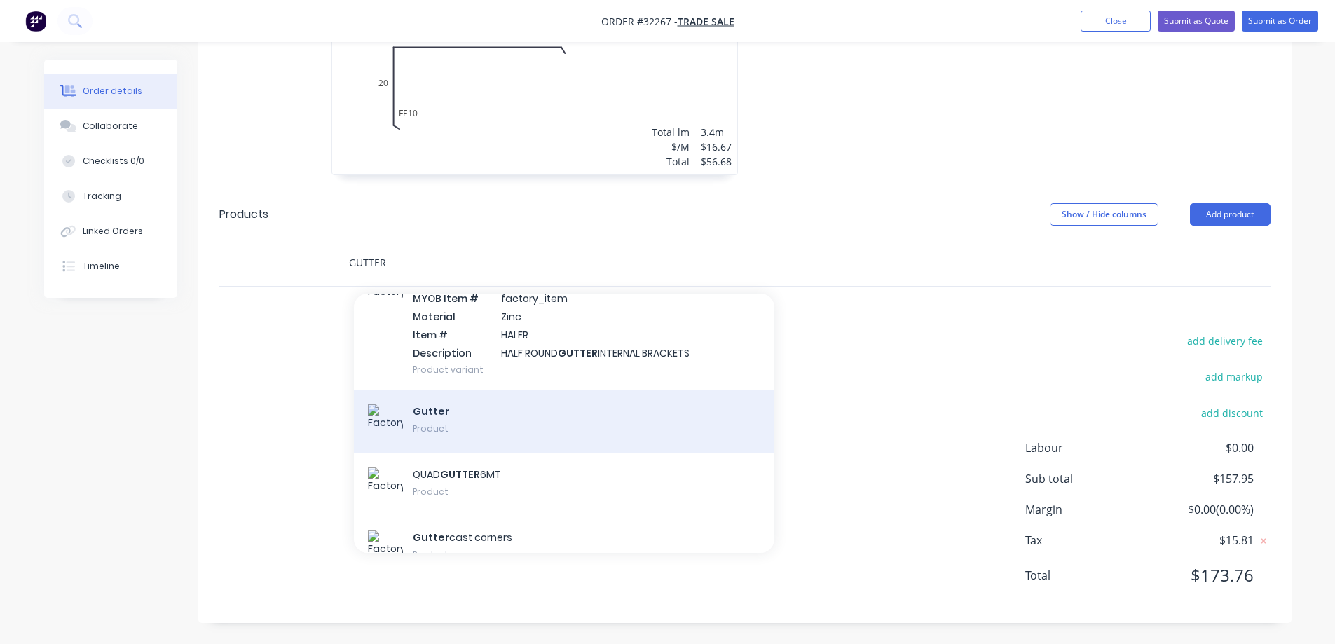
type input "GUTTER"
click at [484, 427] on div "Gutter Product" at bounding box center [564, 421] width 421 height 63
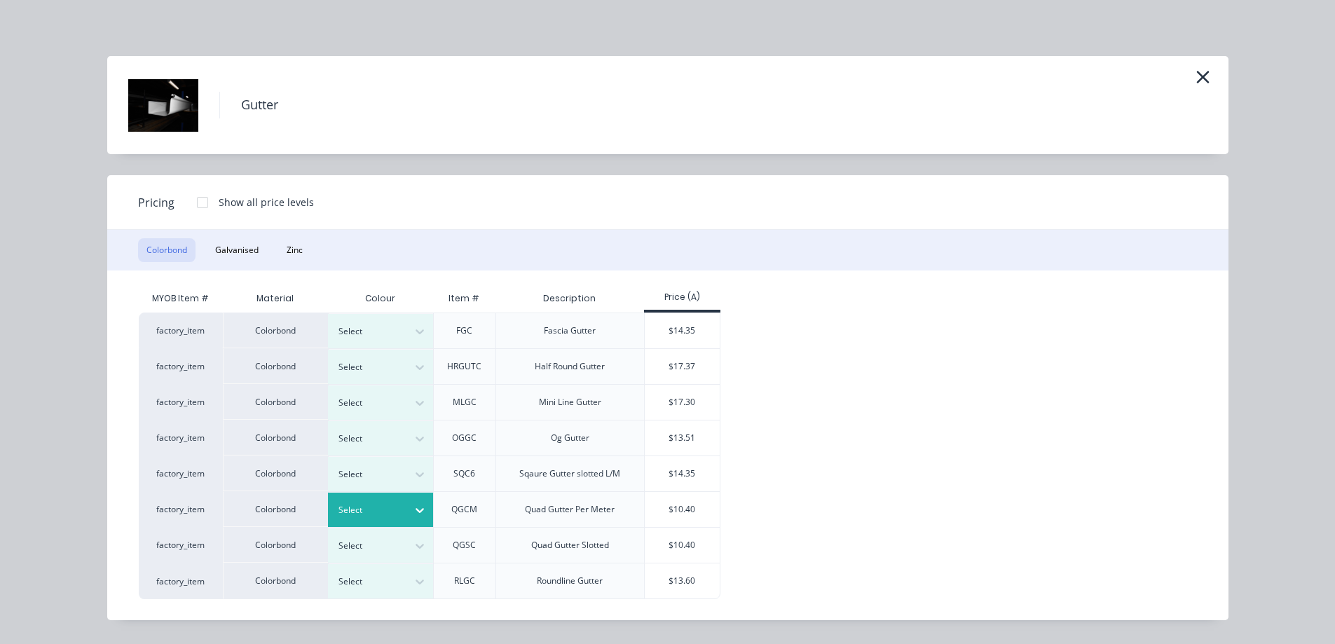
click at [416, 516] on icon at bounding box center [420, 510] width 14 height 14
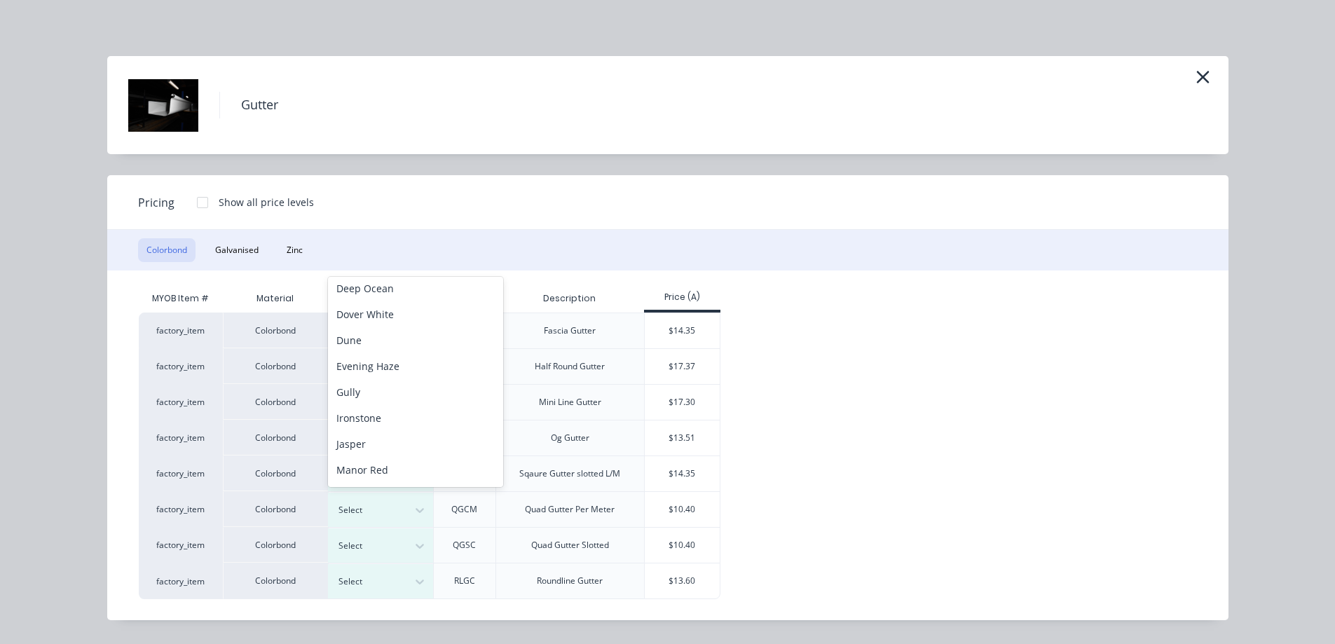
scroll to position [289, 0]
click at [379, 366] on div "Night Sky" at bounding box center [415, 367] width 175 height 26
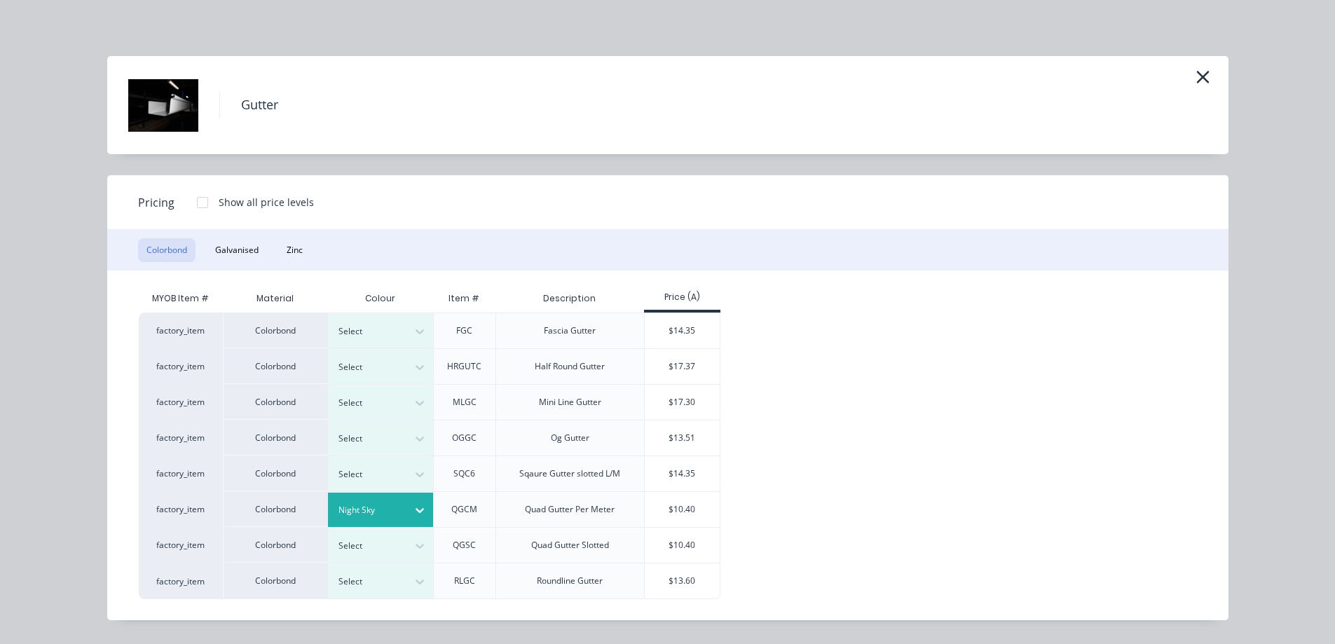
click at [702, 513] on div "$10.40" at bounding box center [682, 509] width 75 height 35
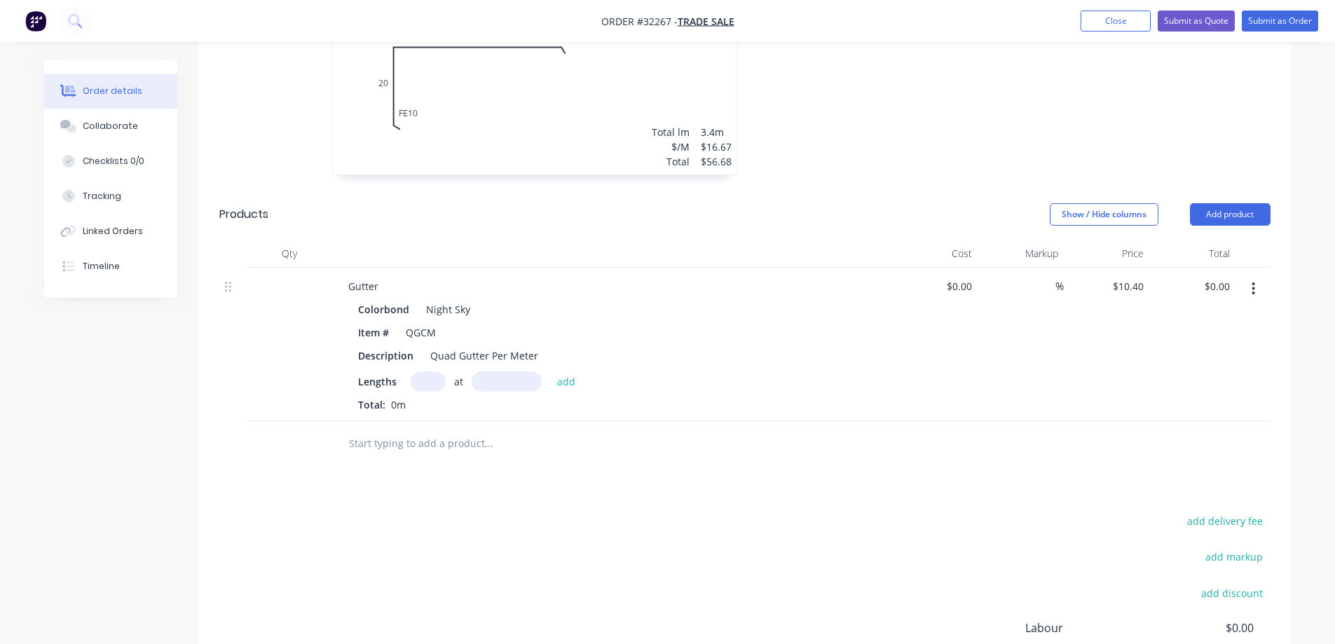
drag, startPoint x: 427, startPoint y: 386, endPoint x: 445, endPoint y: 380, distance: 19.3
click at [428, 386] on input "text" at bounding box center [428, 382] width 35 height 20
type input "1"
type input "2300"
click at [550, 372] on button "add" at bounding box center [566, 381] width 33 height 19
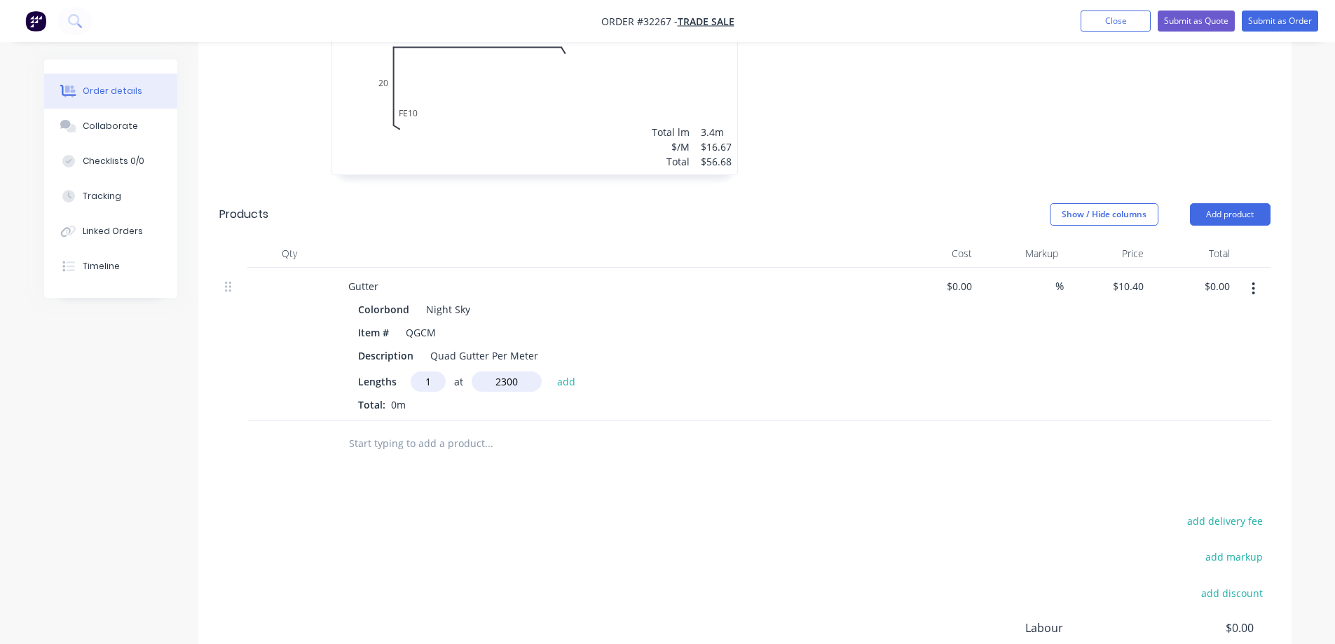
type input "$23.92"
click at [468, 466] on input "text" at bounding box center [488, 467] width 280 height 28
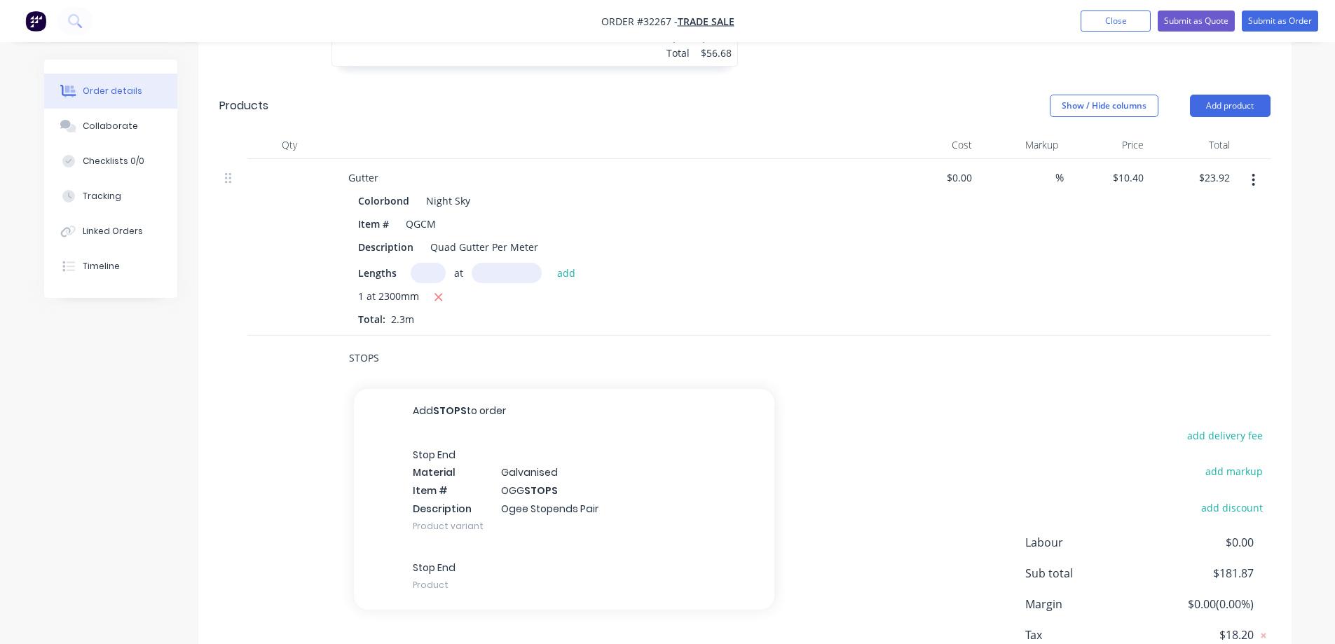
scroll to position [1440, 0]
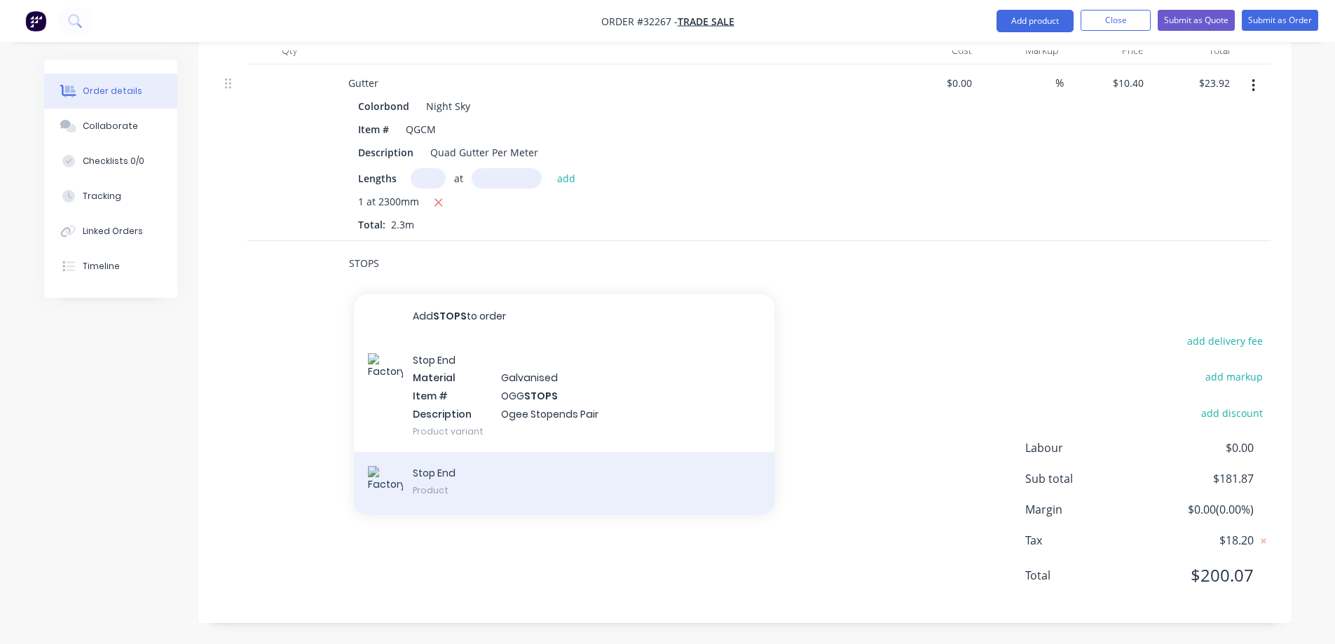
type input "STOPS"
click at [563, 475] on div "Stop End Product" at bounding box center [564, 483] width 421 height 63
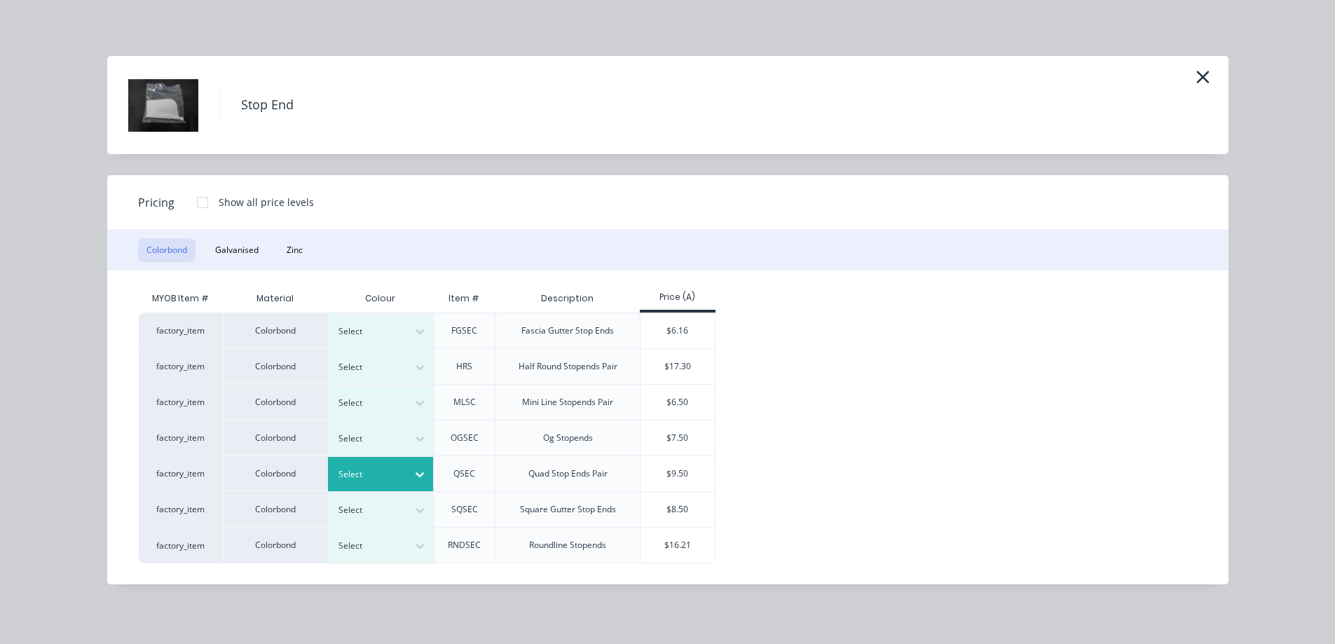
click at [416, 481] on icon at bounding box center [420, 475] width 14 height 14
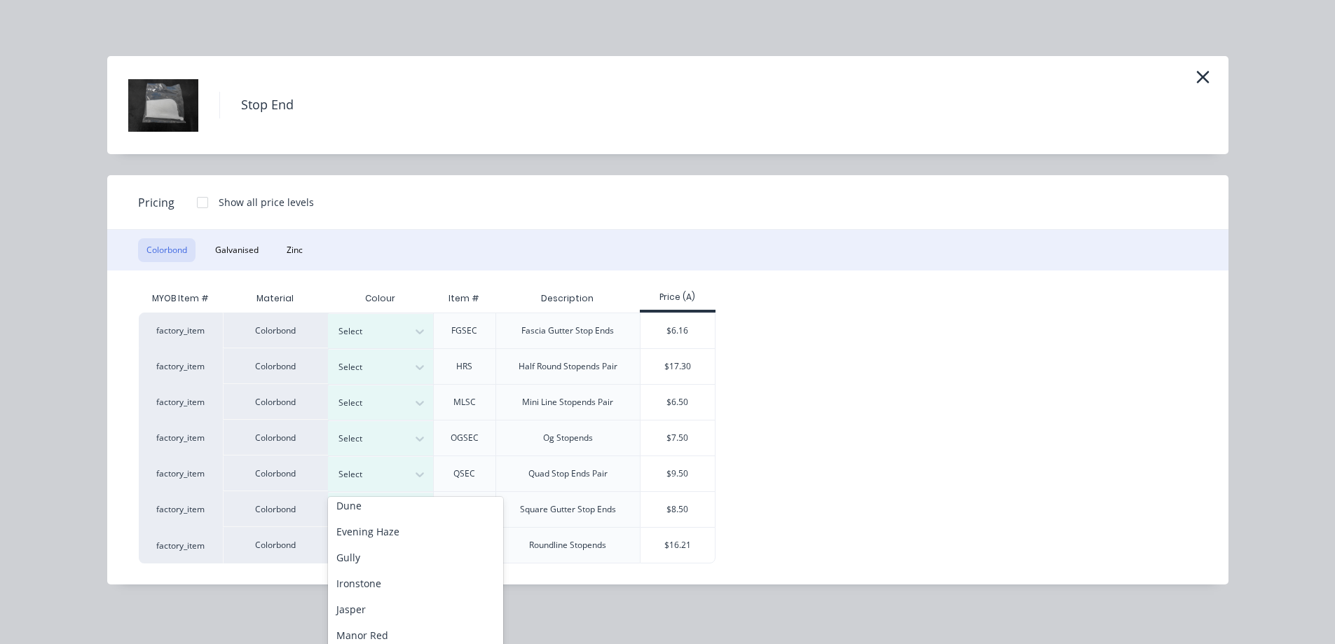
scroll to position [351, 0]
click at [386, 529] on div "Night Sky" at bounding box center [415, 525] width 175 height 26
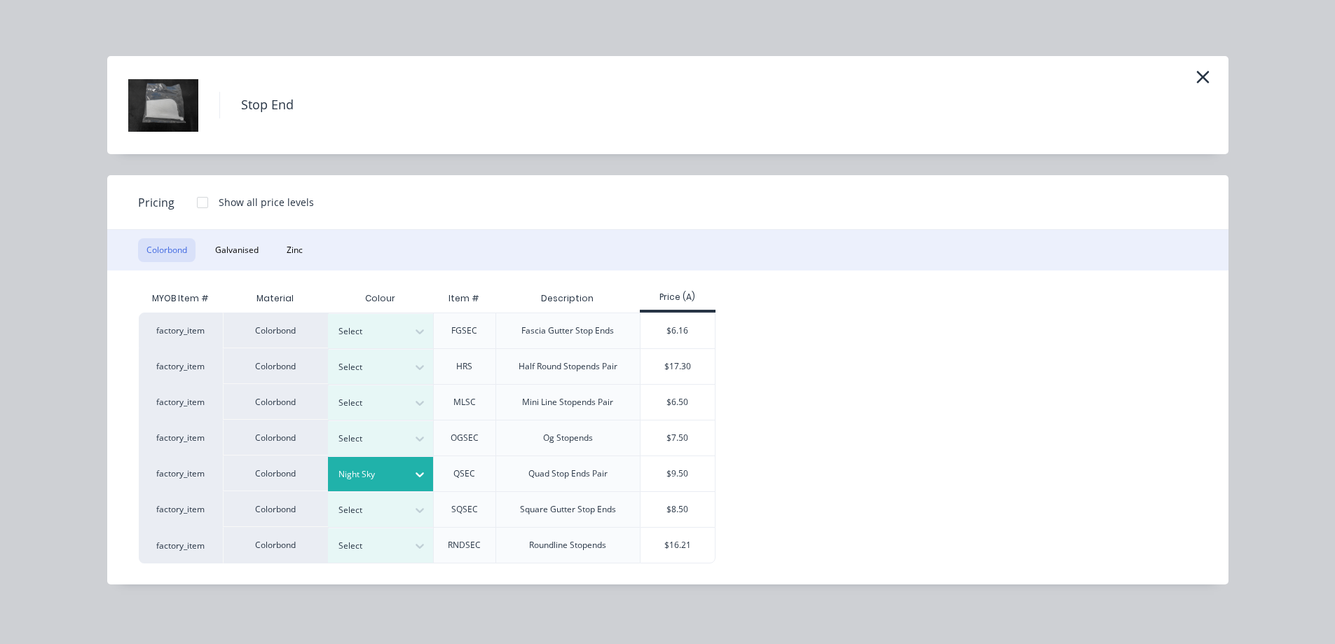
scroll to position [1460, 0]
click at [692, 469] on div "$9.50" at bounding box center [678, 473] width 75 height 35
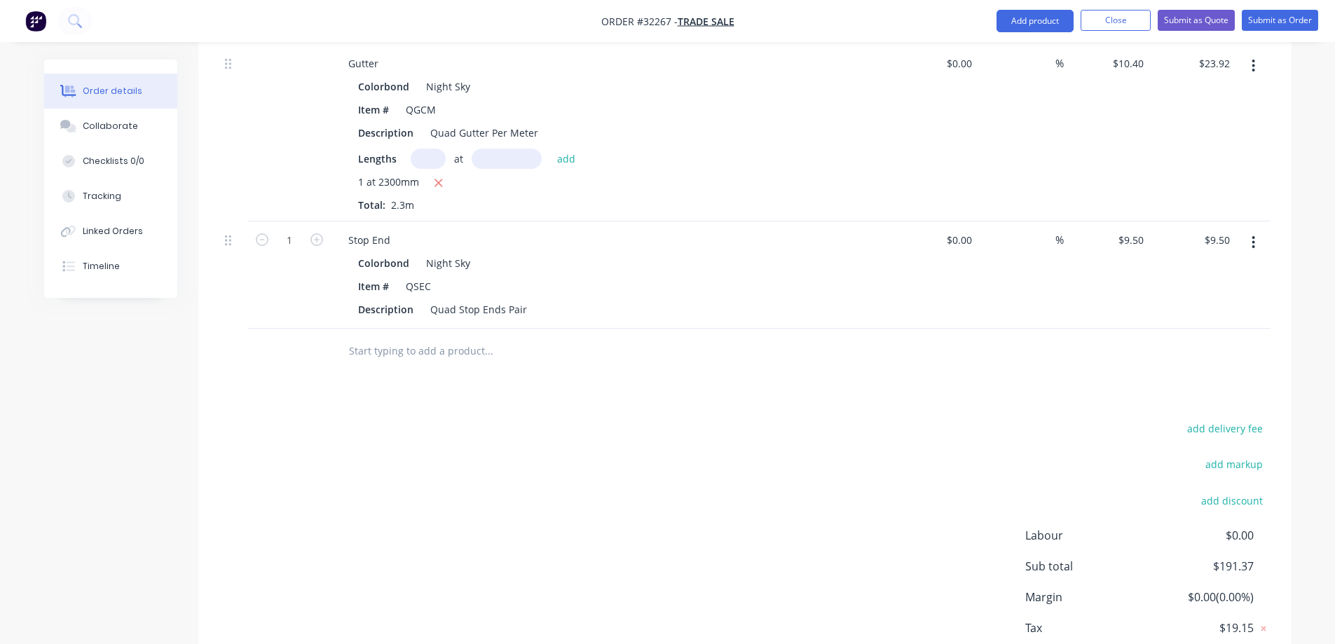
click at [458, 354] on input "text" at bounding box center [488, 351] width 280 height 28
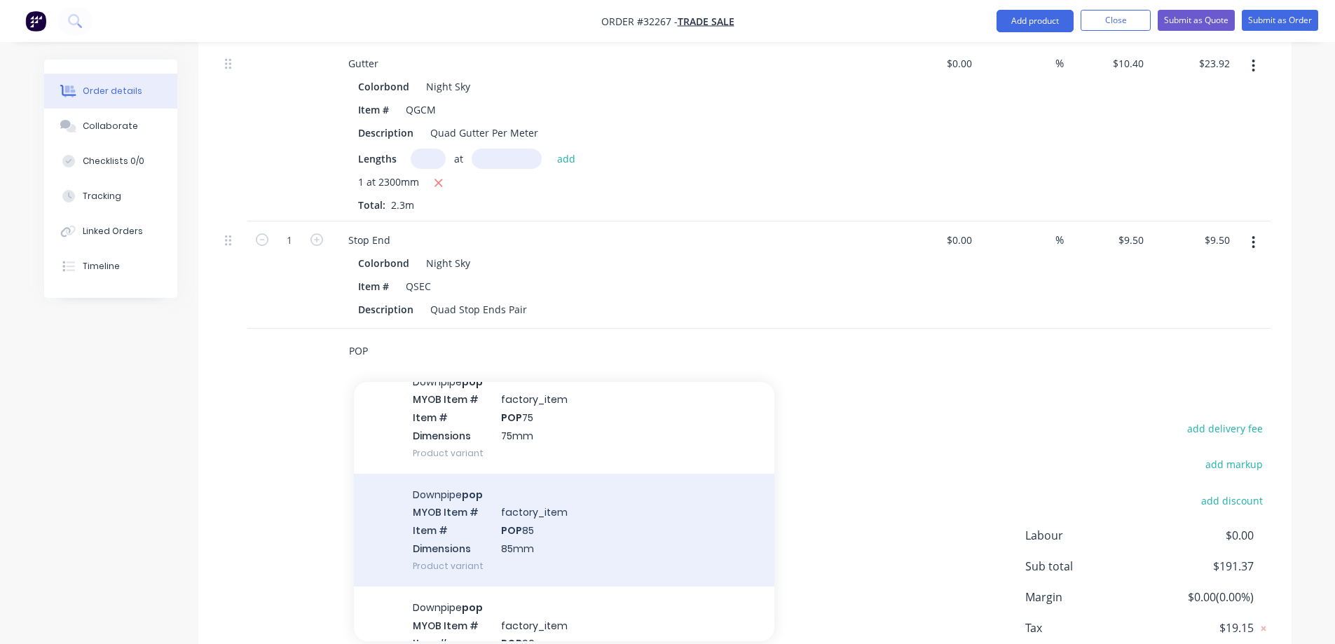
scroll to position [701, 0]
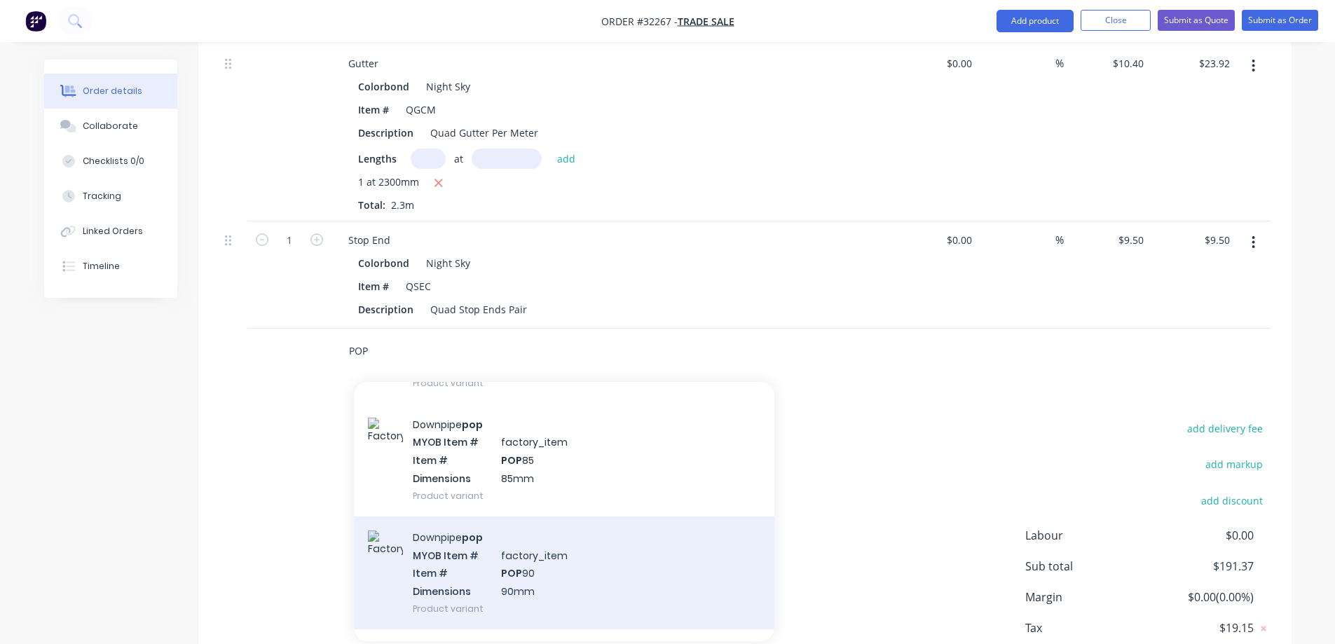
type input "POP"
click at [574, 570] on div "Downpipe pop MYOB Item # factory_item Item # POP 90 Dimensions 90mm Product var…" at bounding box center [564, 573] width 421 height 113
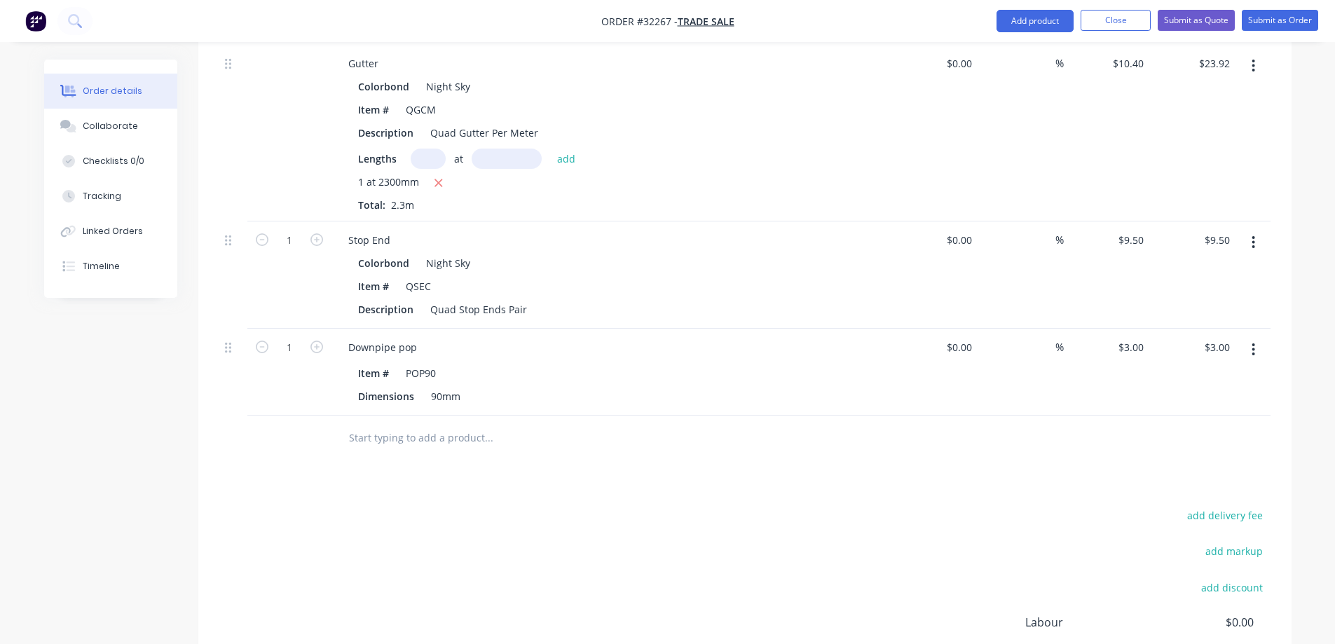
click at [401, 444] on input "text" at bounding box center [488, 438] width 280 height 28
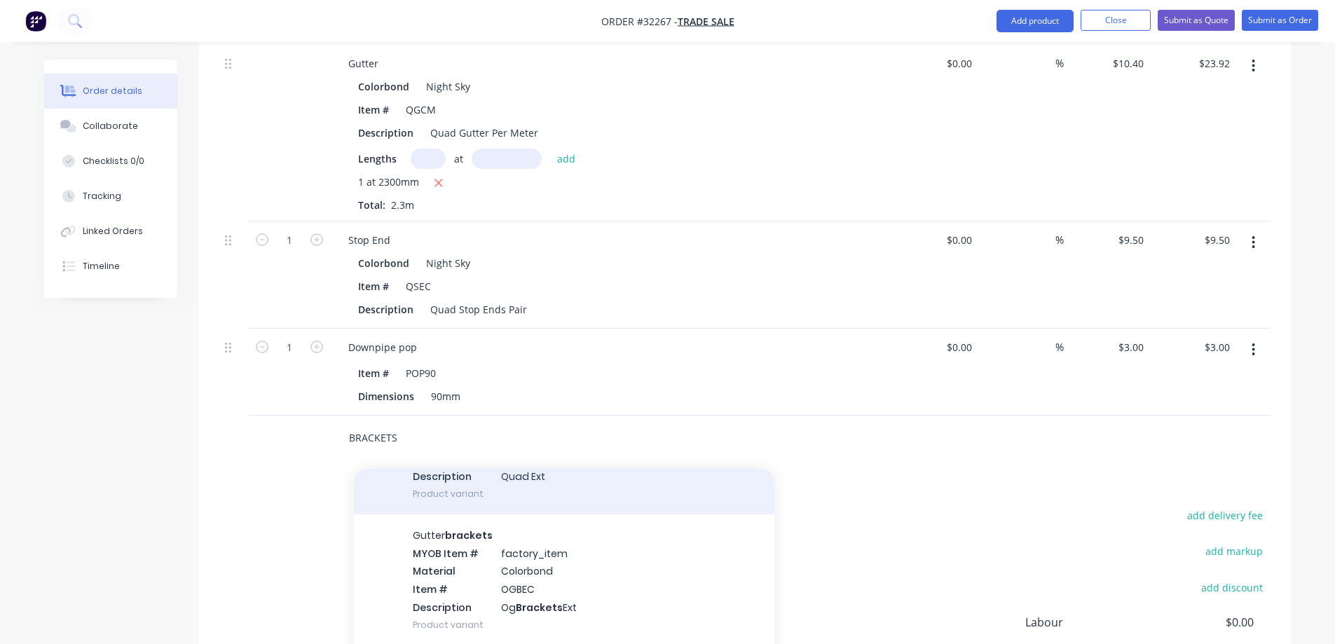
scroll to position [210, 0]
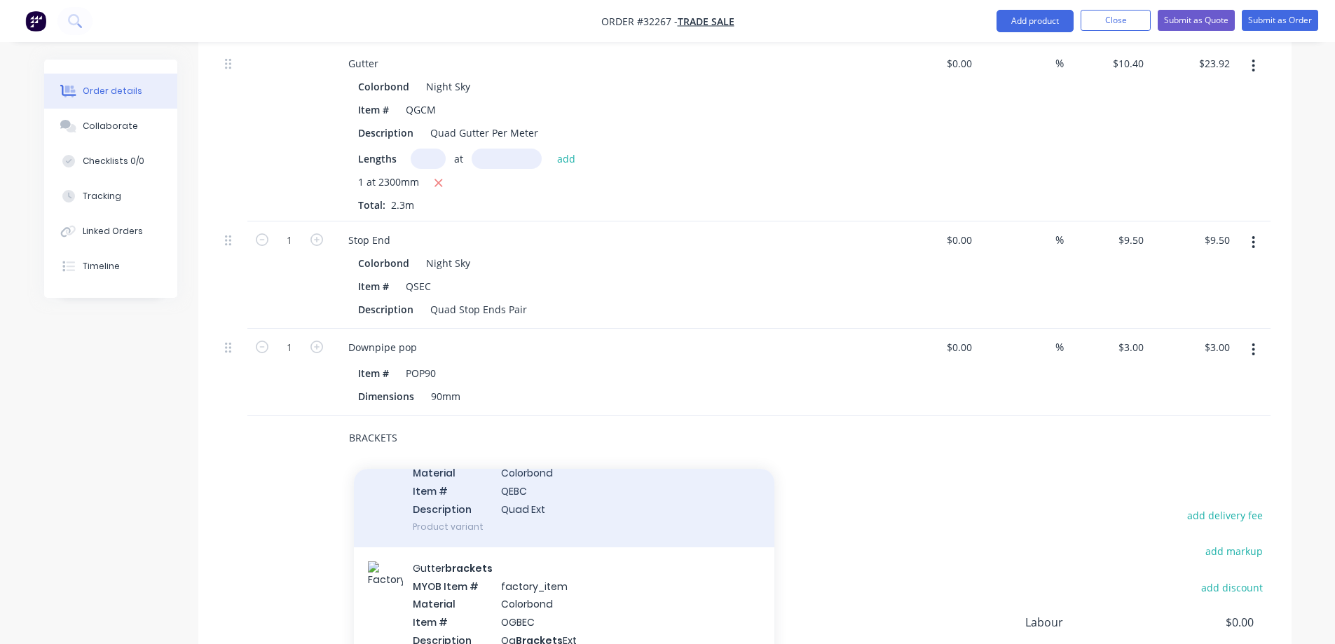
type input "BRACKETS"
click at [576, 511] on div "Gutter brackets MYOB Item # factory_item Material Colorbond Item # QEBC Descrip…" at bounding box center [564, 481] width 421 height 131
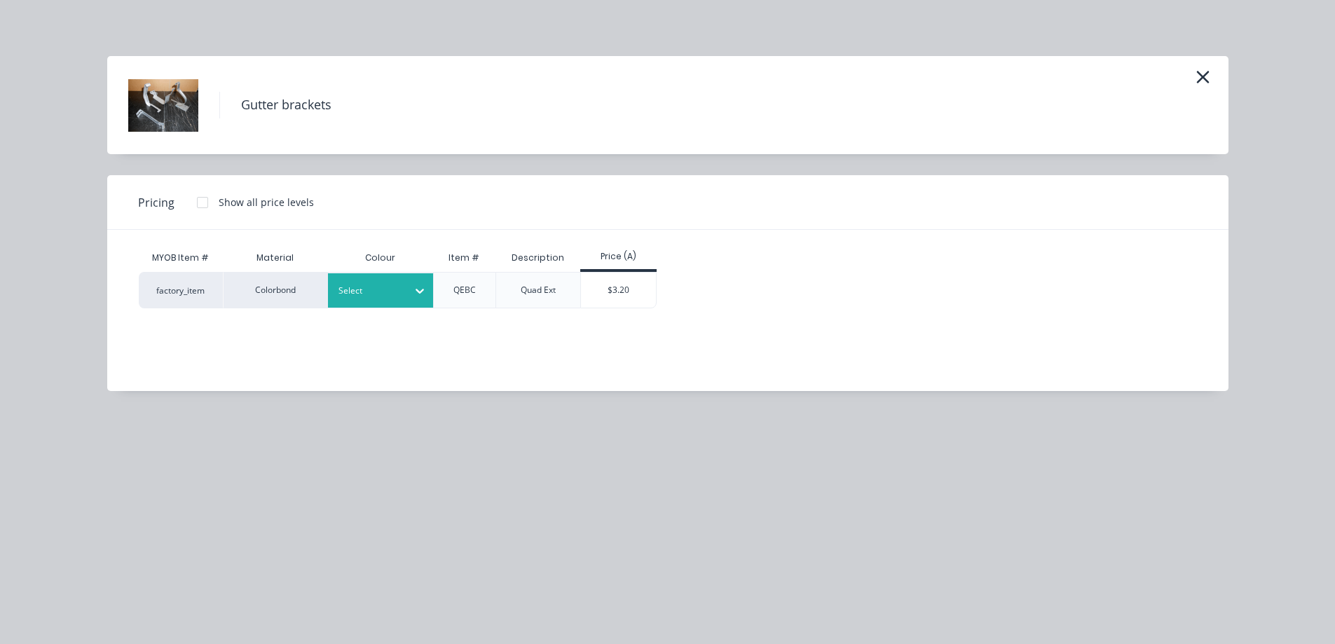
click at [417, 293] on icon at bounding box center [420, 291] width 14 height 14
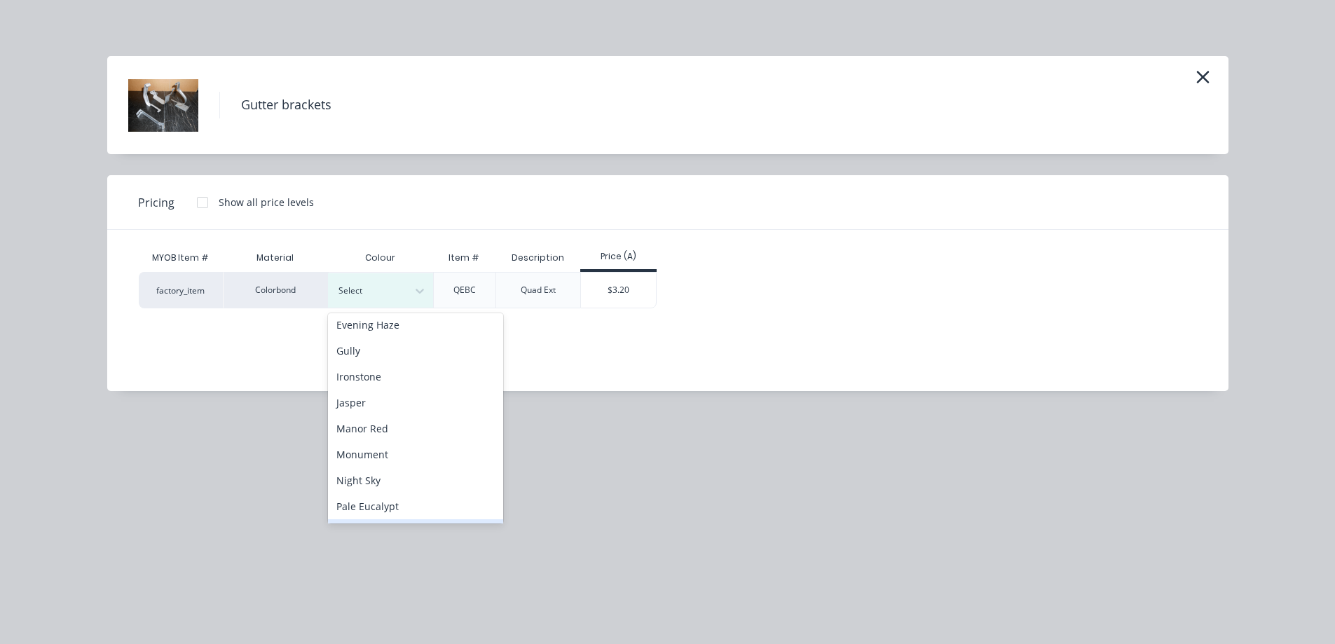
scroll to position [280, 0]
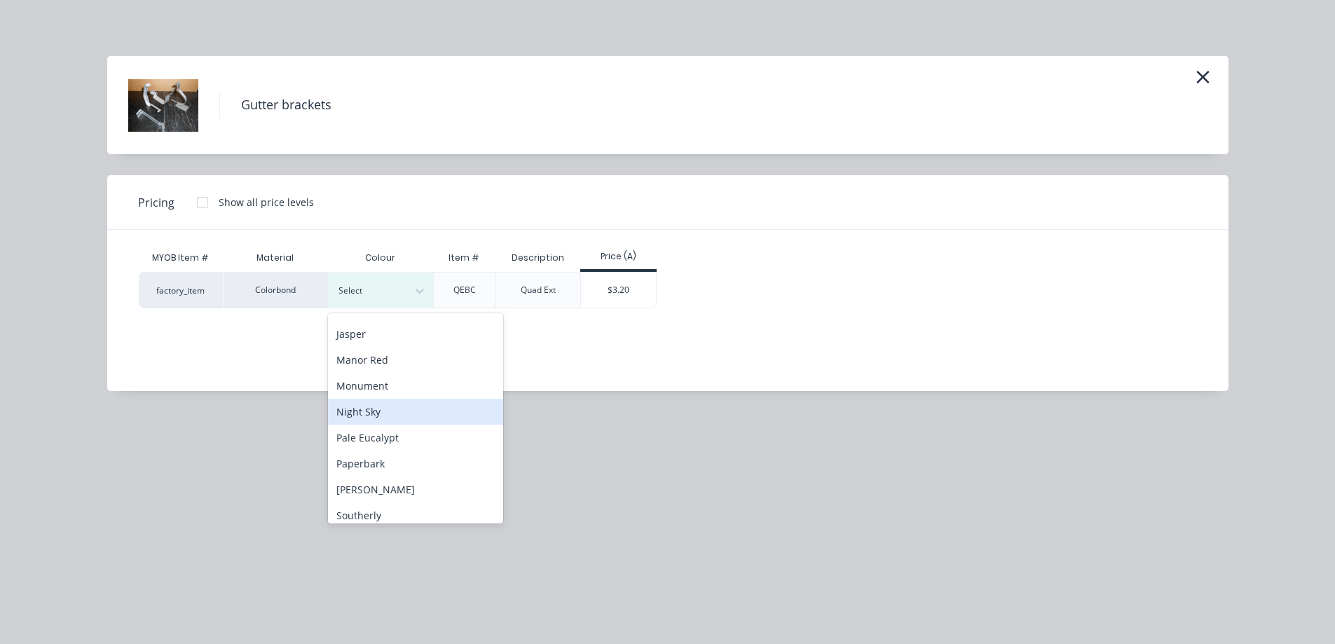
click at [407, 412] on div "Night Sky" at bounding box center [415, 412] width 175 height 26
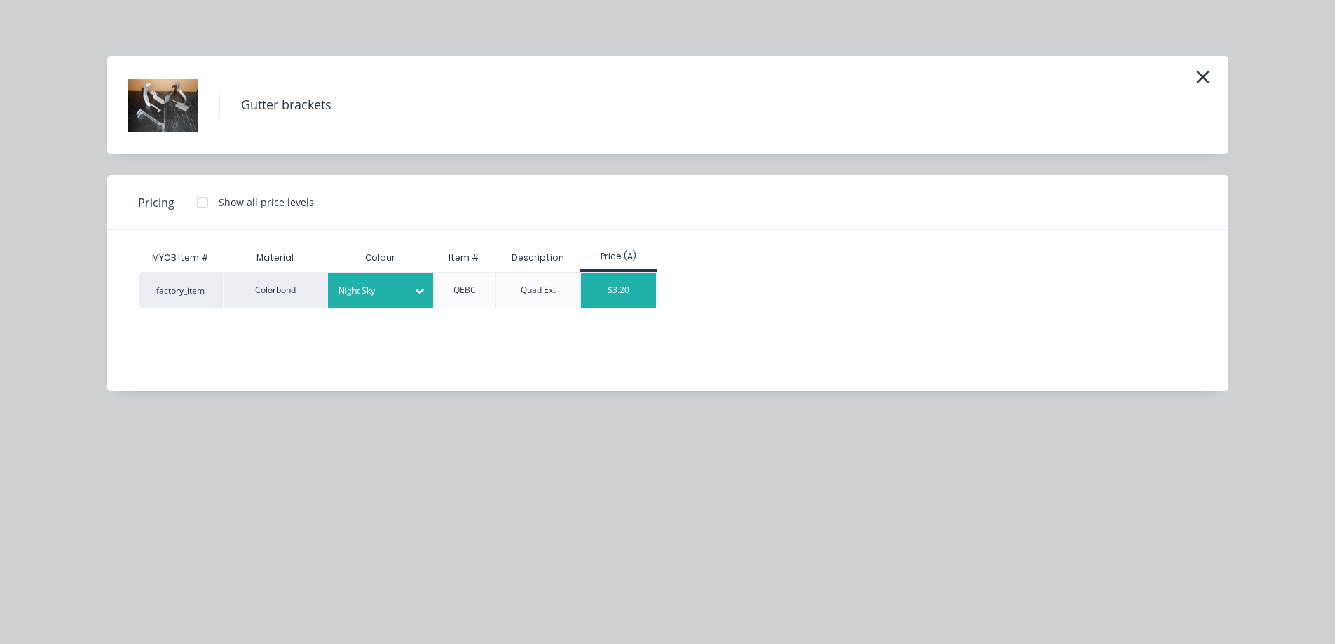
click at [637, 292] on div "$3.20" at bounding box center [618, 290] width 75 height 35
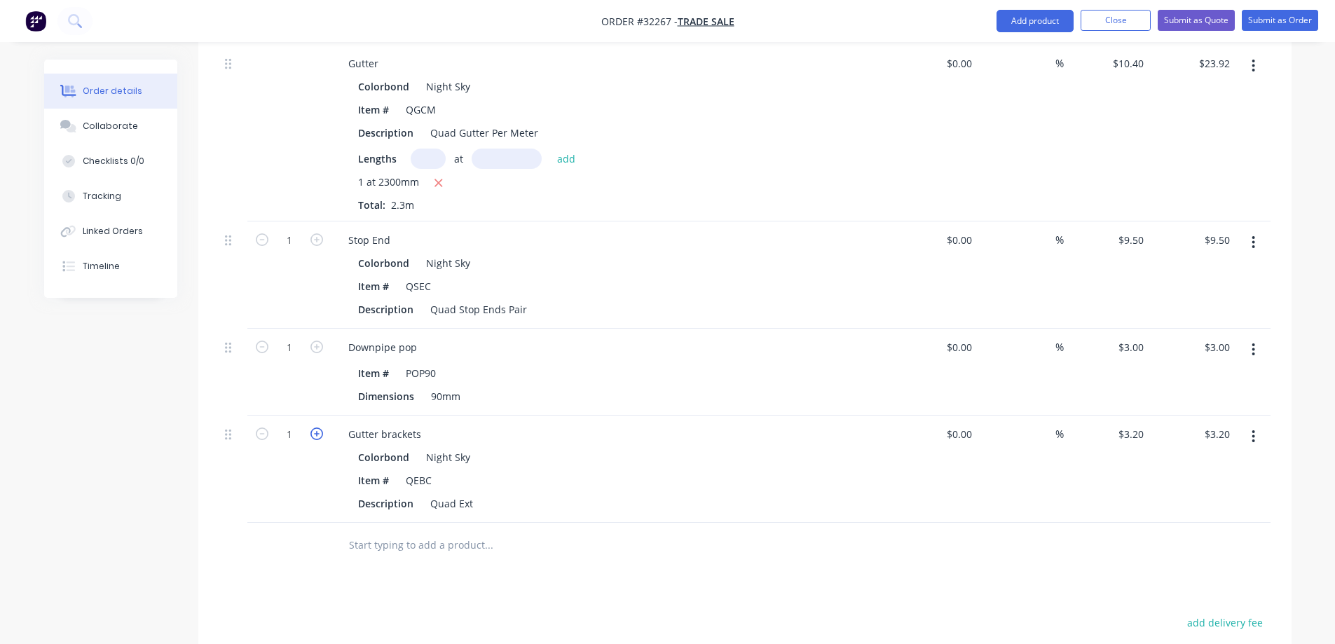
click at [316, 435] on icon "button" at bounding box center [317, 434] width 13 height 13
type input "2"
type input "$6.40"
click at [316, 435] on icon "button" at bounding box center [317, 434] width 13 height 13
type input "3"
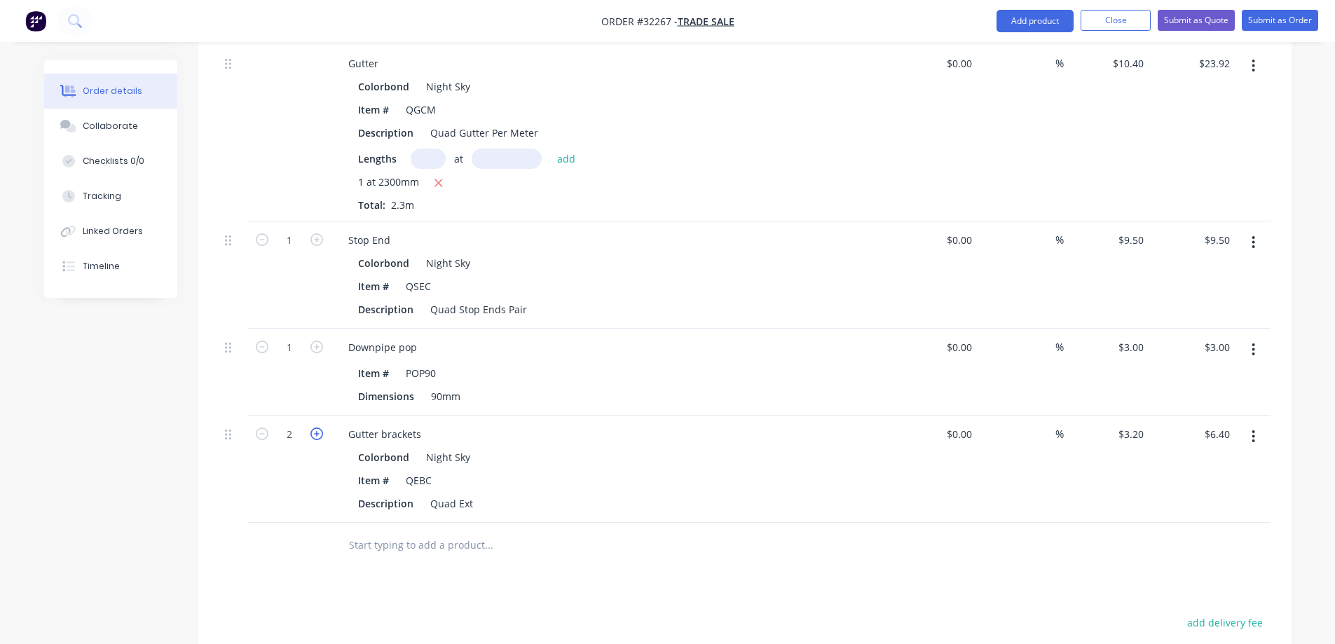
type input "$9.60"
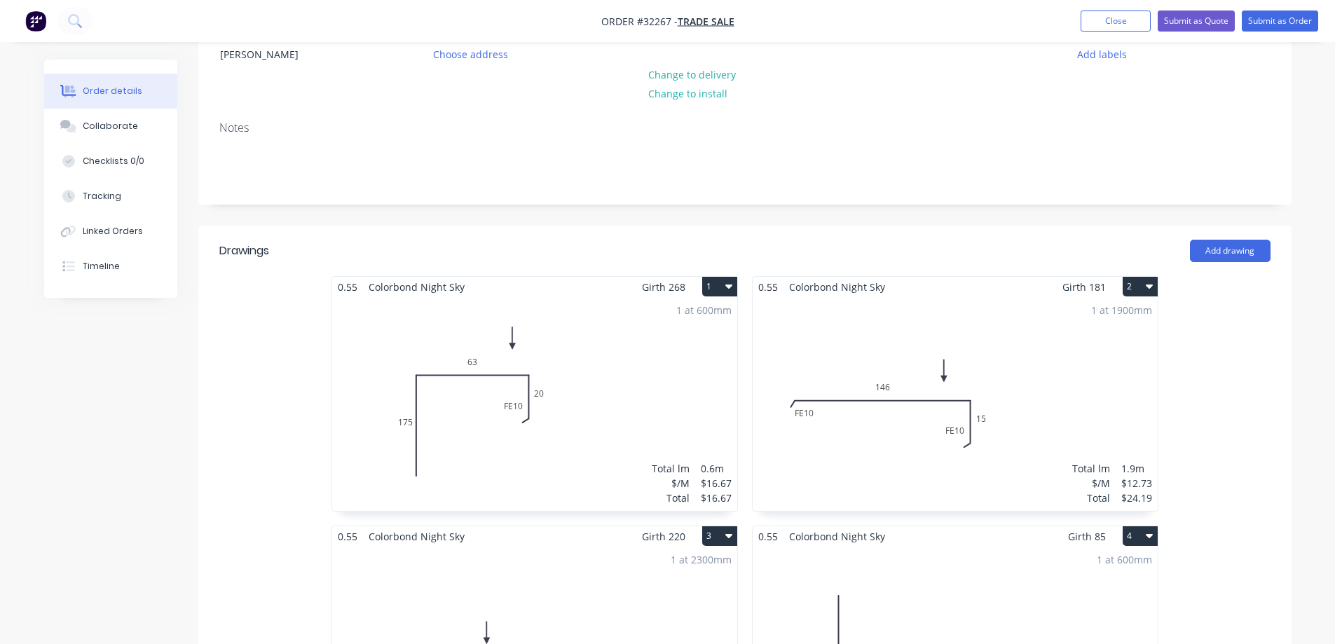
scroll to position [57, 0]
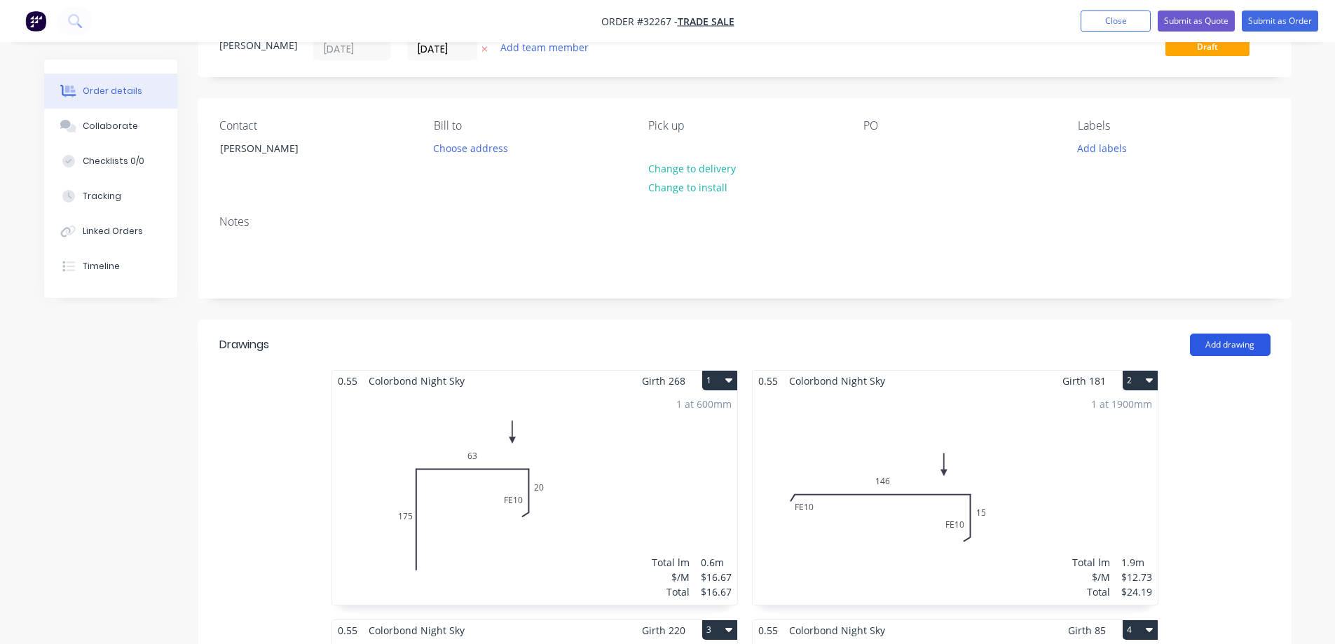
click at [1234, 349] on button "Add drawing" at bounding box center [1230, 345] width 81 height 22
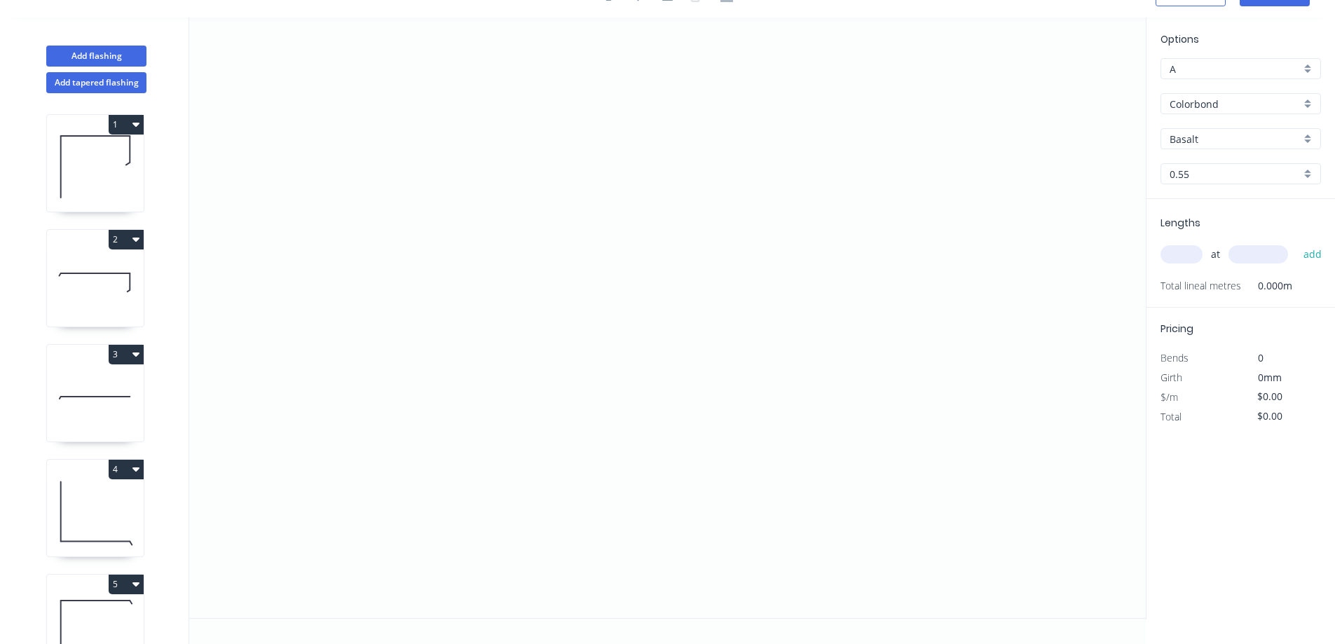
scroll to position [26, 0]
click at [496, 321] on icon "0" at bounding box center [667, 318] width 957 height 601
drag, startPoint x: 496, startPoint y: 156, endPoint x: 567, endPoint y: 145, distance: 72.3
click at [496, 156] on icon "0" at bounding box center [667, 318] width 957 height 601
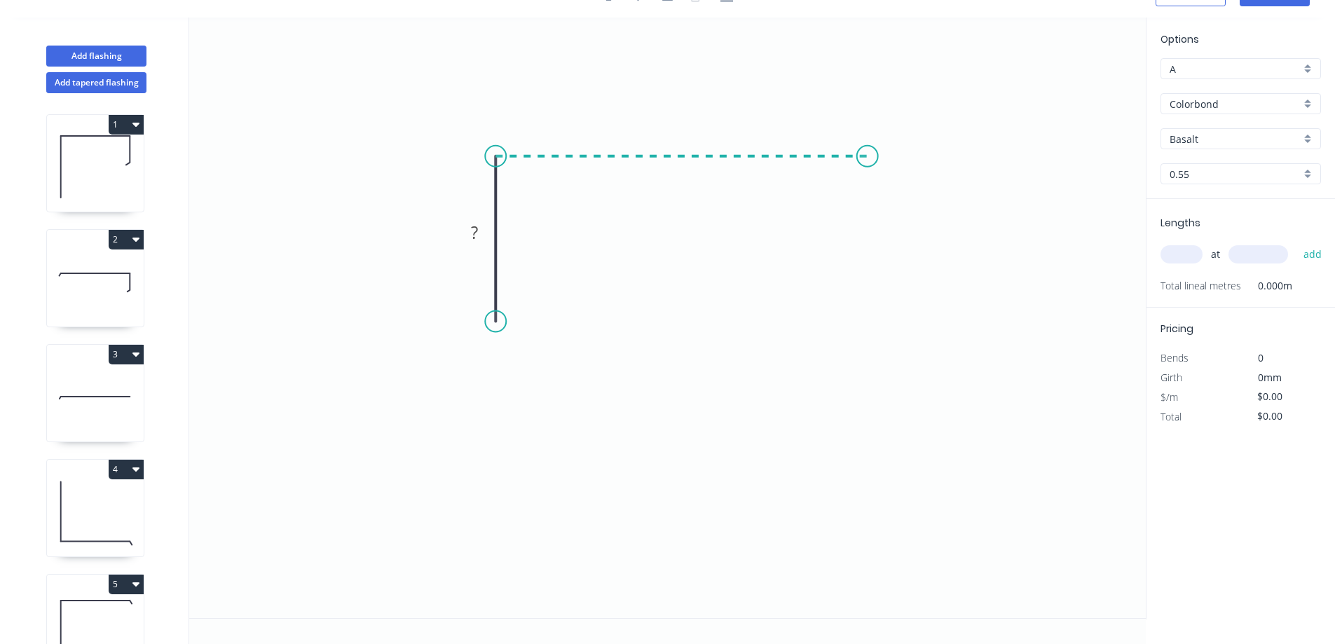
click at [868, 178] on icon "0 ?" at bounding box center [667, 318] width 957 height 601
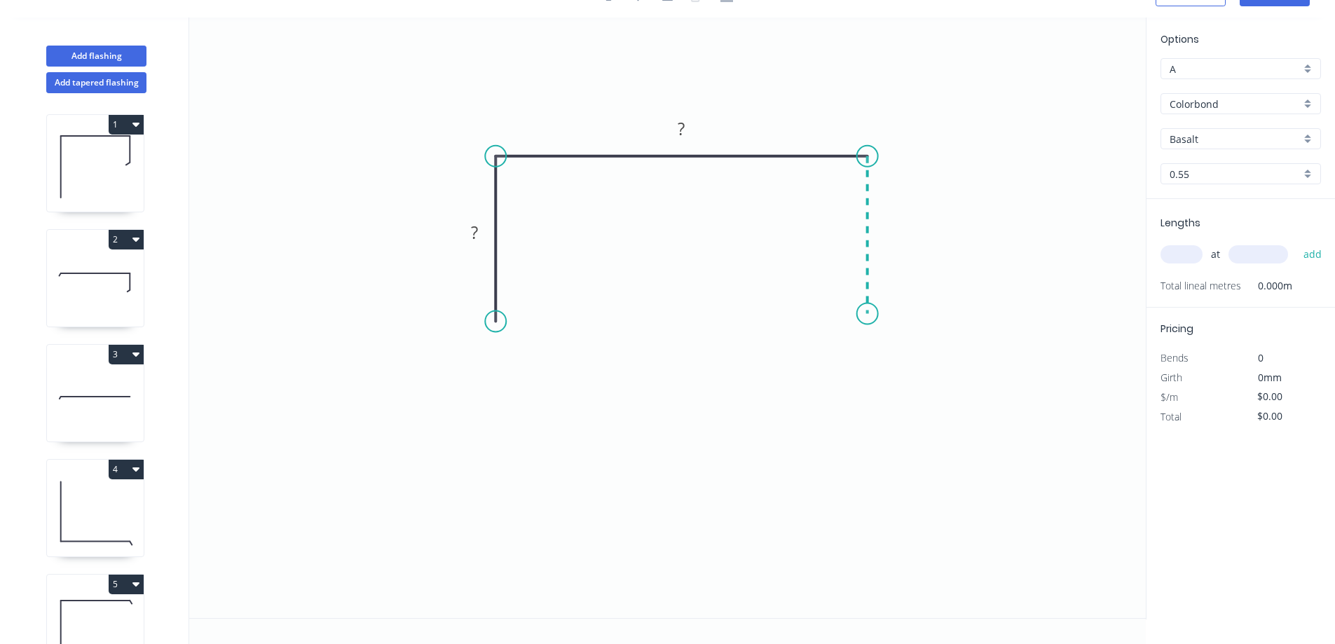
click at [872, 314] on icon "0 ? ?" at bounding box center [667, 318] width 957 height 601
click at [597, 430] on div "Feather" at bounding box center [569, 428] width 141 height 29
click at [561, 369] on div "Flip bend" at bounding box center [567, 363] width 141 height 29
click at [935, 417] on div "Feather" at bounding box center [936, 416] width 141 height 29
click at [482, 228] on rect at bounding box center [475, 234] width 28 height 20
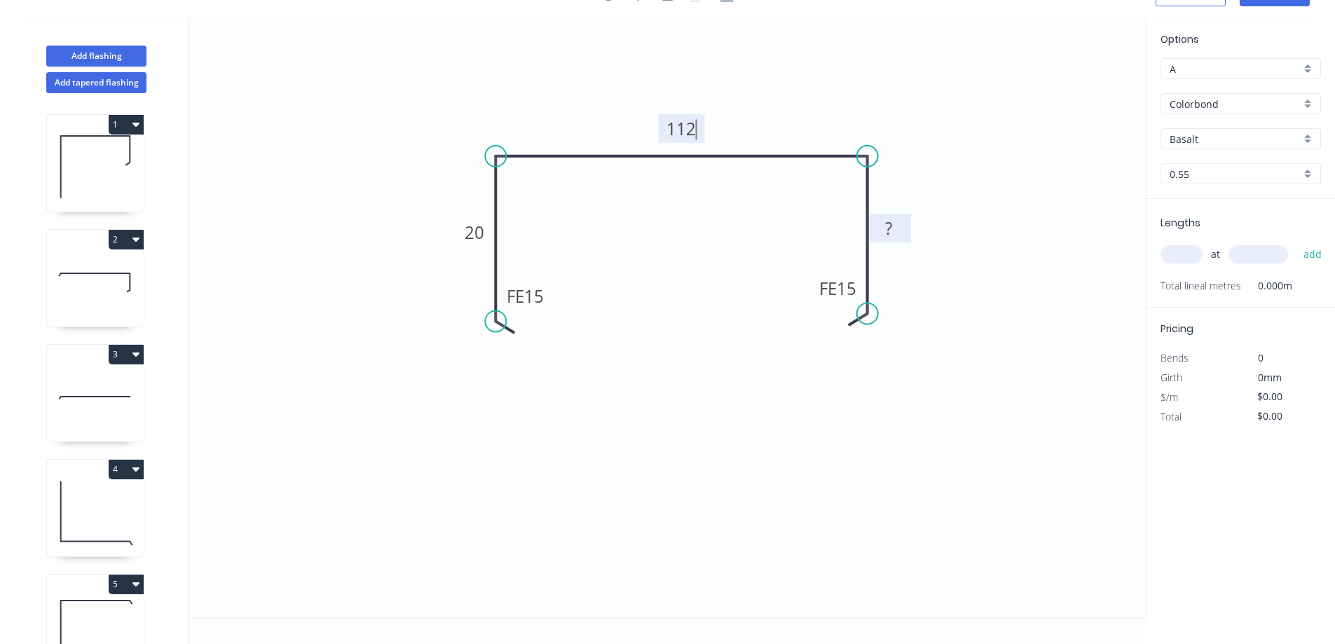
click at [885, 222] on tspan "?" at bounding box center [888, 228] width 7 height 23
click at [895, 230] on rect at bounding box center [889, 229] width 28 height 20
type input "$13.79"
click at [541, 294] on tspan "15" at bounding box center [534, 296] width 20 height 23
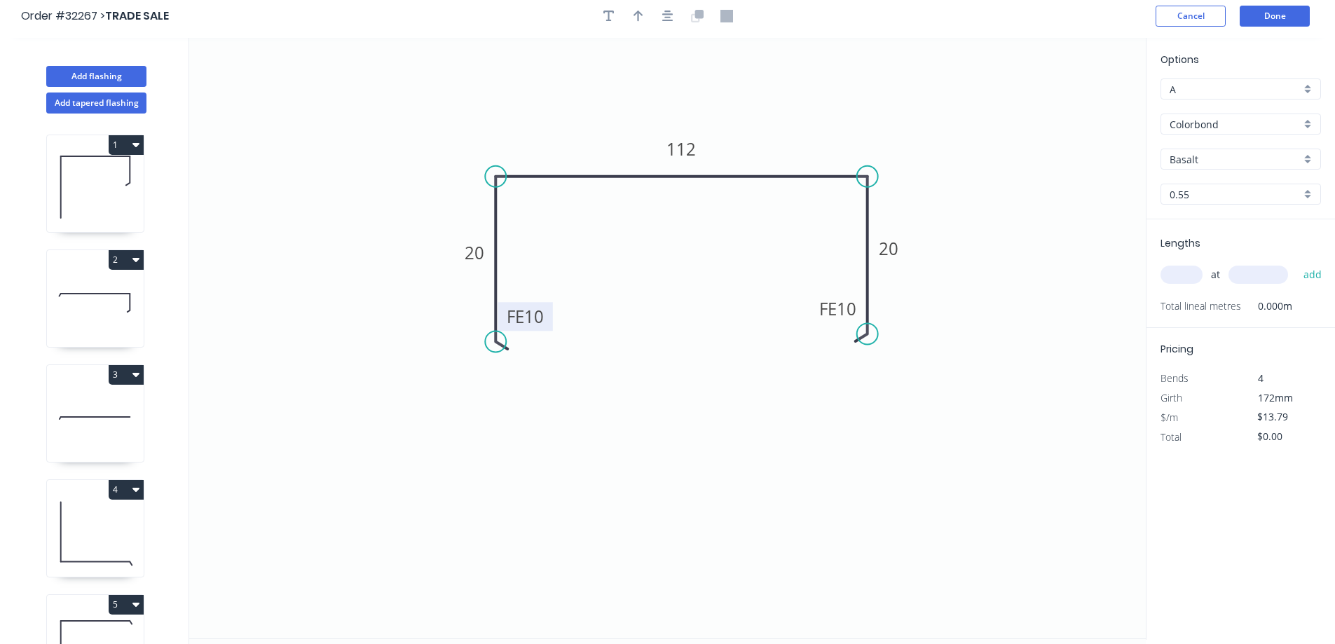
scroll to position [0, 0]
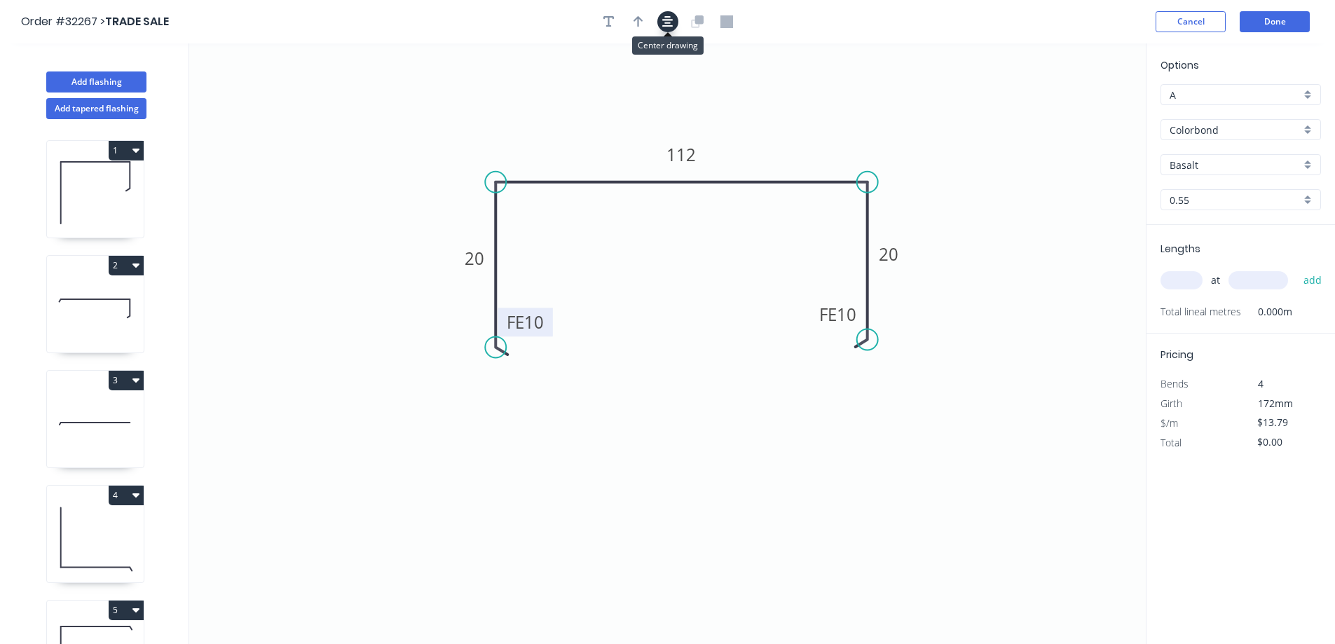
click at [660, 21] on button "button" at bounding box center [668, 21] width 21 height 21
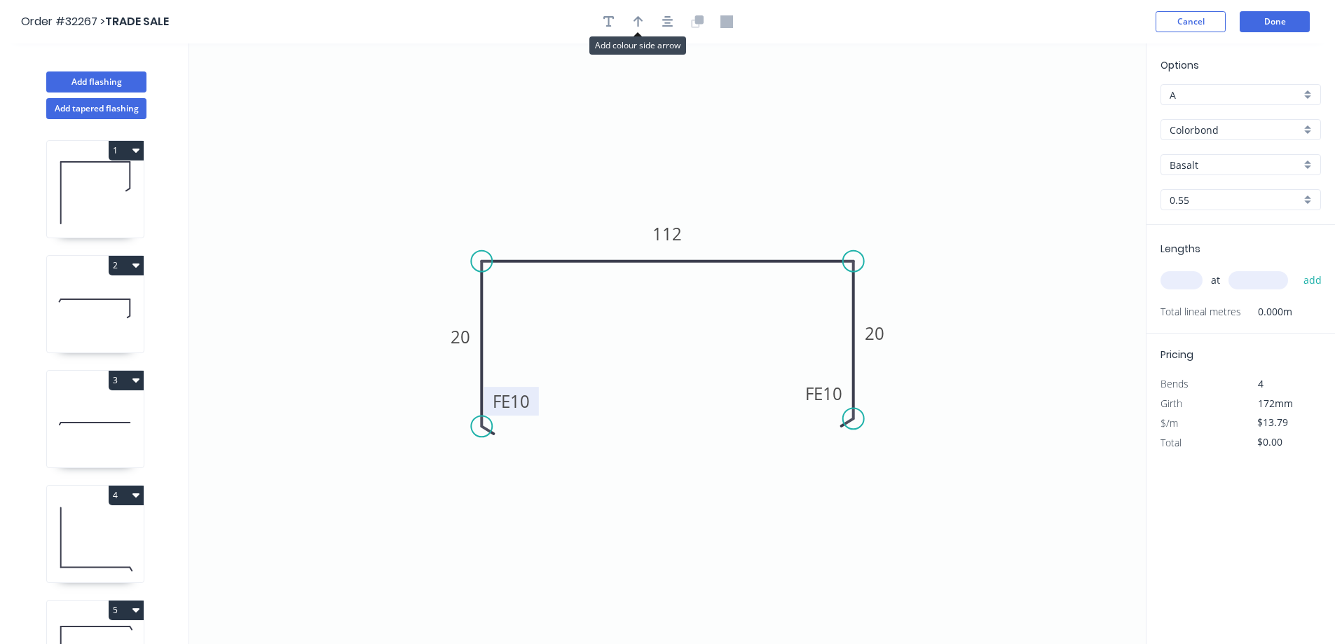
drag, startPoint x: 634, startPoint y: 26, endPoint x: 623, endPoint y: 55, distance: 30.6
click at [632, 27] on button "button" at bounding box center [638, 21] width 21 height 21
drag, startPoint x: 1075, startPoint y: 112, endPoint x: 784, endPoint y: 219, distance: 309.4
click at [784, 219] on icon at bounding box center [785, 202] width 13 height 45
click at [1308, 168] on div "Basalt" at bounding box center [1241, 164] width 161 height 21
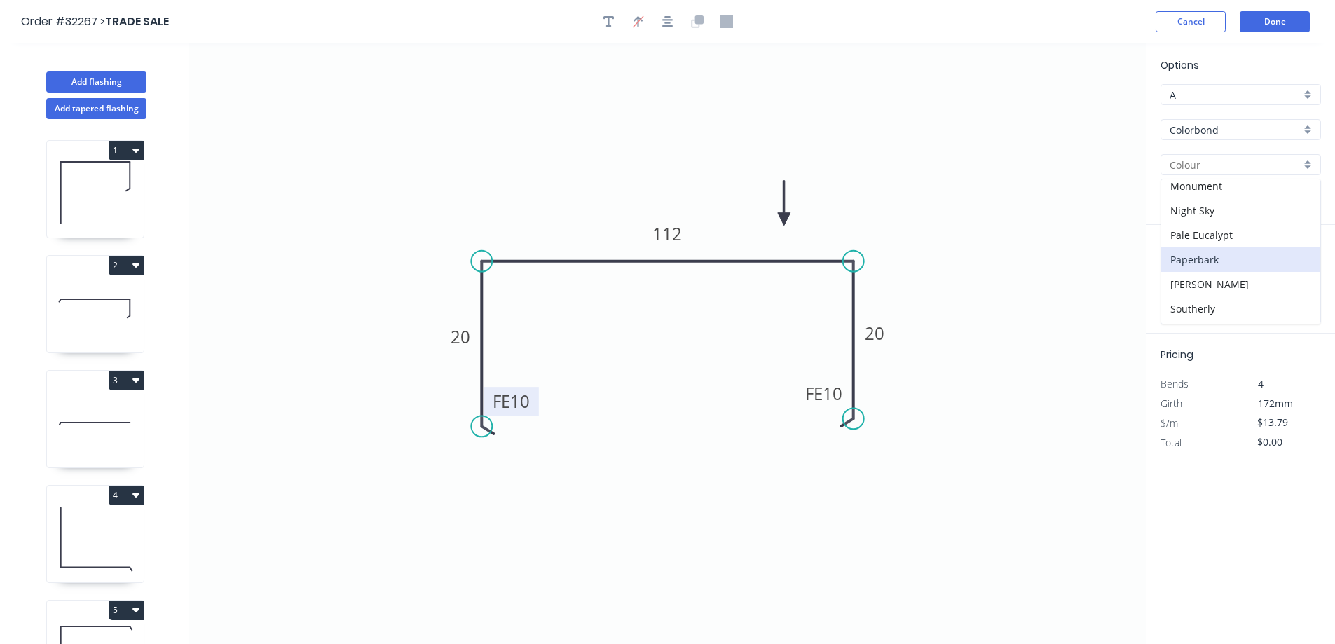
scroll to position [351, 0]
click at [1216, 205] on div "Night Sky" at bounding box center [1241, 209] width 159 height 25
type input "Night Sky"
click at [1178, 285] on input "text" at bounding box center [1182, 280] width 42 height 18
type input "1"
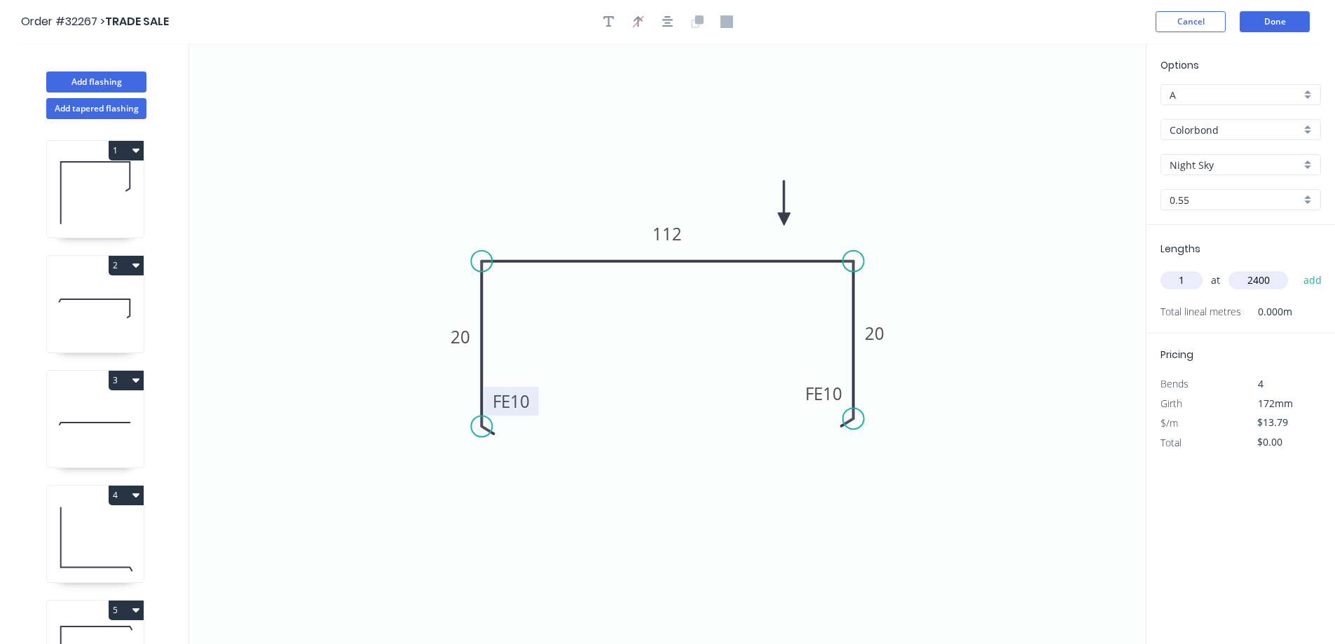
type input "2400"
click at [1297, 269] on button "add" at bounding box center [1313, 281] width 33 height 24
type input "$33.10"
click at [1291, 18] on button "Done" at bounding box center [1275, 21] width 70 height 21
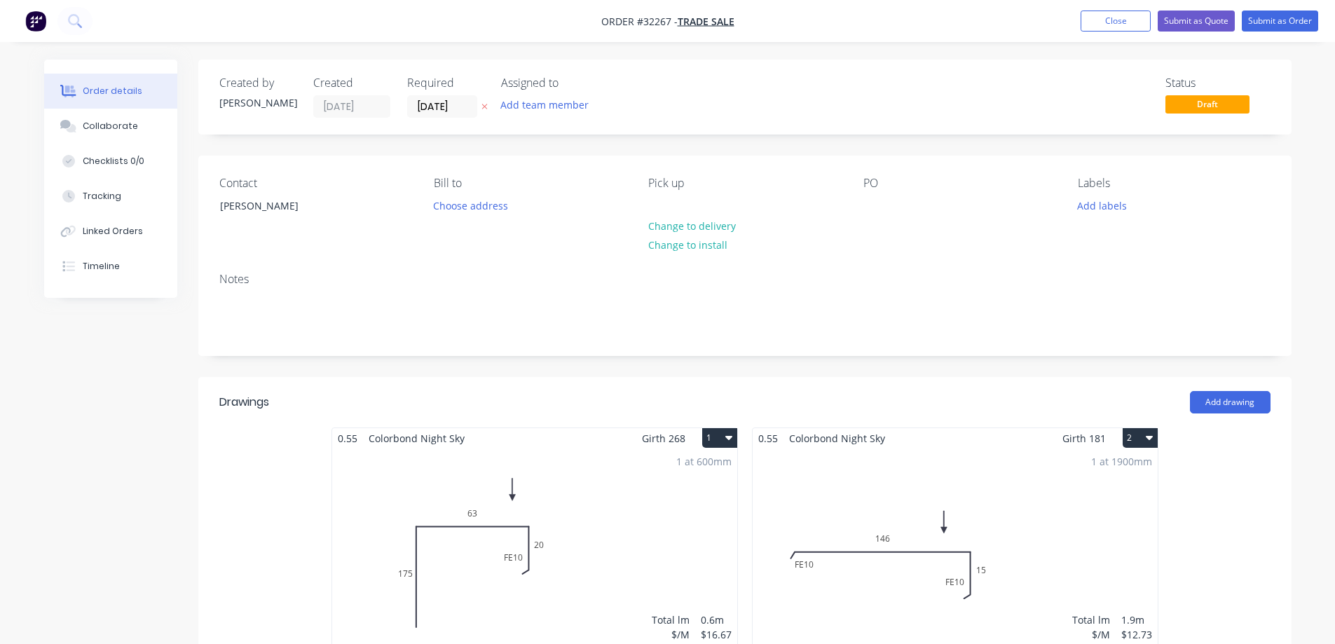
scroll to position [280, 0]
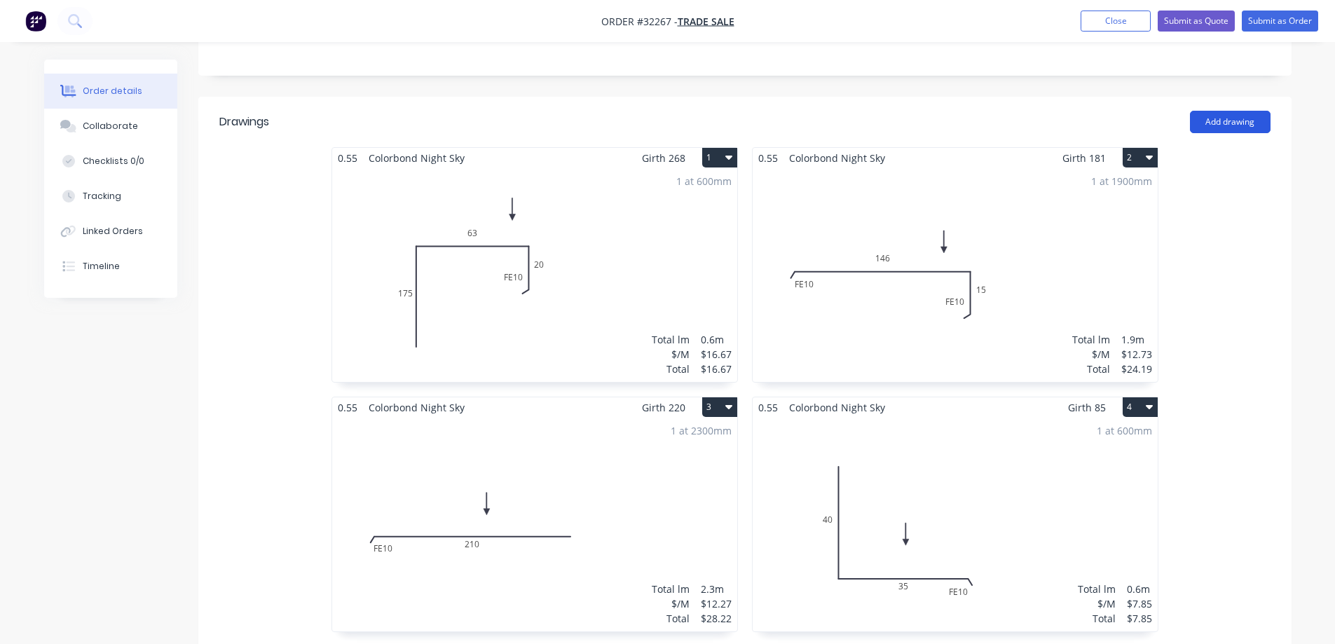
click at [1235, 121] on button "Add drawing" at bounding box center [1230, 122] width 81 height 22
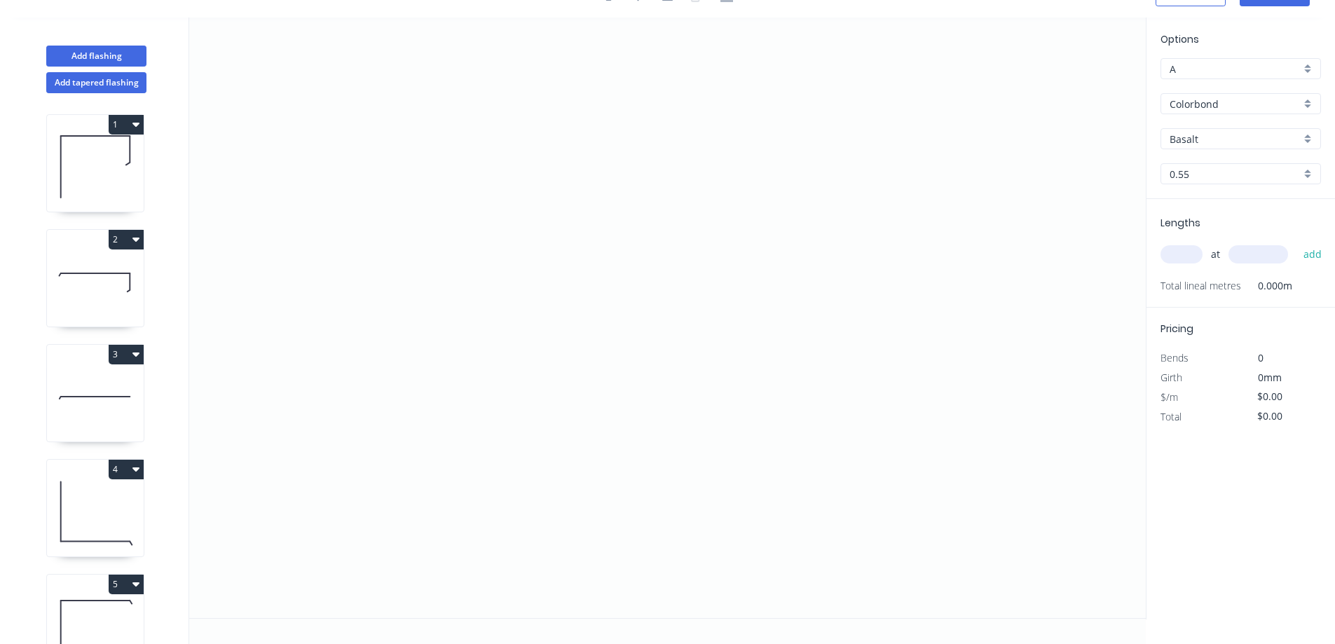
scroll to position [26, 0]
click at [528, 327] on icon "0" at bounding box center [667, 318] width 957 height 601
drag, startPoint x: 531, startPoint y: 188, endPoint x: 641, endPoint y: 218, distance: 114.1
click at [532, 188] on icon "0" at bounding box center [667, 318] width 957 height 601
drag, startPoint x: 887, startPoint y: 200, endPoint x: 892, endPoint y: 257, distance: 57.1
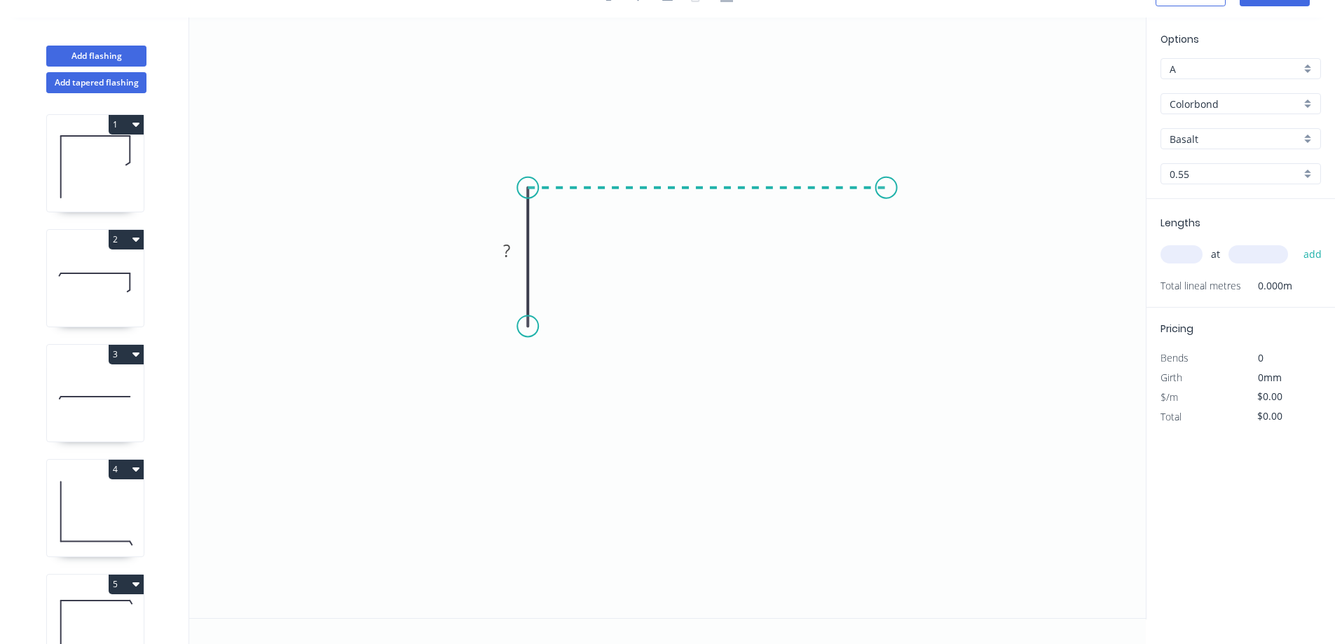
click at [887, 202] on icon "0 ?" at bounding box center [667, 318] width 957 height 601
click at [888, 318] on icon "0 ? ?" at bounding box center [667, 318] width 957 height 601
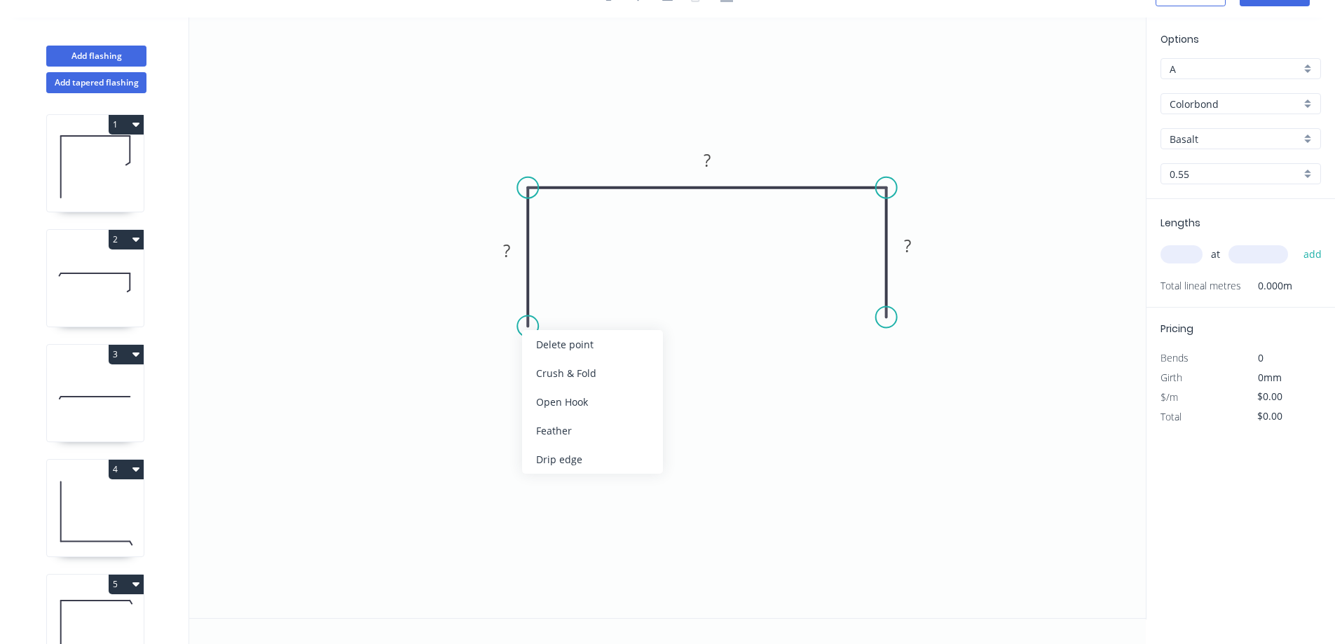
drag, startPoint x: 583, startPoint y: 431, endPoint x: 580, endPoint y: 415, distance: 16.5
click at [584, 430] on div "Feather" at bounding box center [592, 430] width 141 height 29
click at [568, 372] on div "Flip bend" at bounding box center [600, 378] width 141 height 29
click at [928, 418] on div "Feather" at bounding box center [955, 426] width 141 height 29
click at [573, 301] on tspan "15" at bounding box center [567, 301] width 20 height 23
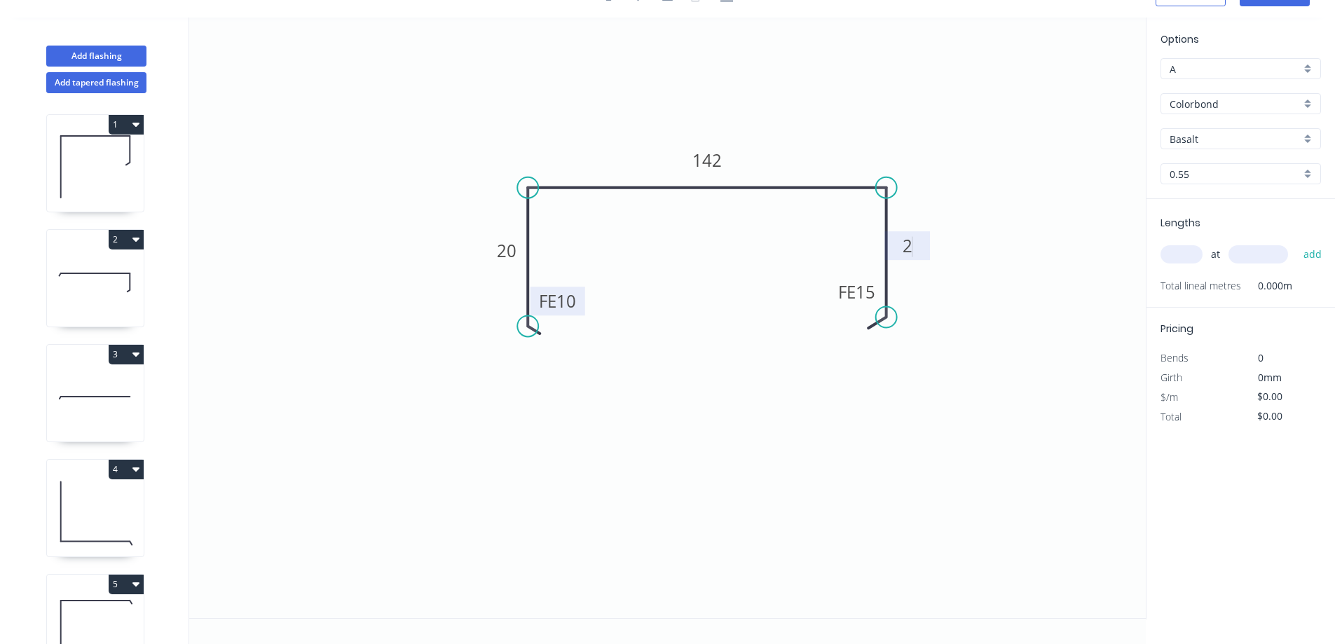
type input "$15.98"
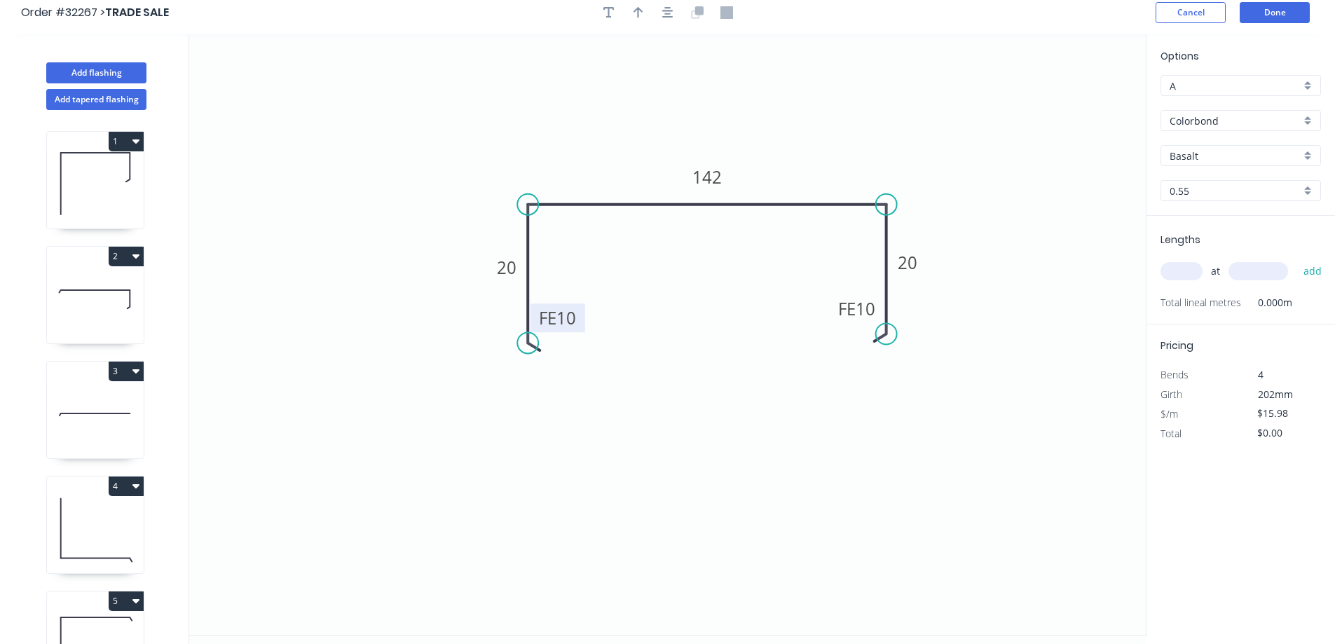
scroll to position [0, 0]
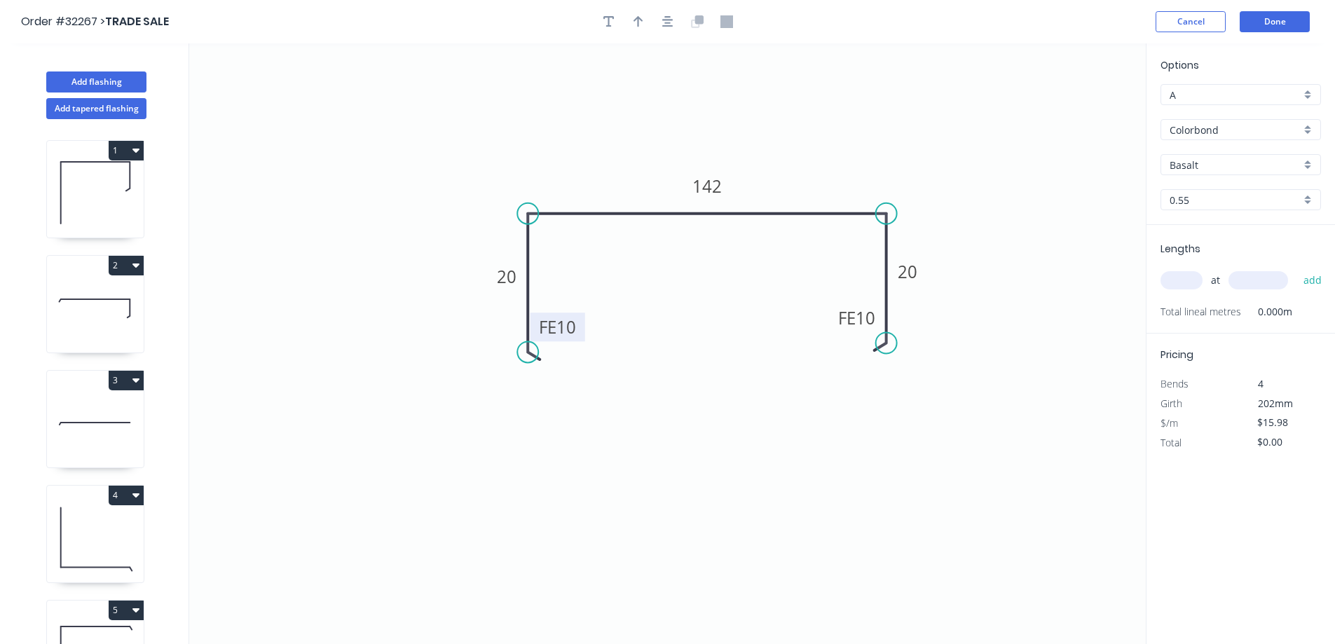
drag, startPoint x: 665, startPoint y: 26, endPoint x: 655, endPoint y: 25, distance: 9.9
click at [665, 26] on icon "button" at bounding box center [667, 21] width 11 height 11
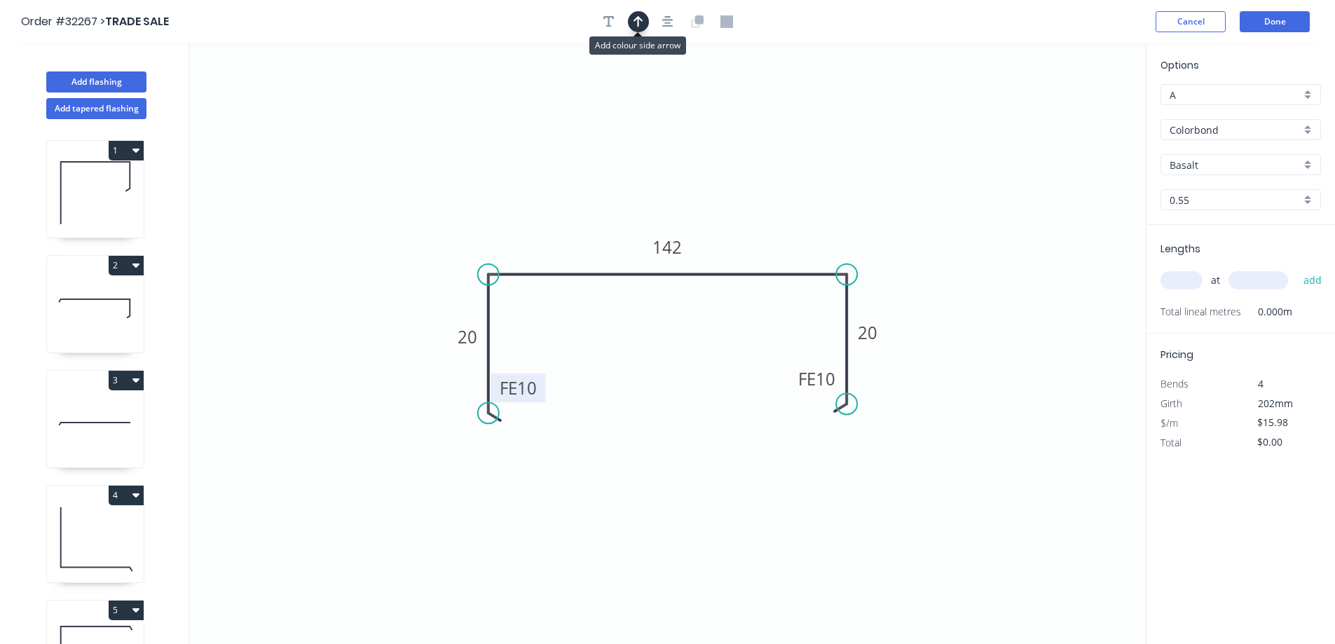
click at [638, 22] on icon "button" at bounding box center [639, 21] width 10 height 11
drag, startPoint x: 1075, startPoint y: 109, endPoint x: 787, endPoint y: 212, distance: 306.7
click at [787, 212] on icon at bounding box center [786, 196] width 13 height 45
click at [1312, 167] on div "Basalt" at bounding box center [1241, 164] width 161 height 21
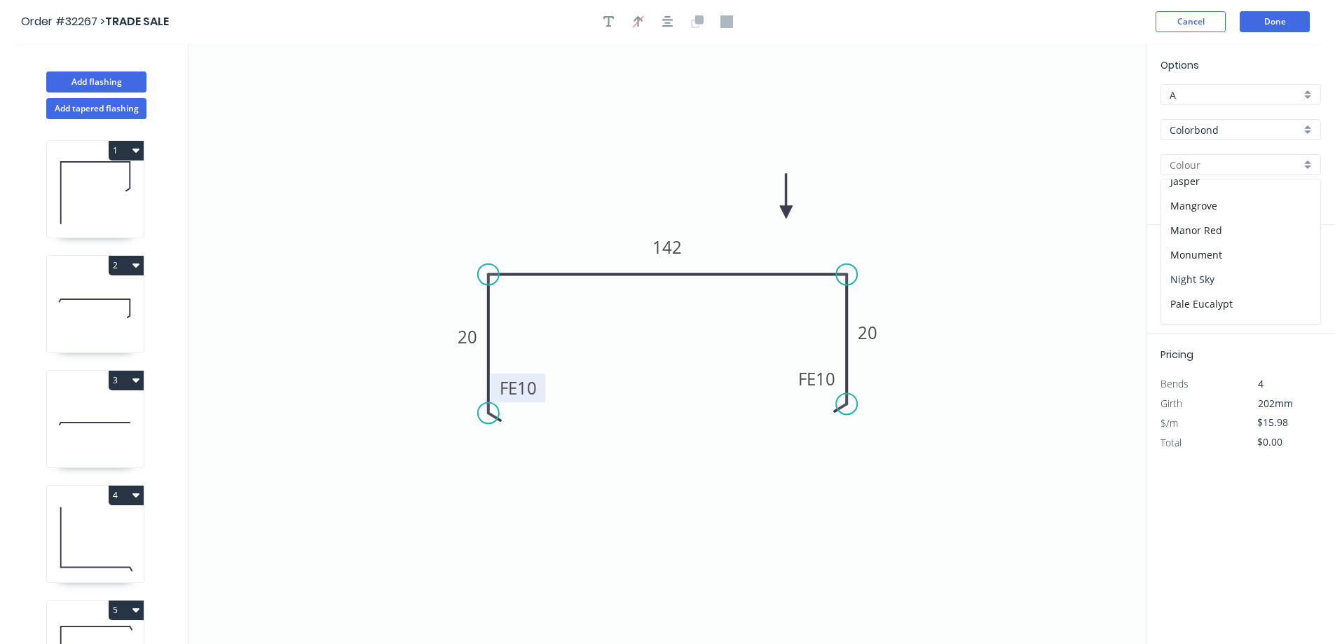
click at [1228, 270] on div "Night Sky" at bounding box center [1241, 279] width 159 height 25
type input "Night Sky"
drag, startPoint x: 1182, startPoint y: 278, endPoint x: 1152, endPoint y: 278, distance: 30.1
click at [1171, 278] on input "text" at bounding box center [1182, 280] width 42 height 18
type input "1"
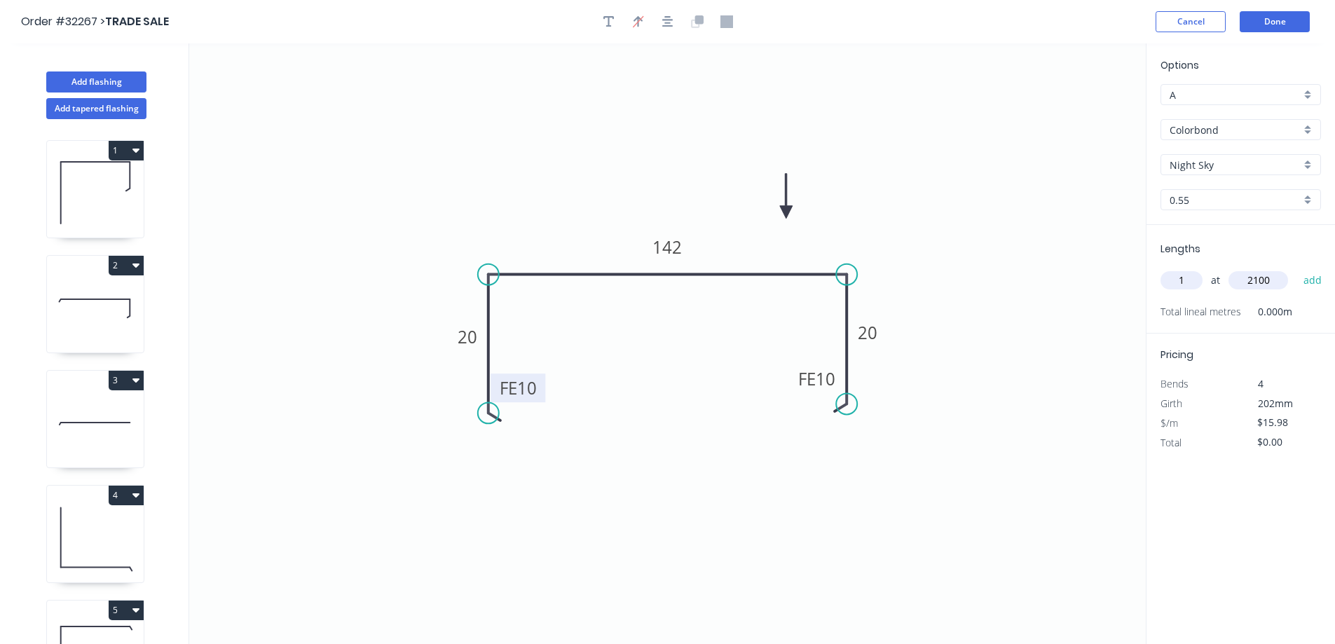
type input "2100"
click at [1297, 269] on button "add" at bounding box center [1313, 281] width 33 height 24
type input "$33.56"
click at [1289, 27] on button "Done" at bounding box center [1275, 21] width 70 height 21
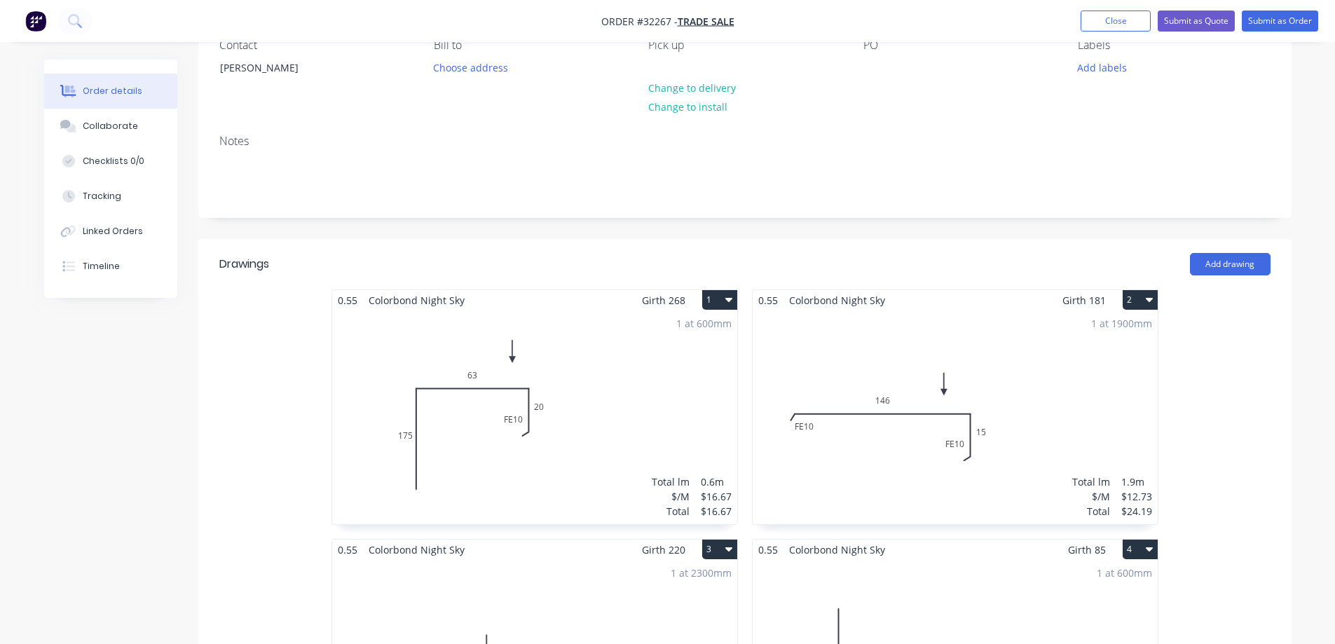
scroll to position [351, 0]
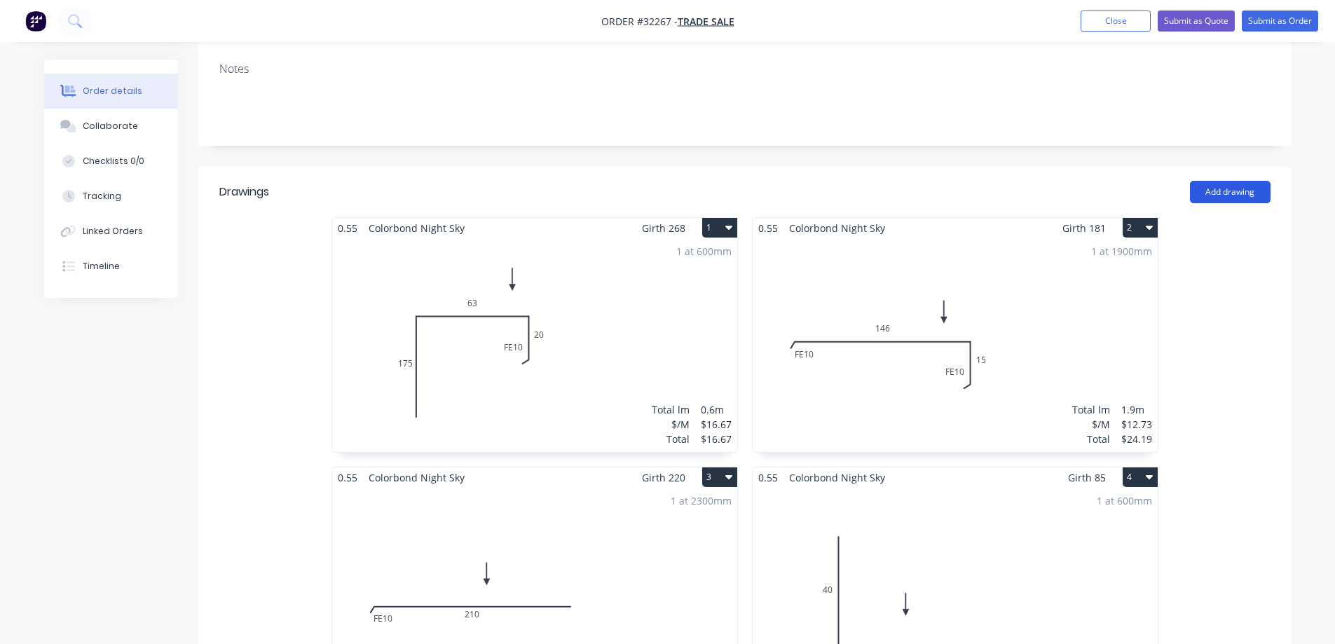
click at [1235, 190] on button "Add drawing" at bounding box center [1230, 192] width 81 height 22
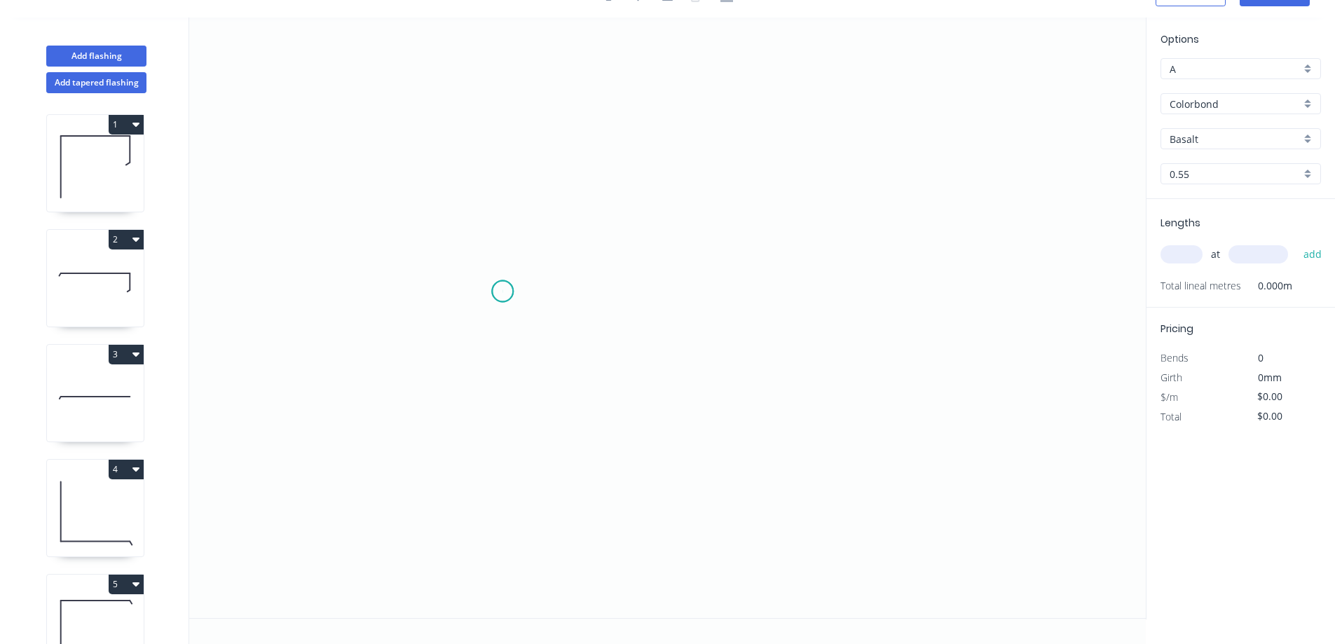
click at [503, 292] on icon "0" at bounding box center [667, 318] width 957 height 601
click at [503, 157] on icon "0" at bounding box center [667, 318] width 957 height 601
click at [817, 144] on icon "0 ?" at bounding box center [667, 318] width 957 height 601
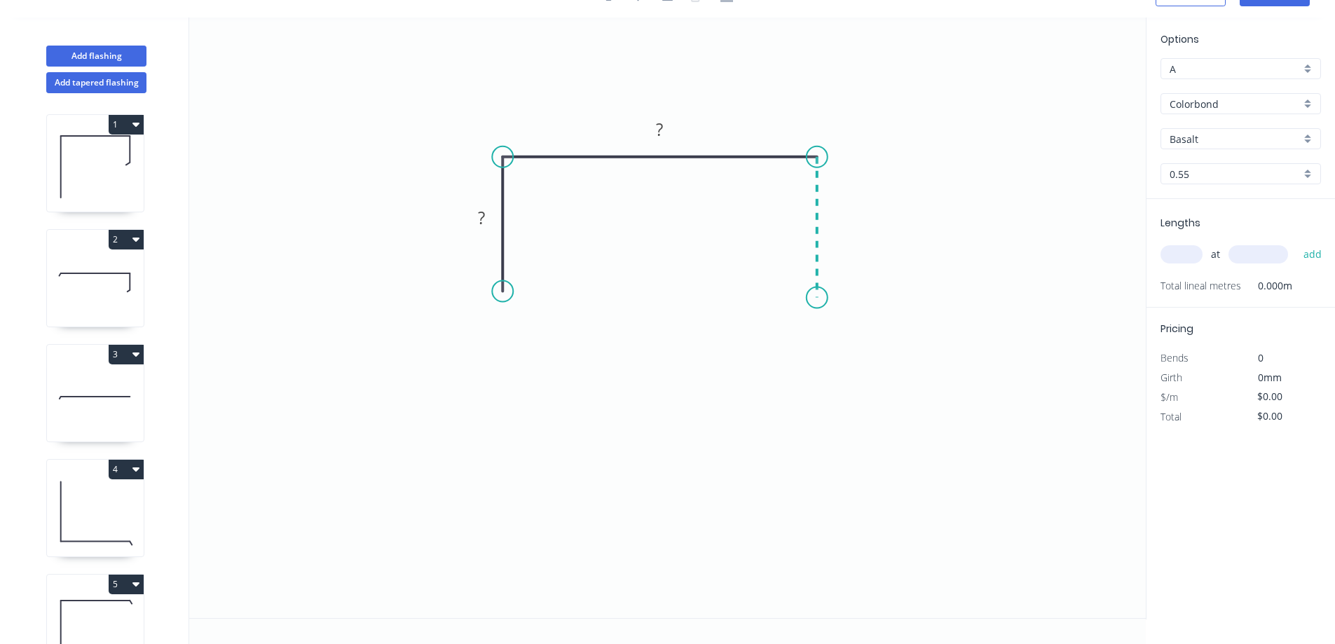
click at [810, 298] on icon "0 ? ?" at bounding box center [667, 318] width 957 height 601
drag, startPoint x: 564, startPoint y: 397, endPoint x: 587, endPoint y: 383, distance: 28.0
click at [565, 396] on div "Feather" at bounding box center [573, 398] width 141 height 29
click at [528, 323] on div "Flip bend" at bounding box center [566, 332] width 141 height 29
click at [862, 402] on div "Feather" at bounding box center [886, 404] width 141 height 29
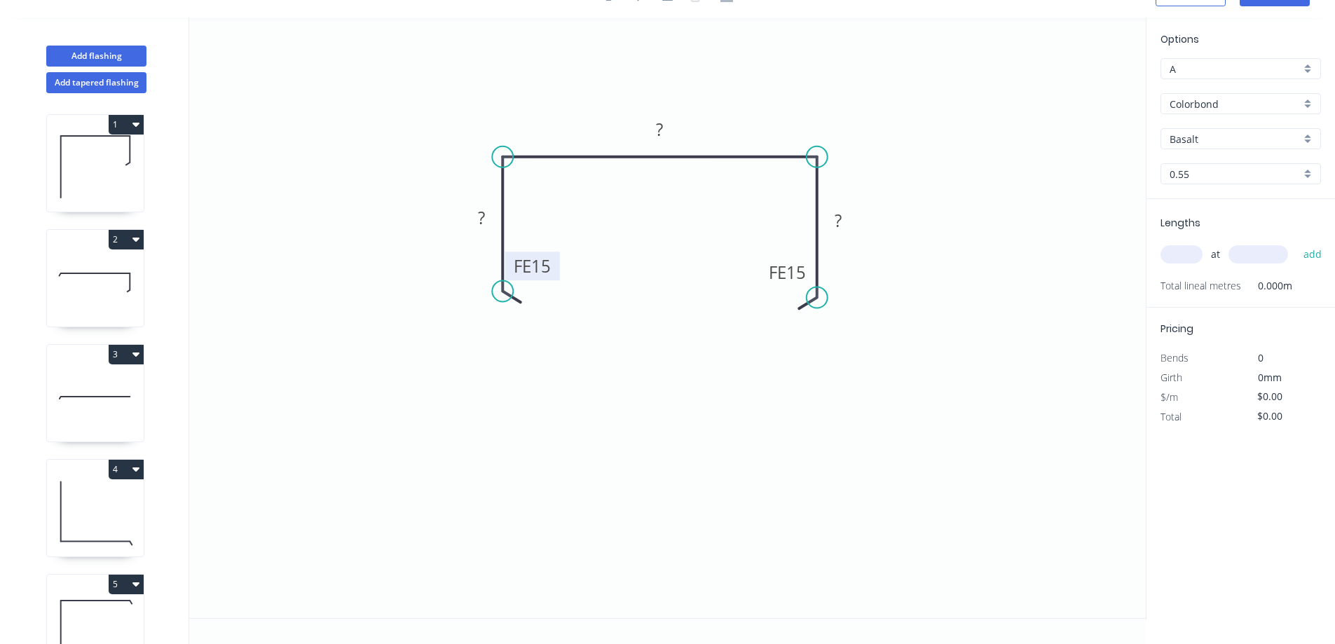
click at [546, 267] on tspan "15" at bounding box center [541, 265] width 20 height 23
type input "$13.79"
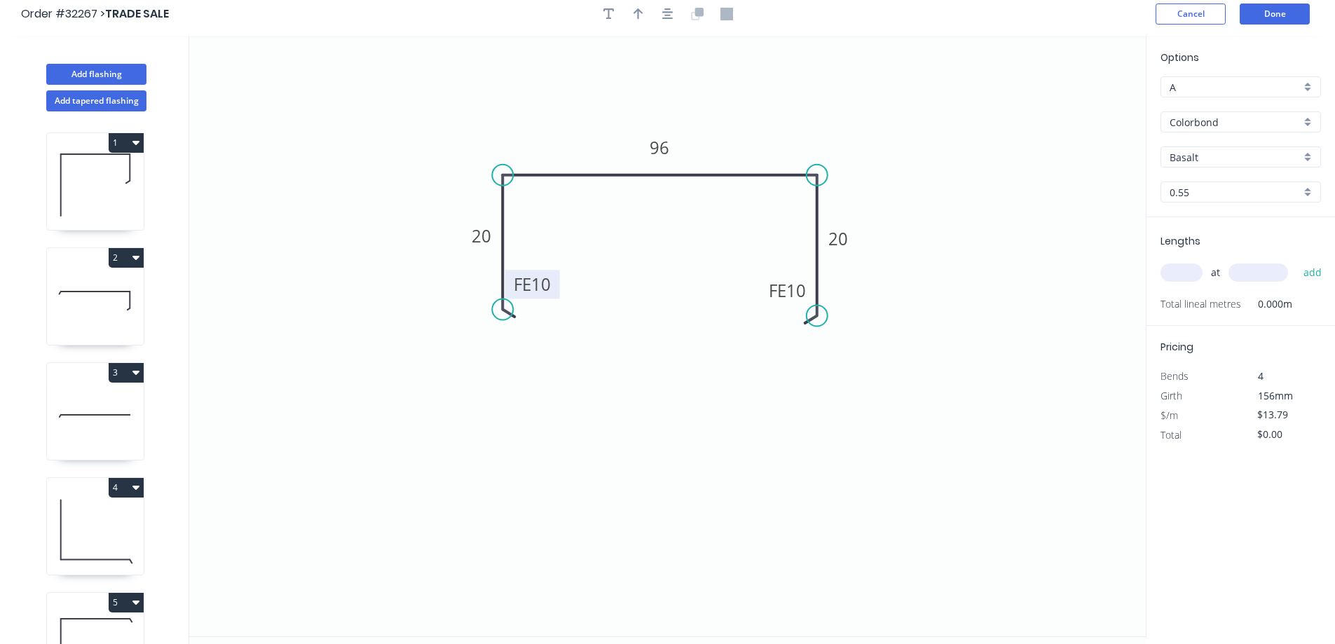
scroll to position [0, 0]
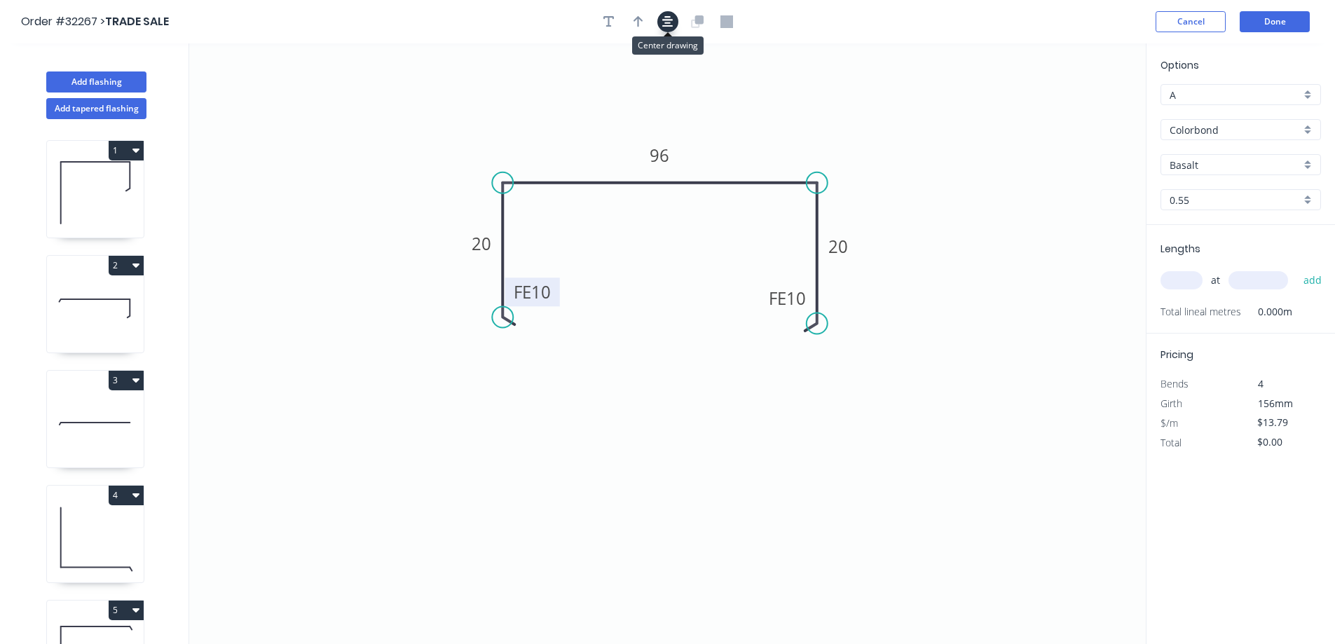
click at [662, 23] on icon "button" at bounding box center [667, 21] width 11 height 13
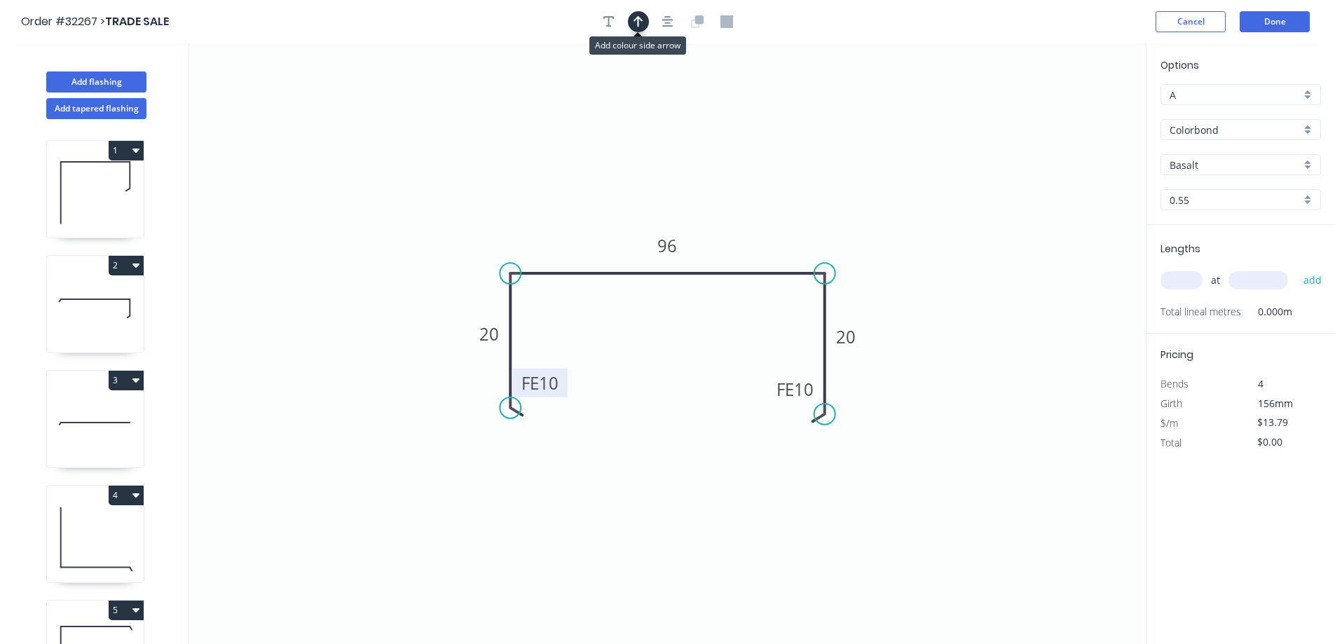
click at [640, 27] on icon "button" at bounding box center [639, 21] width 10 height 13
drag, startPoint x: 1077, startPoint y: 109, endPoint x: 768, endPoint y: 243, distance: 337.2
click at [768, 243] on icon at bounding box center [767, 227] width 13 height 45
click at [1307, 162] on div "Basalt" at bounding box center [1241, 164] width 161 height 21
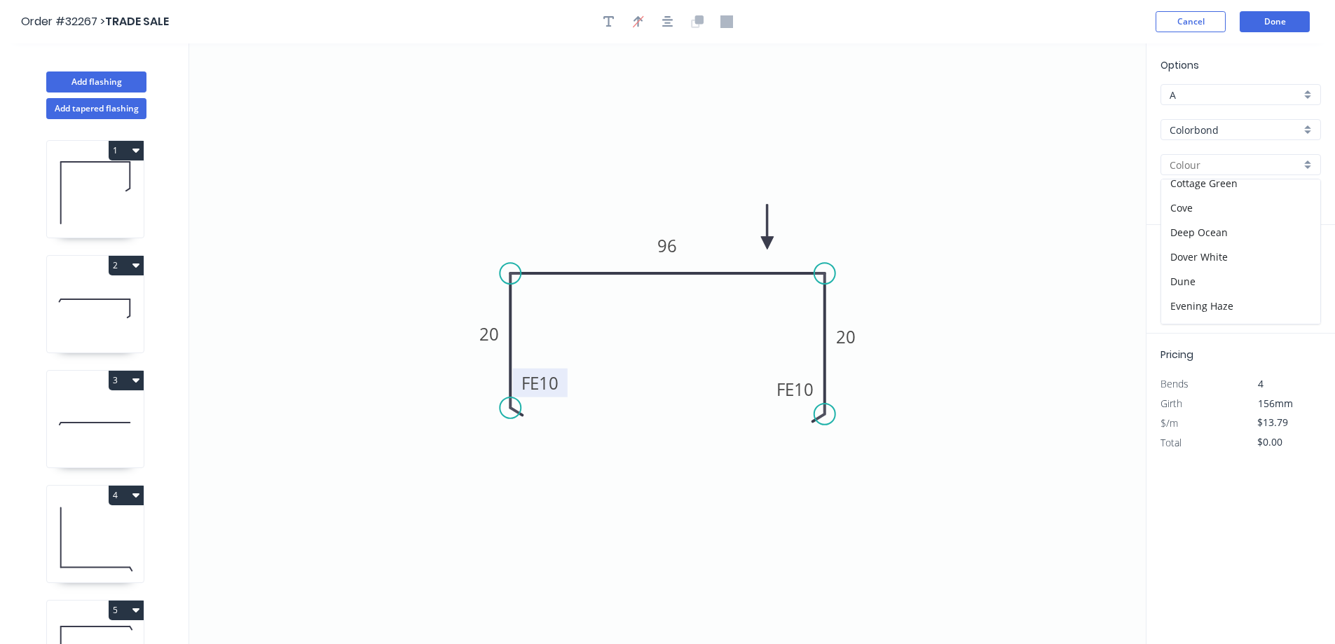
scroll to position [280, 0]
click at [1237, 278] on div "Night Sky" at bounding box center [1241, 279] width 159 height 25
type input "Night Sky"
drag, startPoint x: 1180, startPoint y: 284, endPoint x: 1168, endPoint y: 287, distance: 12.2
click at [1174, 285] on input "text" at bounding box center [1182, 280] width 42 height 18
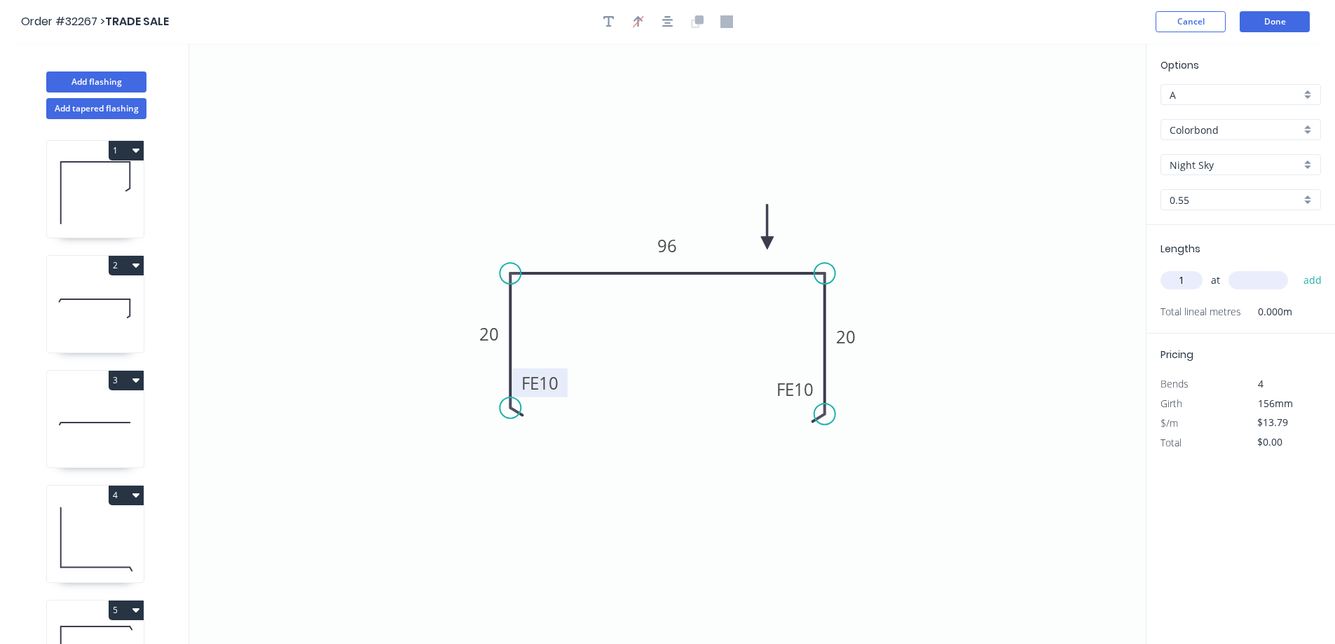
type input "1"
type input "2100"
click at [1297, 269] on button "add" at bounding box center [1313, 281] width 33 height 24
type input "$28.96"
click at [1284, 21] on button "Done" at bounding box center [1275, 21] width 70 height 21
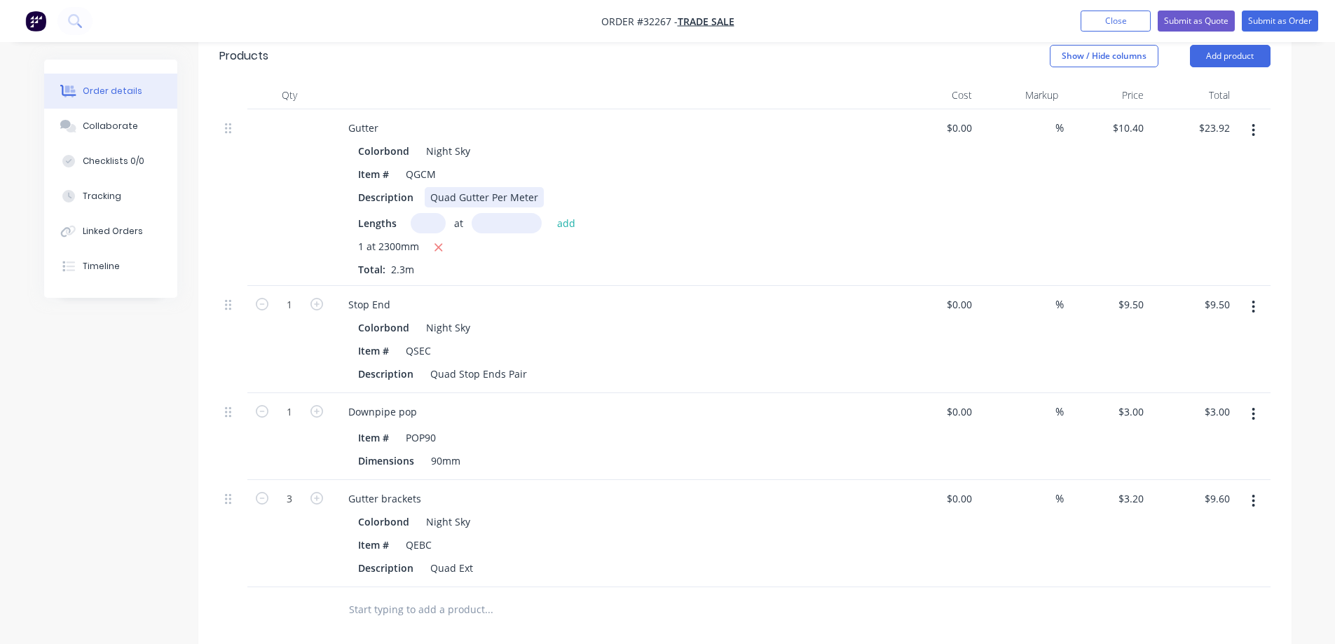
scroll to position [1640, 0]
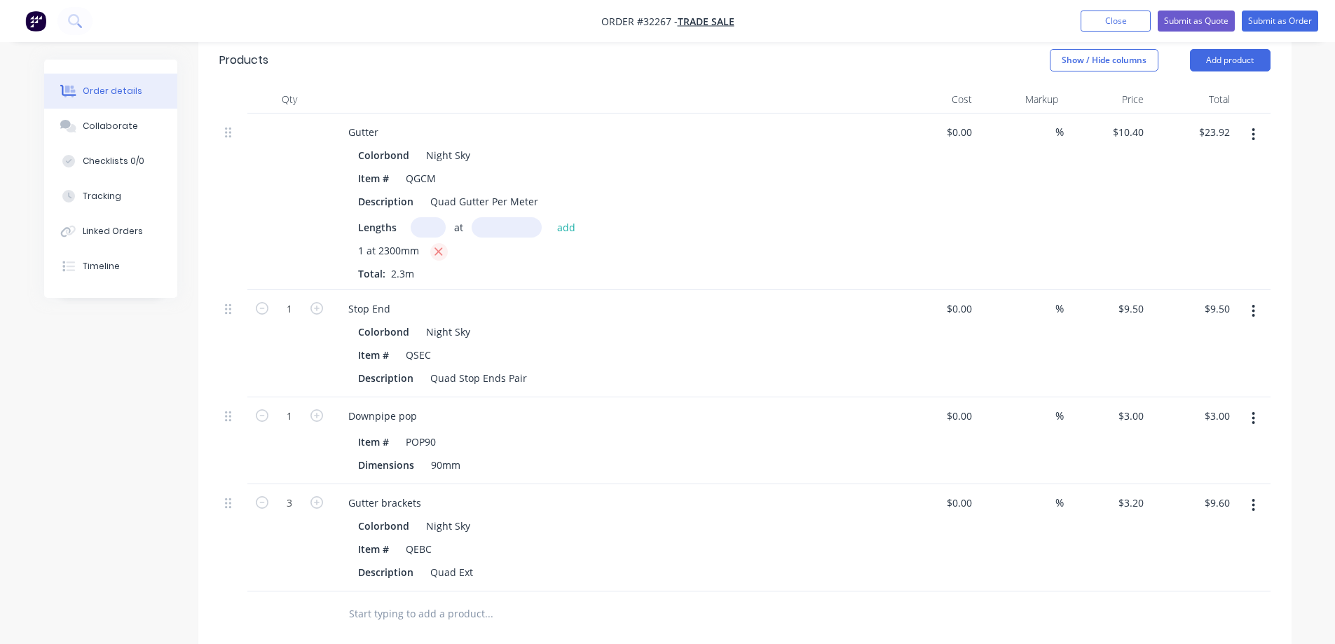
click at [443, 248] on button "button" at bounding box center [439, 252] width 18 height 18
type input "$0.00"
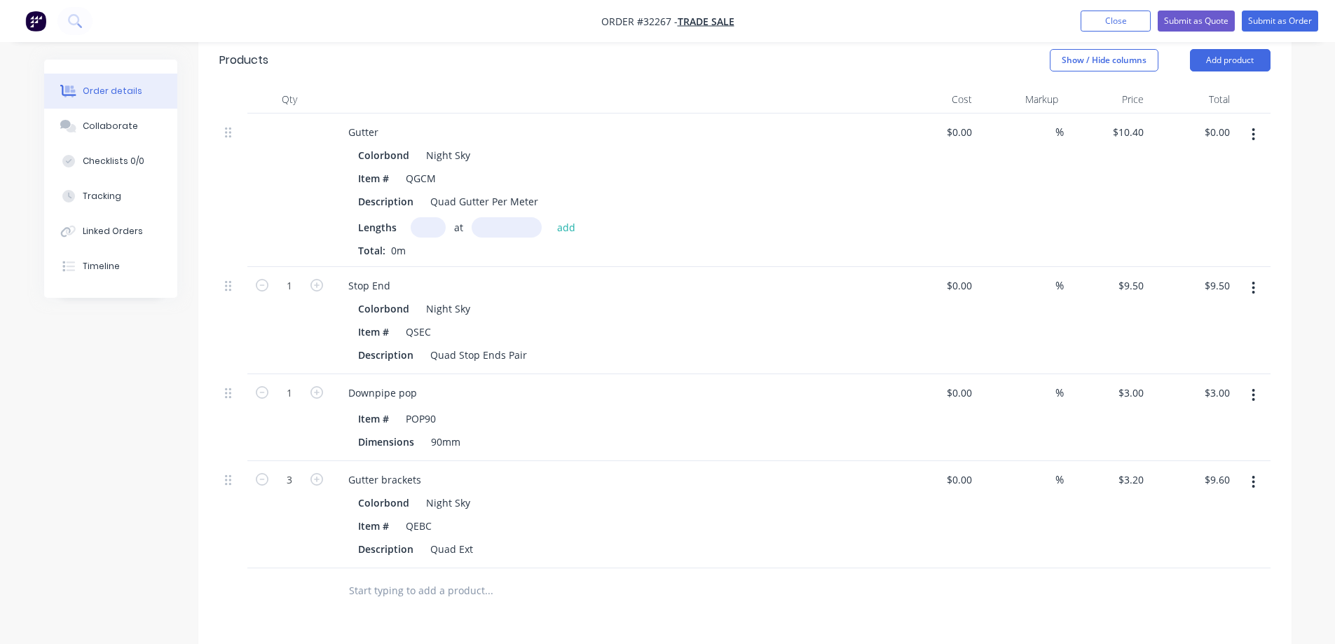
click at [428, 228] on input "text" at bounding box center [428, 227] width 35 height 20
type input "1"
type input "2275"
click at [550, 217] on button "add" at bounding box center [566, 226] width 33 height 19
type input "$23.66"
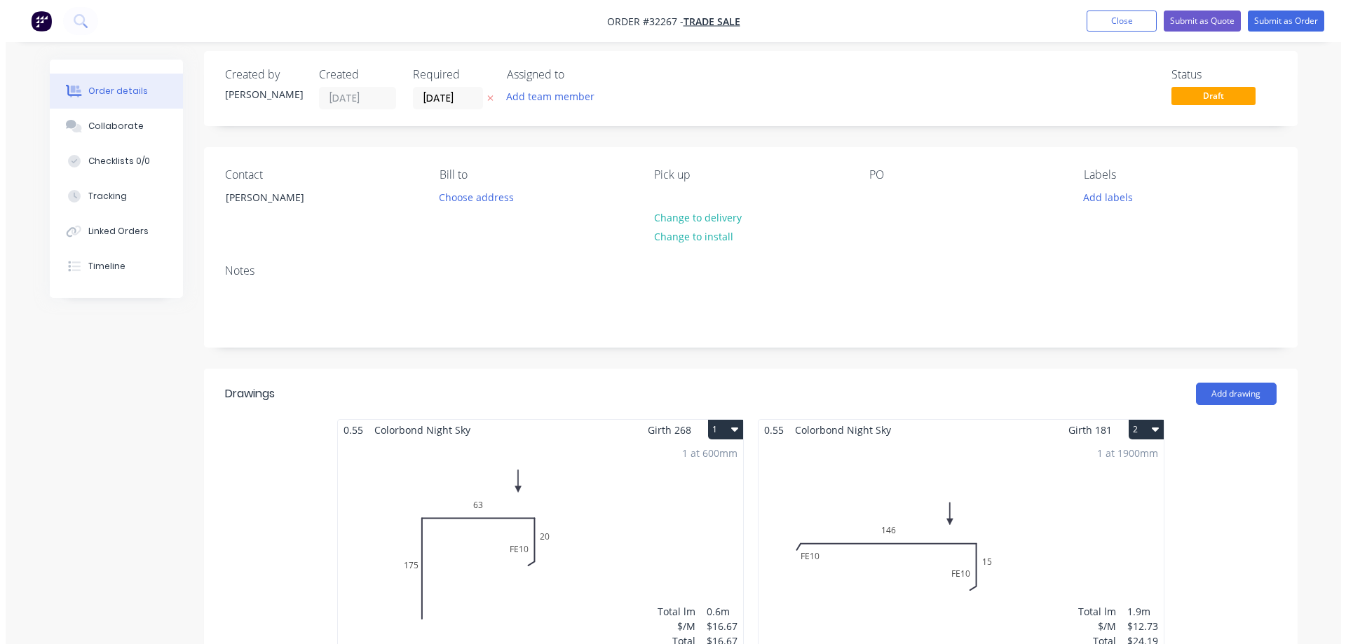
scroll to position [0, 0]
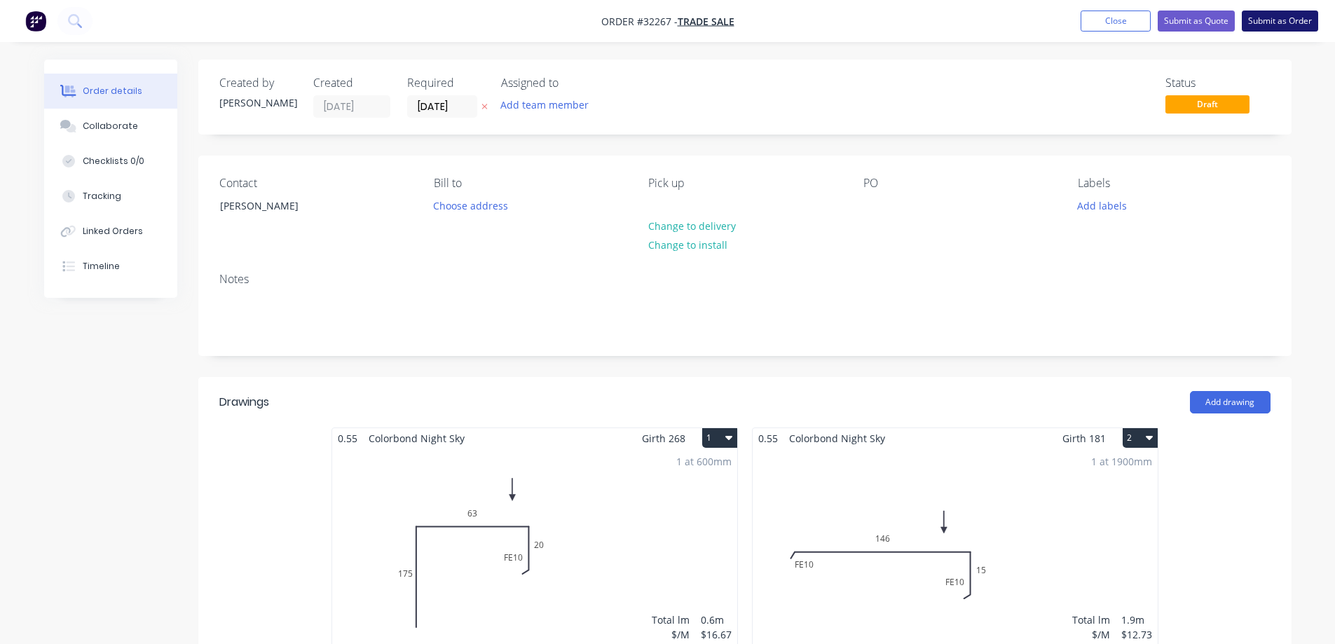
click at [1269, 21] on button "Submit as Order" at bounding box center [1280, 21] width 76 height 21
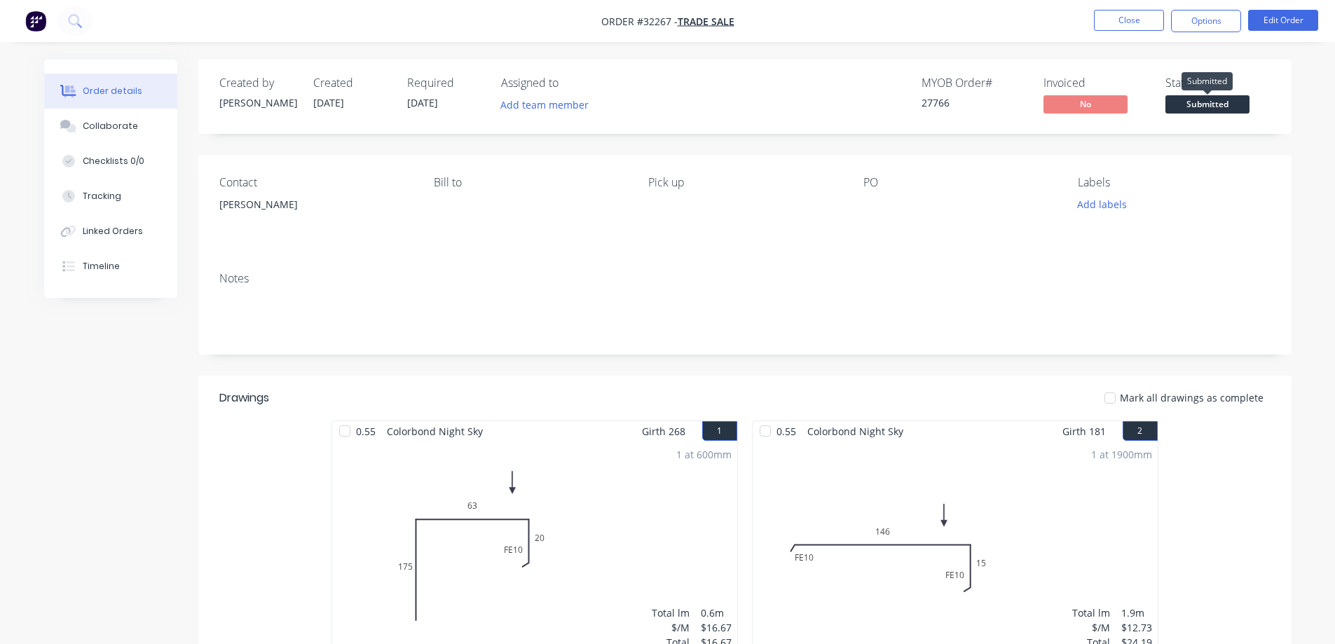
click at [1206, 107] on span "Submitted" at bounding box center [1208, 104] width 84 height 18
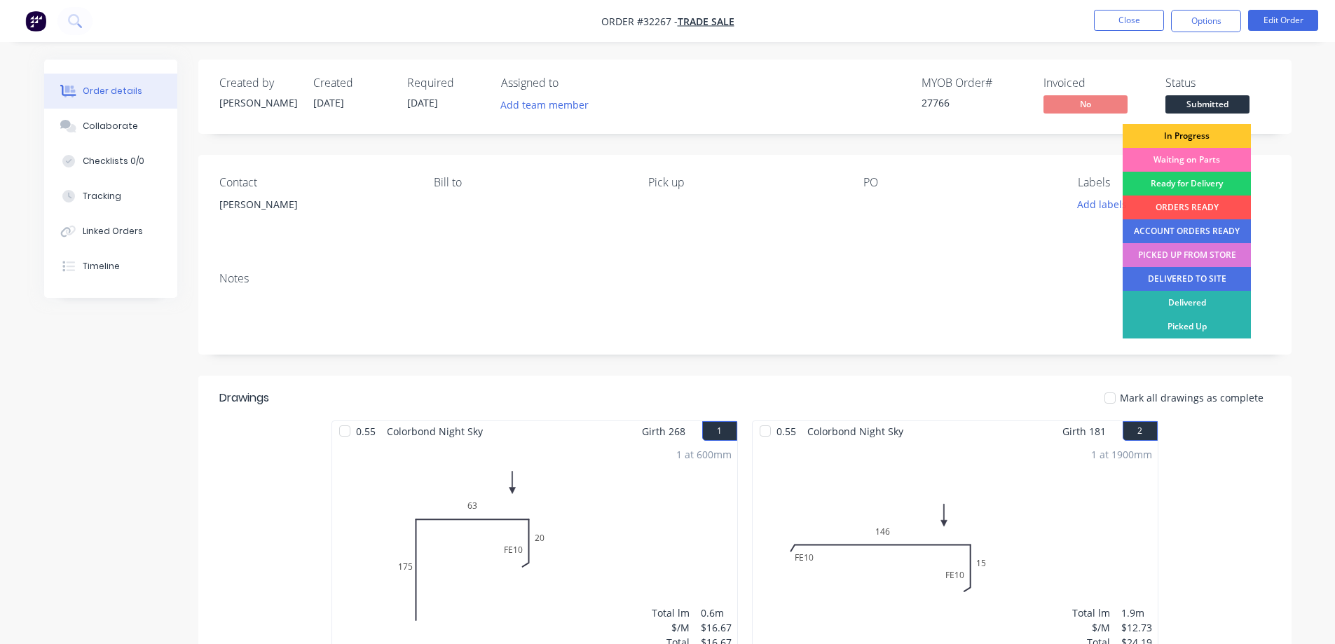
click at [1185, 134] on div "In Progress" at bounding box center [1187, 136] width 128 height 24
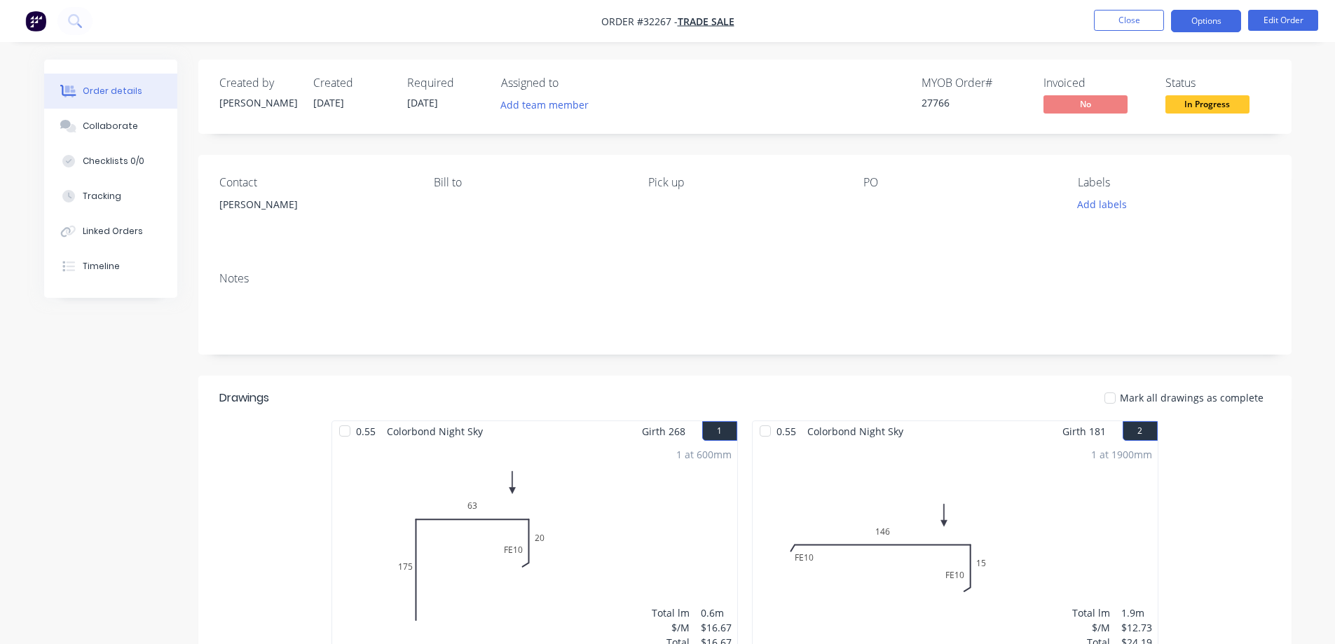
click at [1204, 18] on button "Options" at bounding box center [1206, 21] width 70 height 22
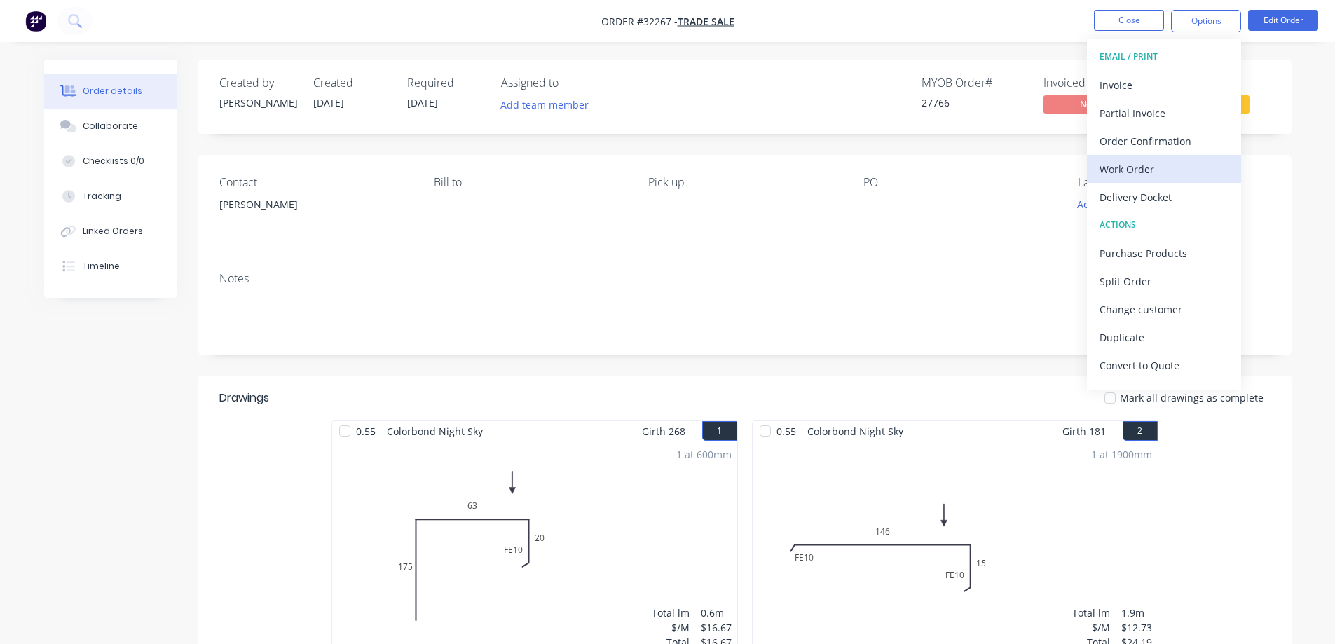
click at [1160, 159] on div "Work Order" at bounding box center [1164, 169] width 129 height 20
drag, startPoint x: 1163, startPoint y: 137, endPoint x: 1156, endPoint y: 162, distance: 25.5
click at [1163, 137] on div "Without pricing" at bounding box center [1164, 141] width 129 height 20
click at [1272, 109] on div "Created by [PERSON_NAME] Created [DATE] Required [DATE] Assigned to Add team me…" at bounding box center [745, 97] width 1094 height 74
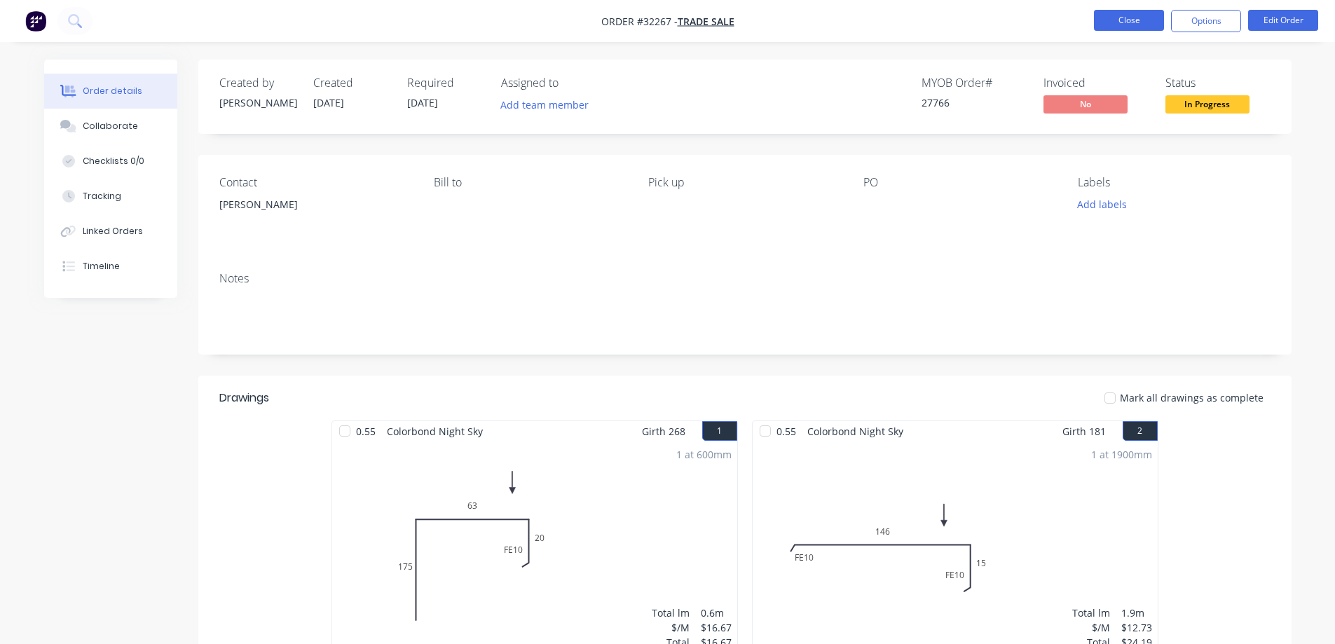
click at [1136, 24] on button "Close" at bounding box center [1129, 20] width 70 height 21
